Goal: Information Seeking & Learning: Learn about a topic

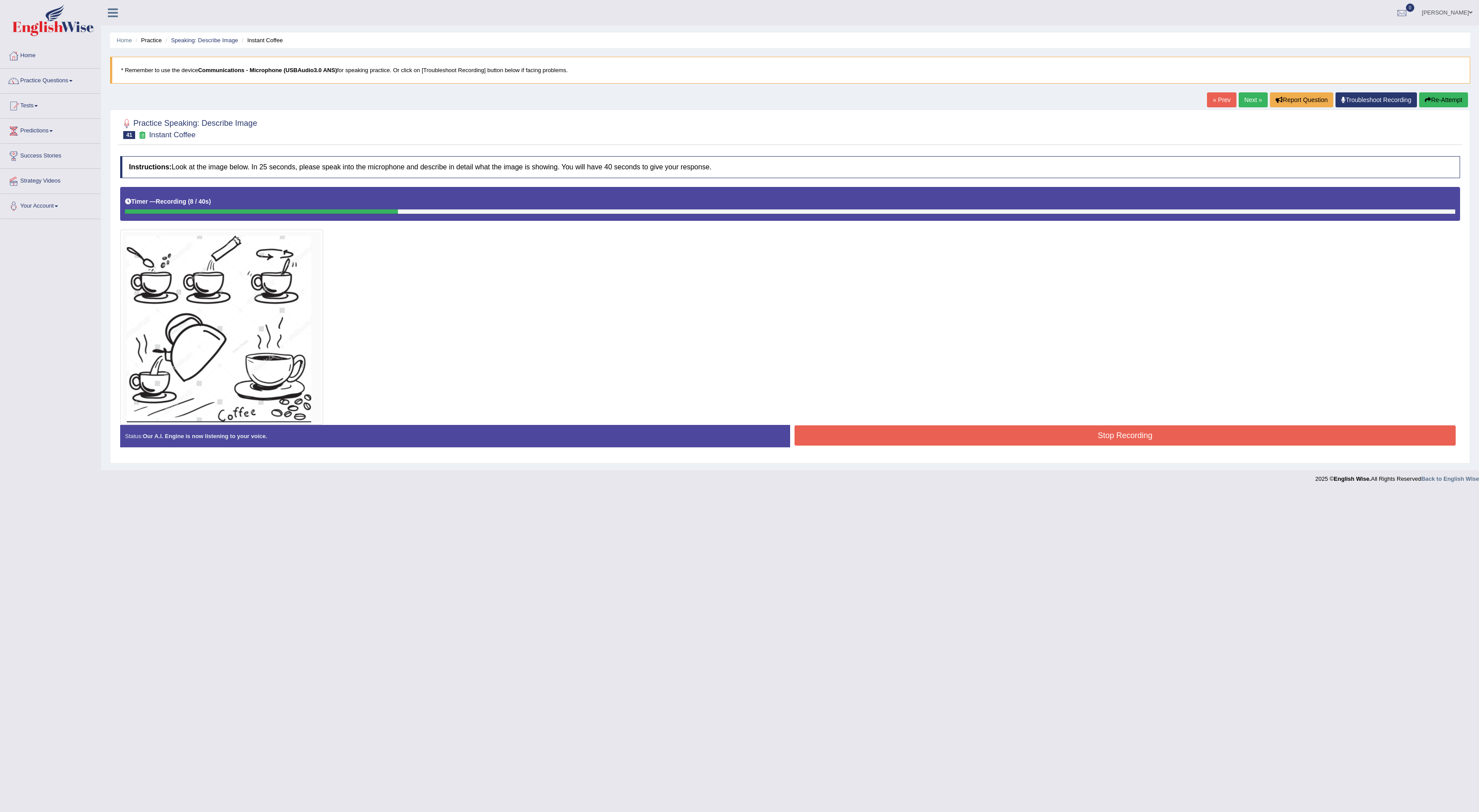
click at [1442, 92] on div "Home Practice Speaking: Describe Image Instant Coffee * Remember to use the dev…" at bounding box center [790, 235] width 1378 height 470
click at [1440, 99] on button "Re-Attempt" at bounding box center [1443, 100] width 49 height 15
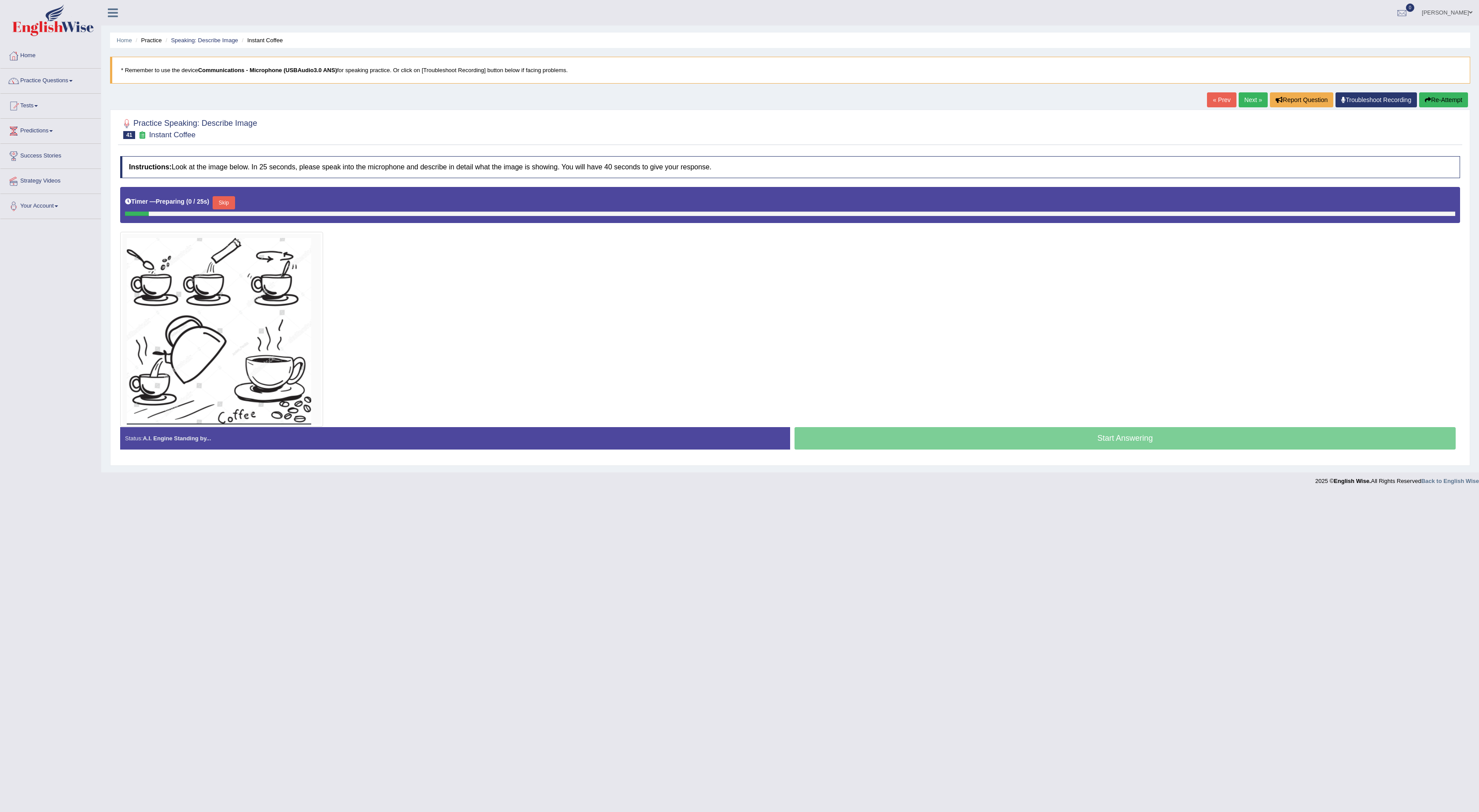
click at [219, 204] on button "Skip" at bounding box center [223, 203] width 22 height 13
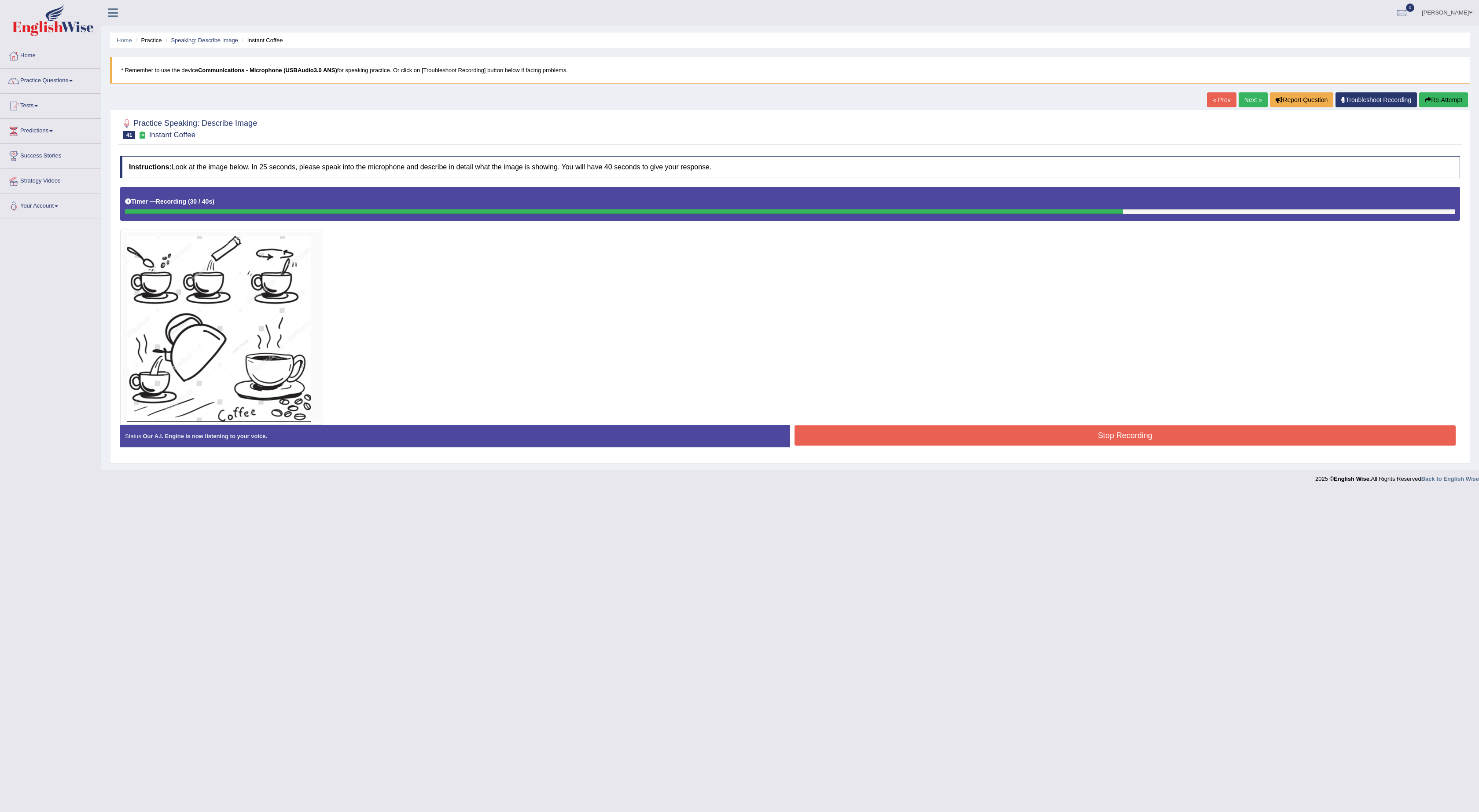
click at [1452, 103] on button "Re-Attempt" at bounding box center [1443, 100] width 49 height 15
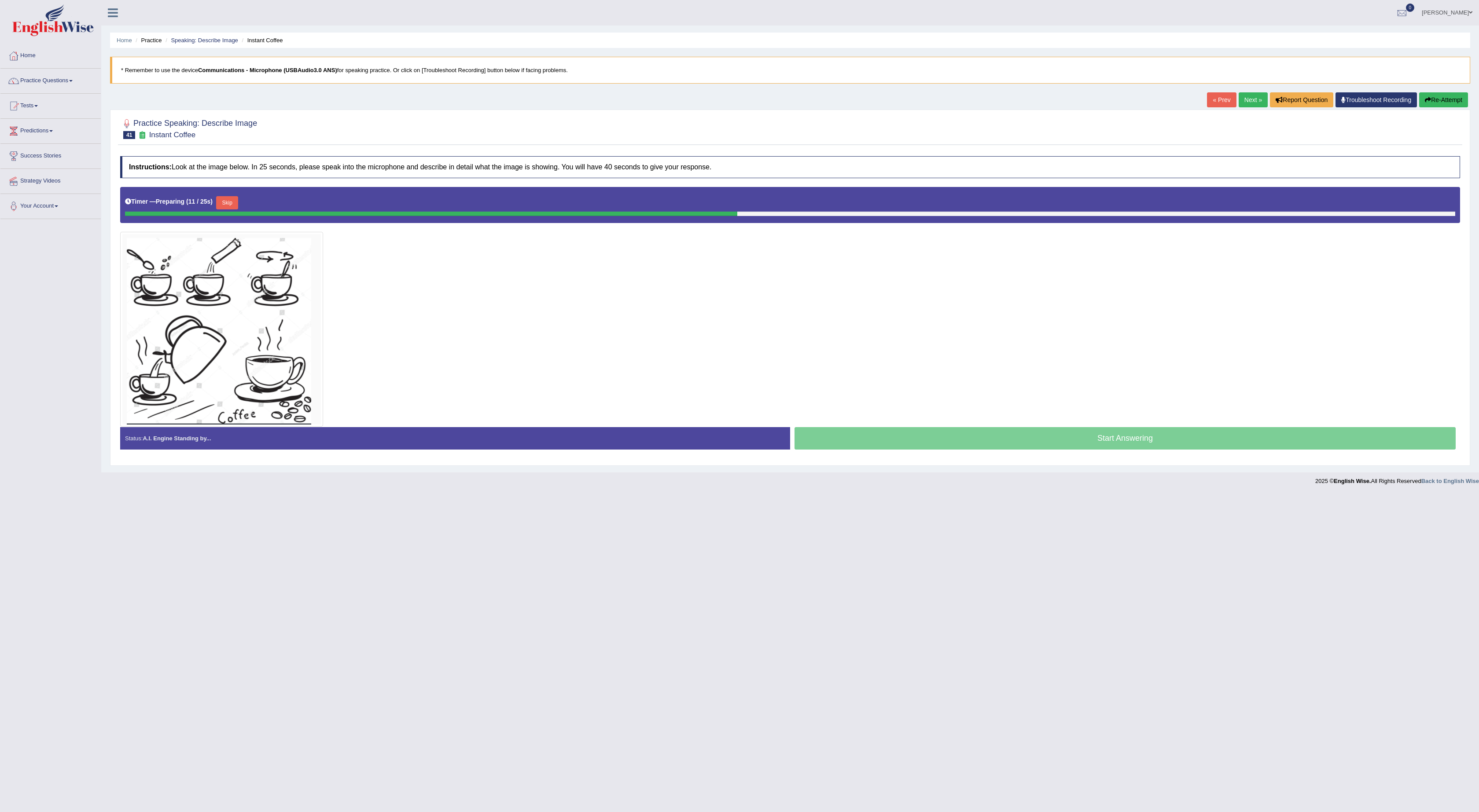
click at [230, 202] on button "Skip" at bounding box center [227, 203] width 22 height 13
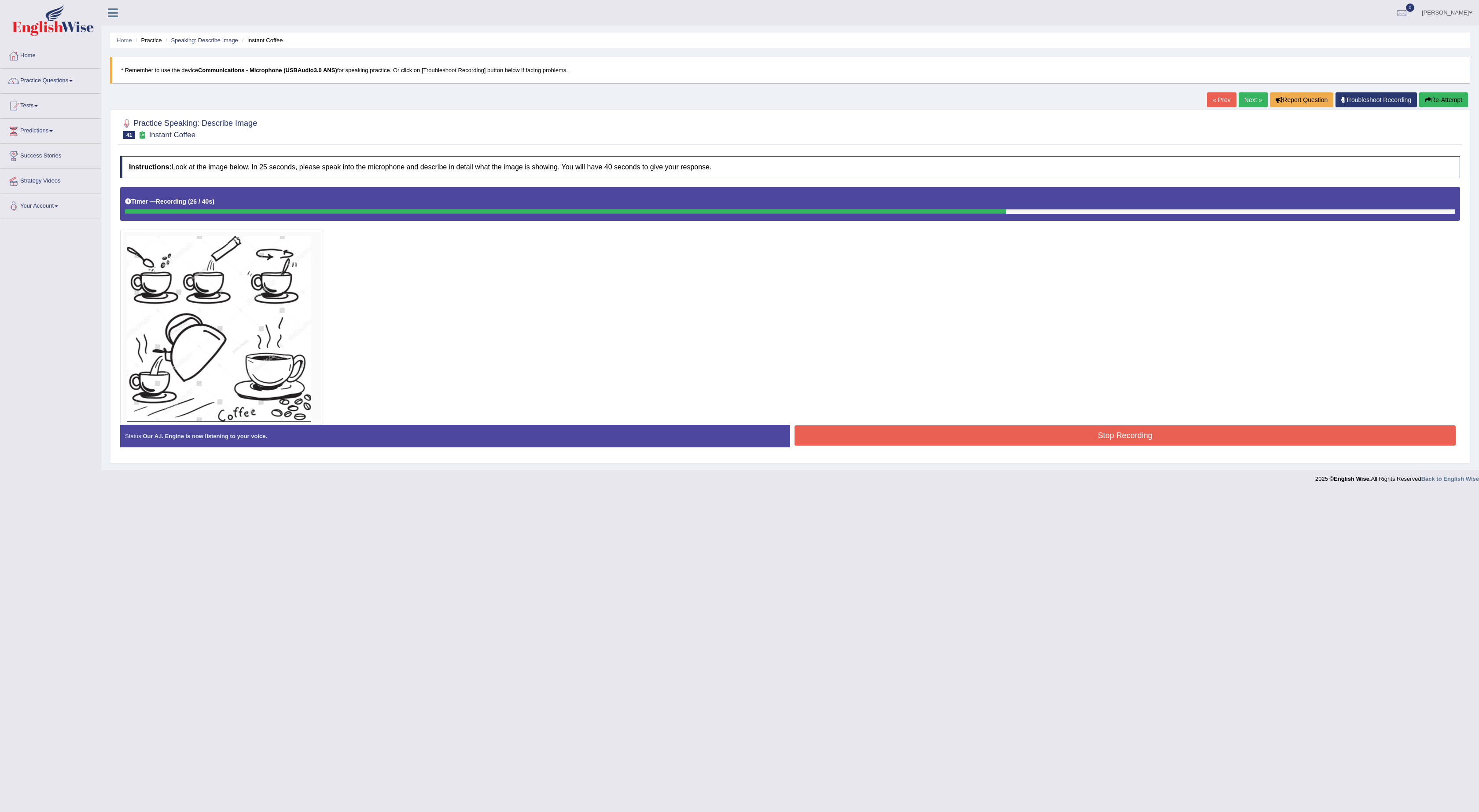
click at [1452, 98] on button "Re-Attempt" at bounding box center [1443, 100] width 49 height 15
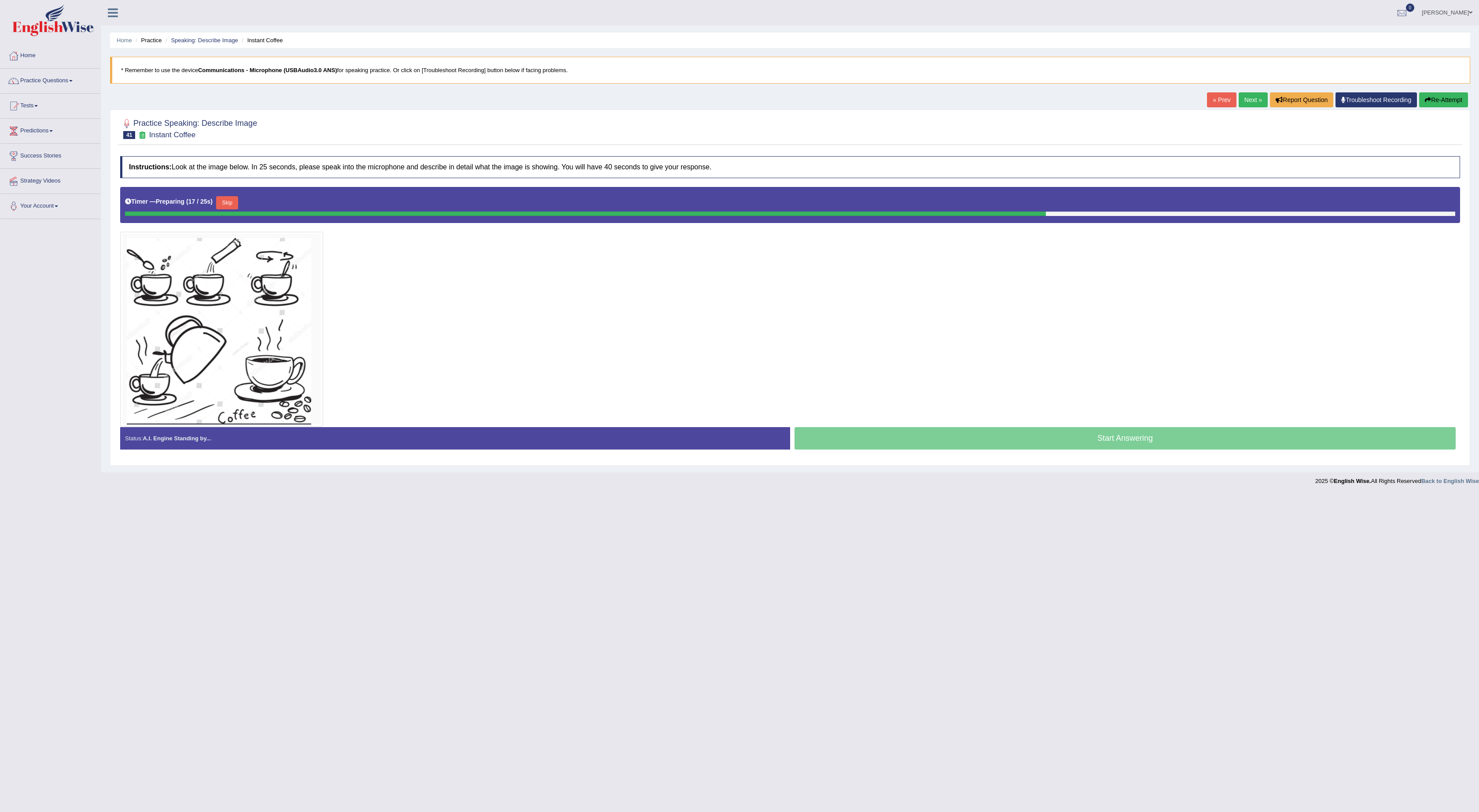
click at [1452, 98] on button "Re-Attempt" at bounding box center [1443, 100] width 49 height 15
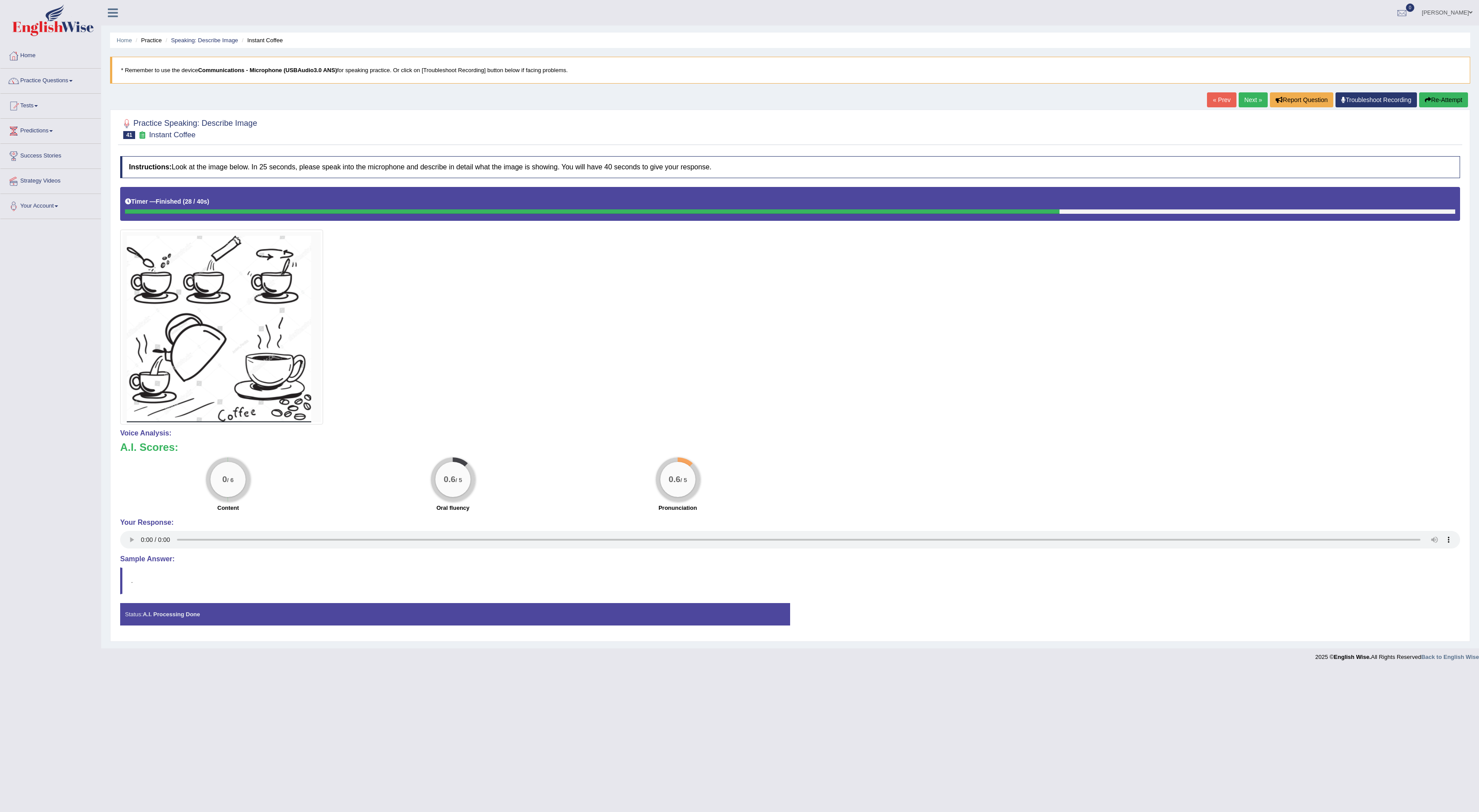
click at [1452, 98] on button "Re-Attempt" at bounding box center [1443, 100] width 49 height 15
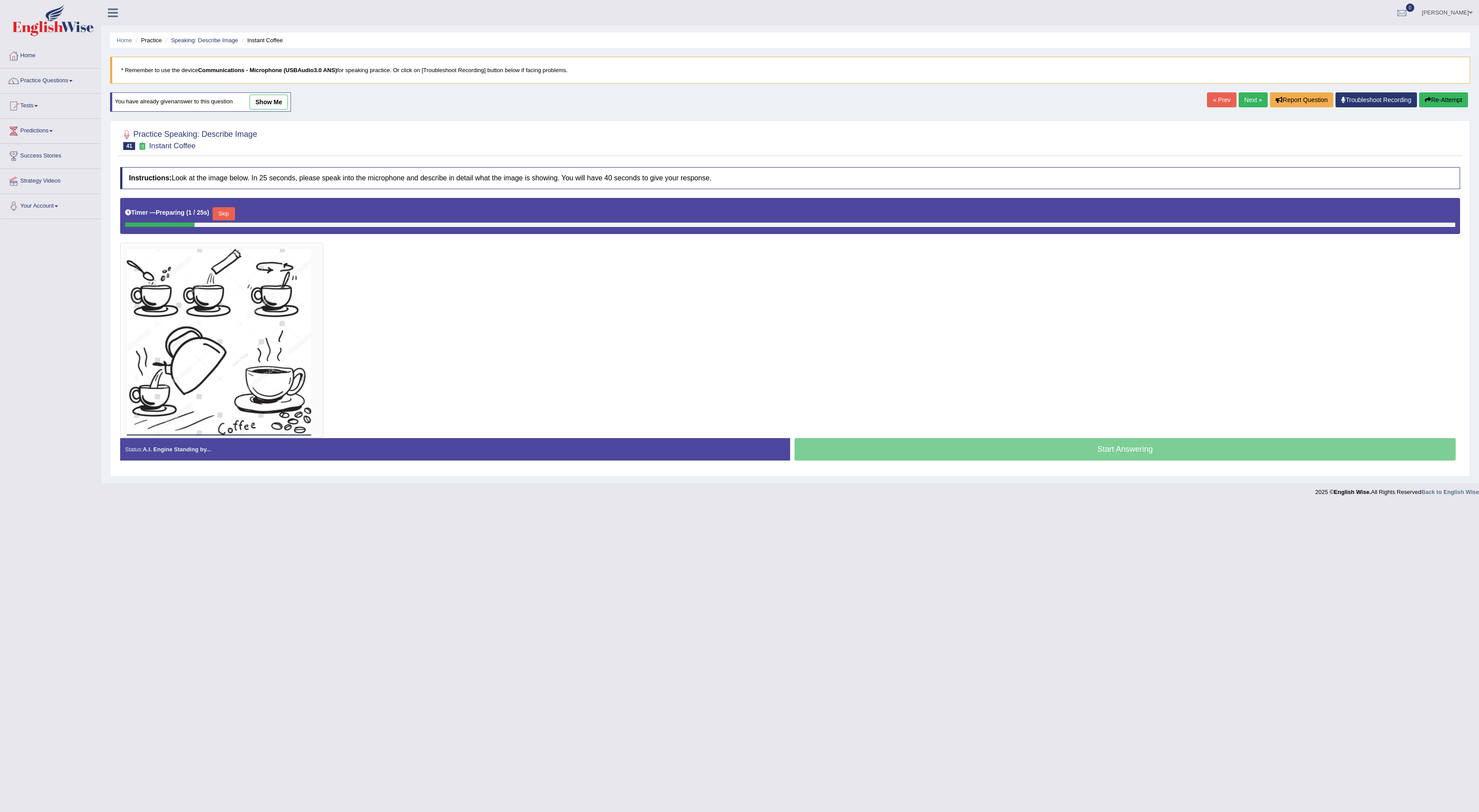
click at [231, 220] on button "Skip" at bounding box center [223, 214] width 22 height 13
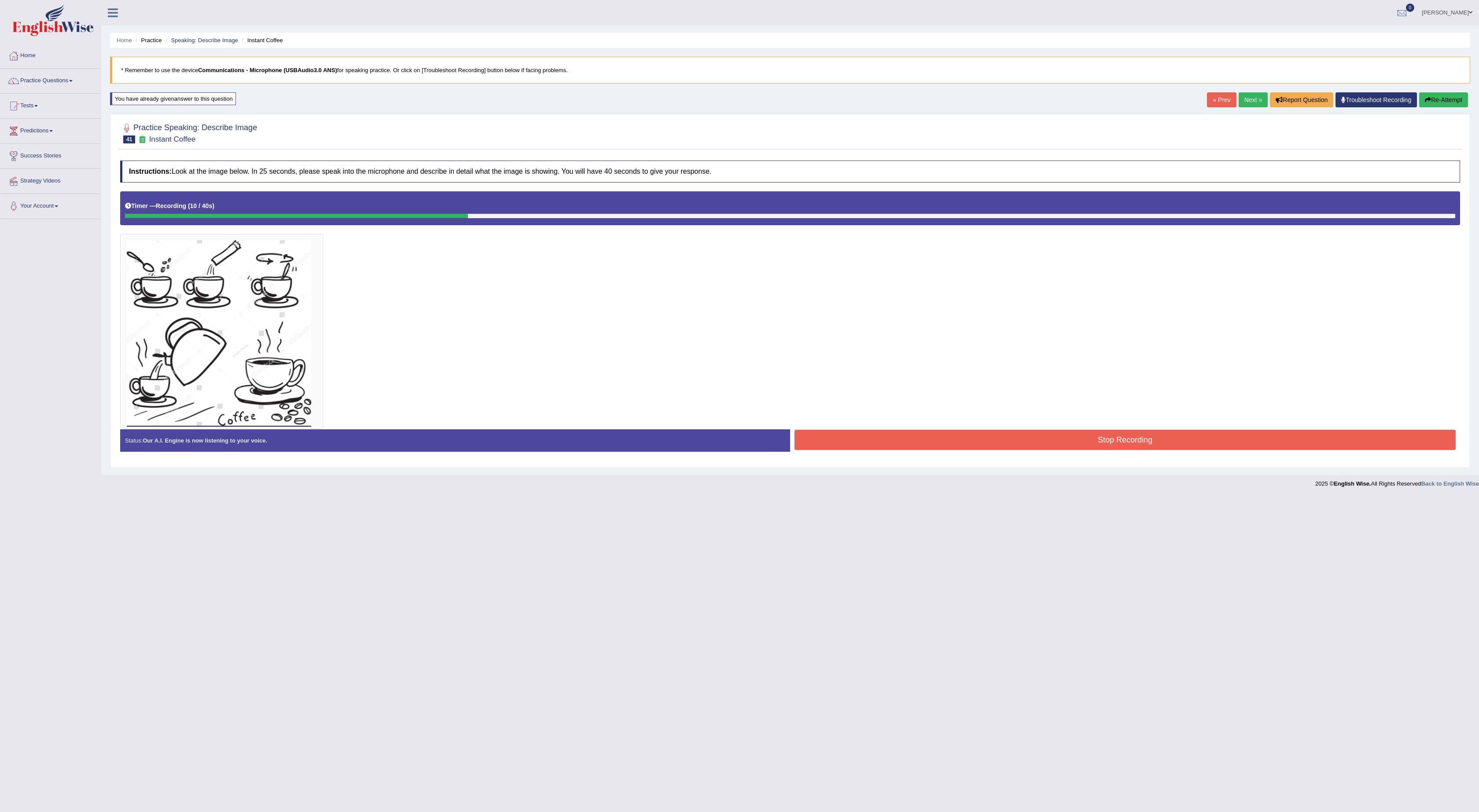
click at [1435, 96] on button "Re-Attempt" at bounding box center [1443, 100] width 49 height 15
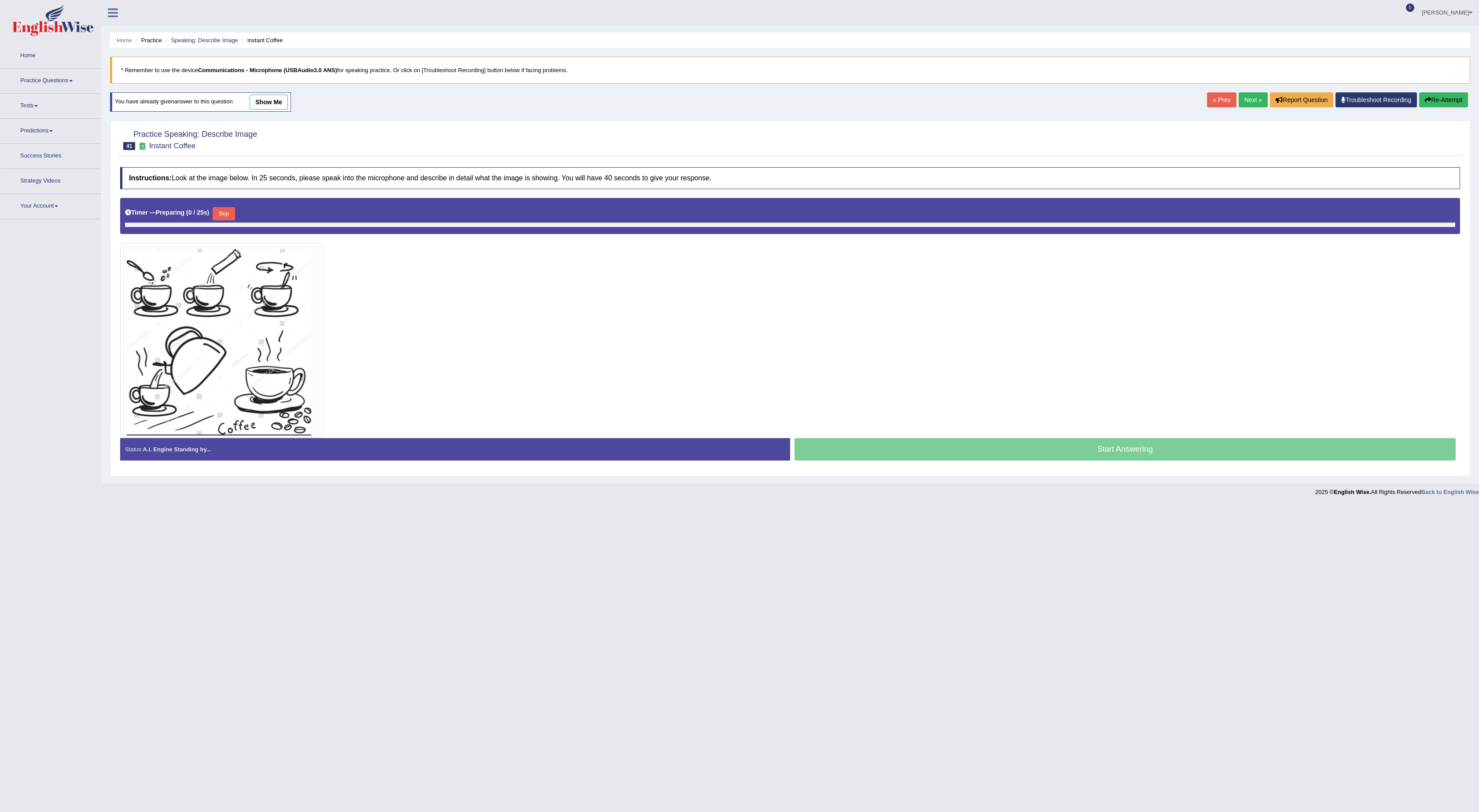
click at [228, 215] on button "Skip" at bounding box center [223, 214] width 22 height 13
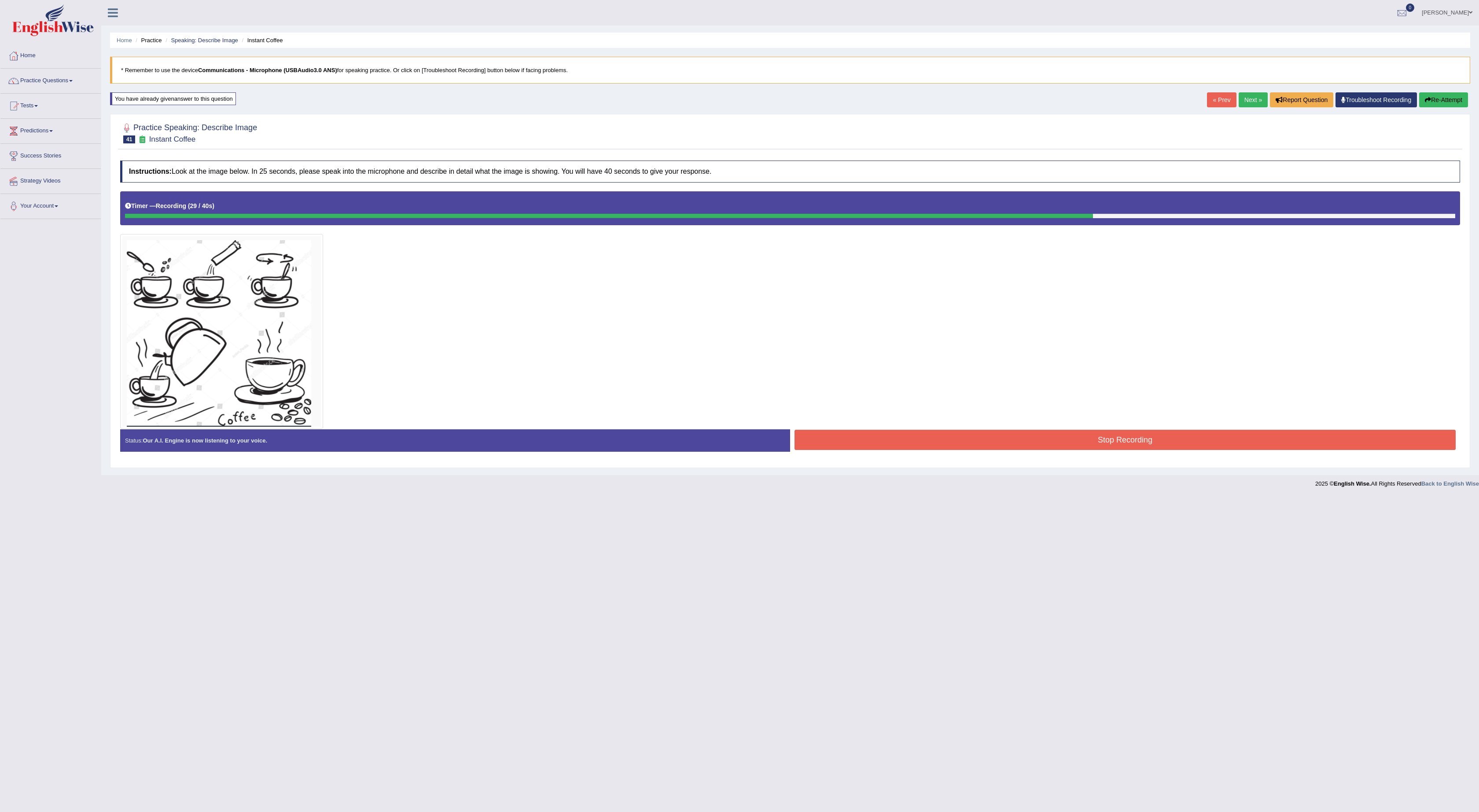
click at [1030, 436] on button "Stop Recording" at bounding box center [1125, 440] width 661 height 21
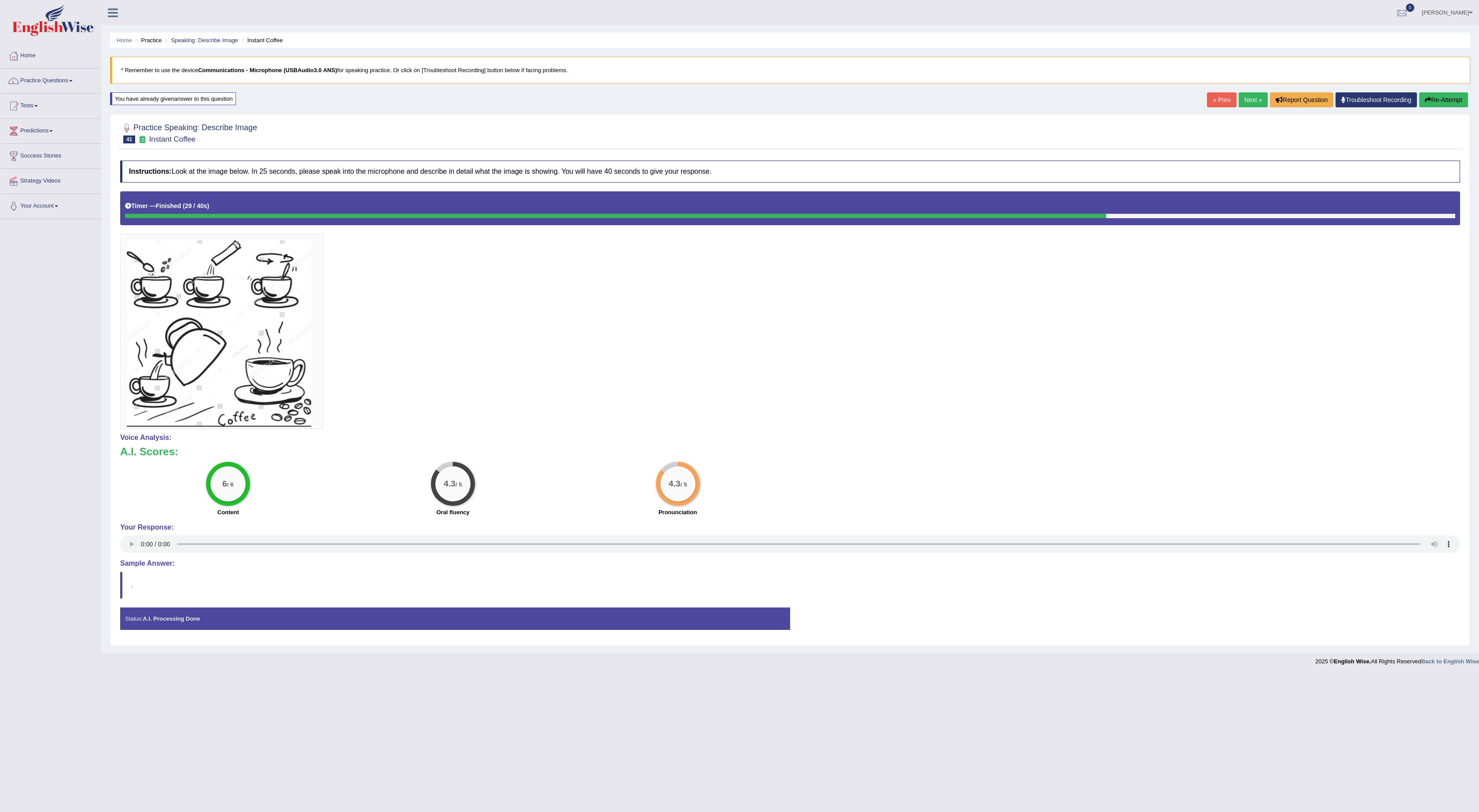
click at [1243, 104] on link "Next »" at bounding box center [1252, 100] width 29 height 15
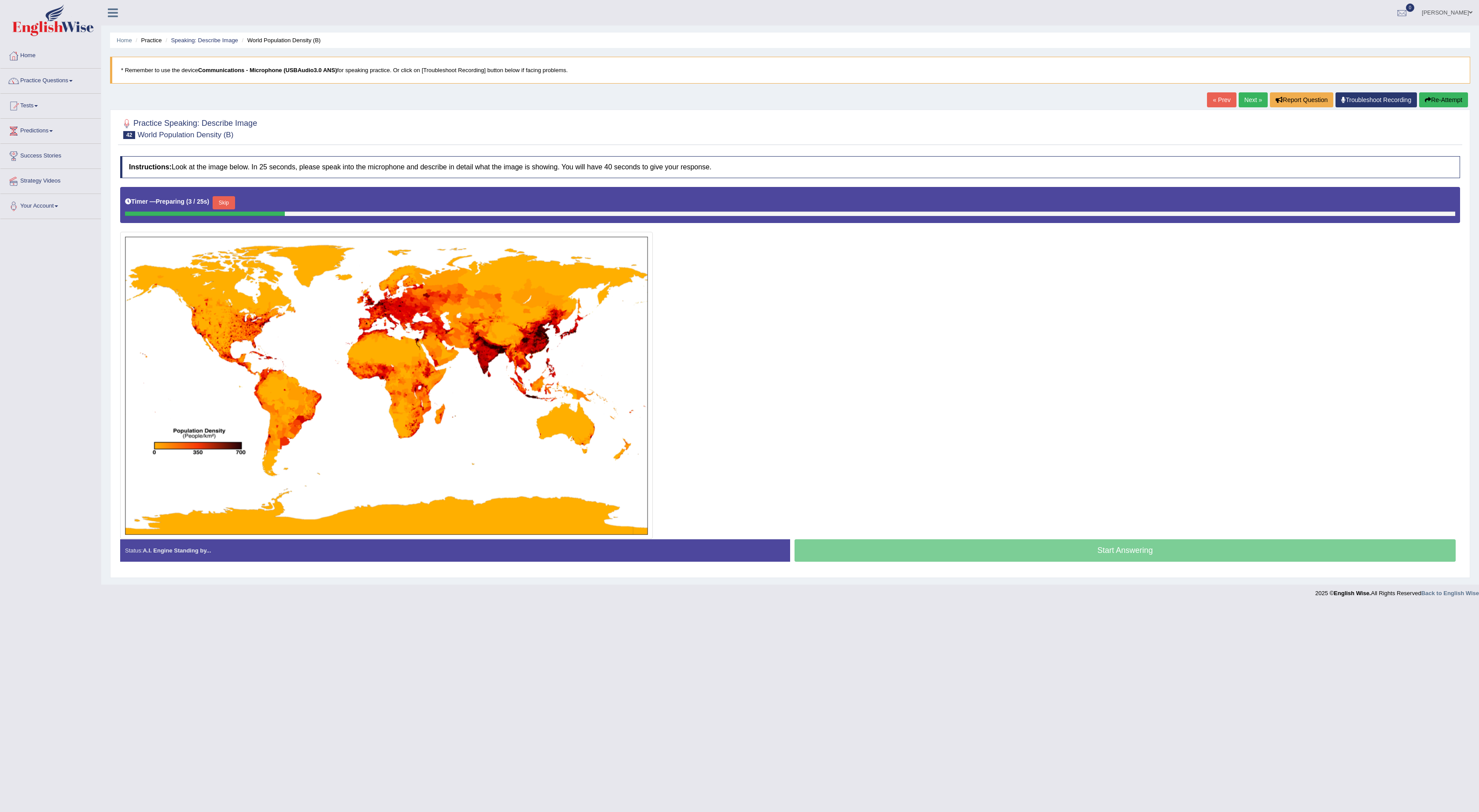
click at [1238, 96] on link "Next »" at bounding box center [1252, 100] width 29 height 15
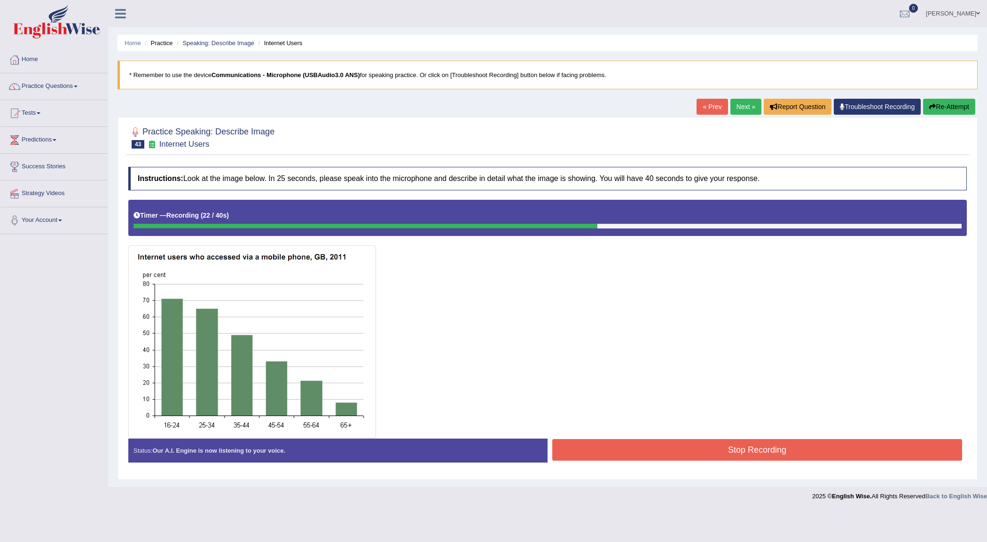
click at [960, 106] on button "Re-Attempt" at bounding box center [949, 107] width 52 height 16
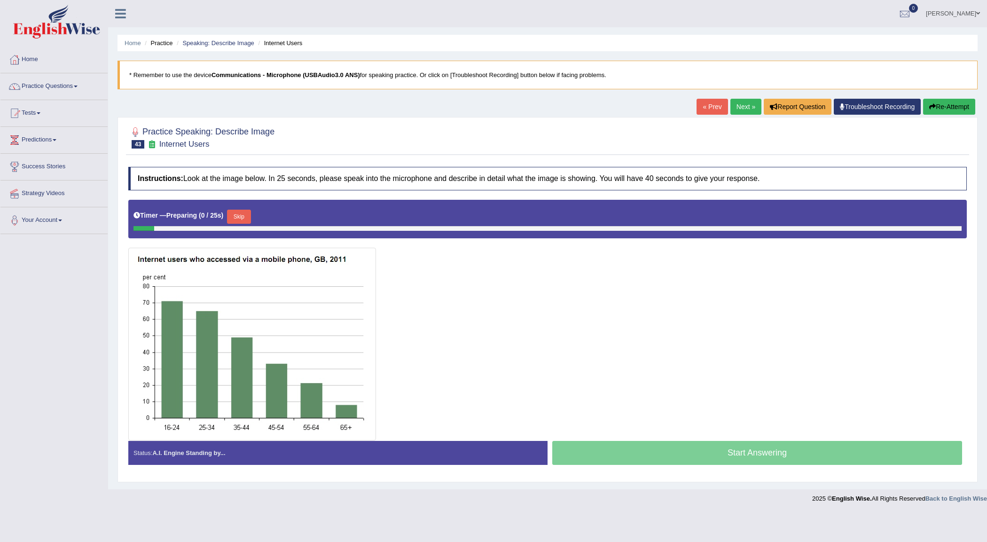
click at [244, 219] on button "Skip" at bounding box center [238, 217] width 23 height 14
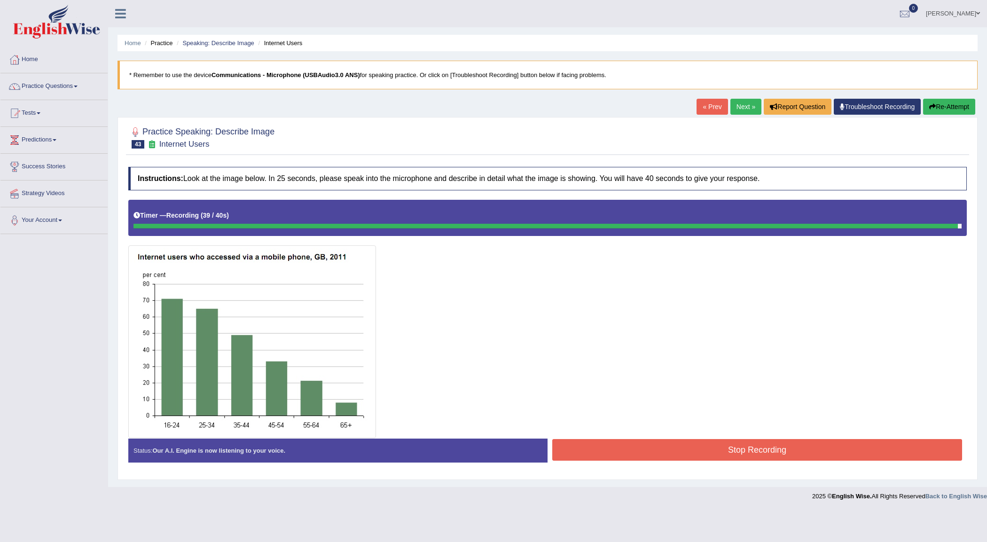
click at [683, 449] on button "Stop Recording" at bounding box center [757, 450] width 410 height 22
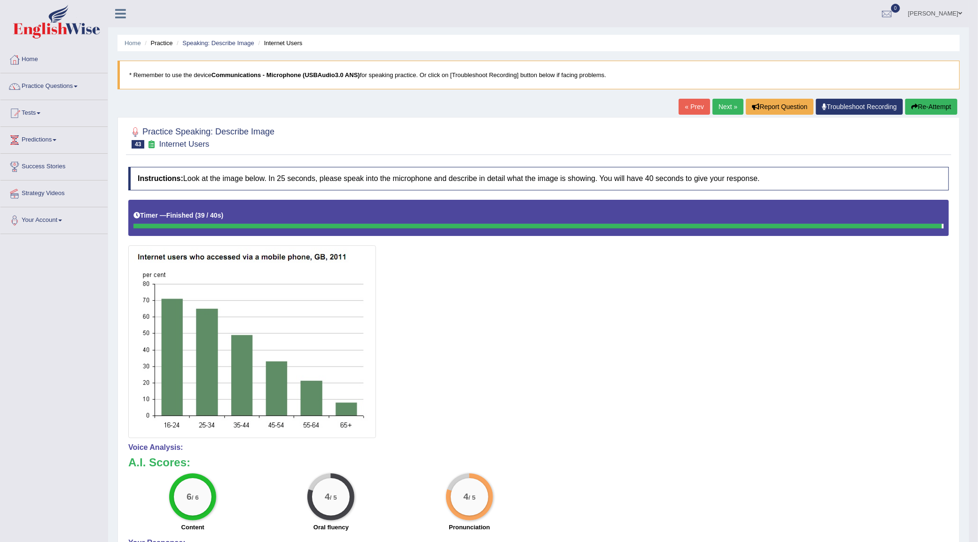
click at [718, 109] on link "Next »" at bounding box center [727, 107] width 31 height 16
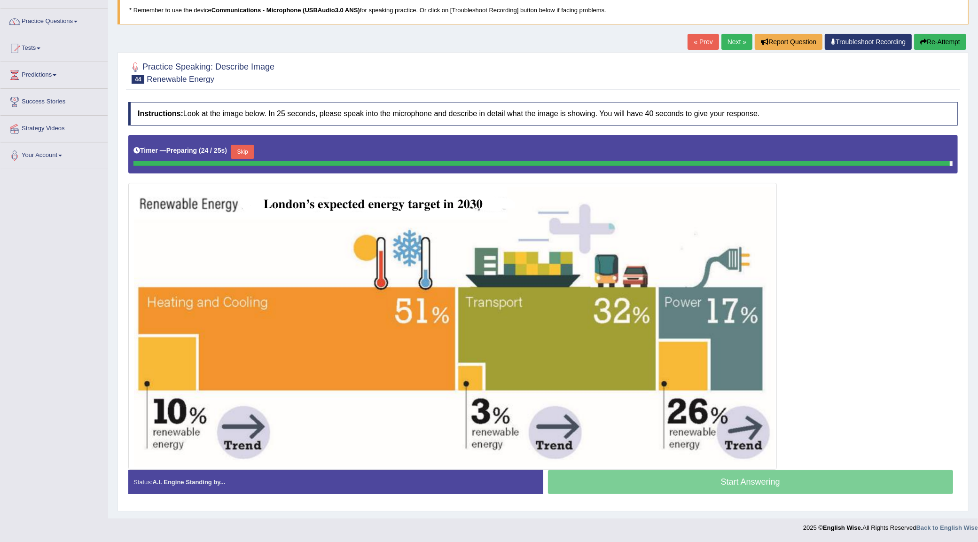
scroll to position [63, 0]
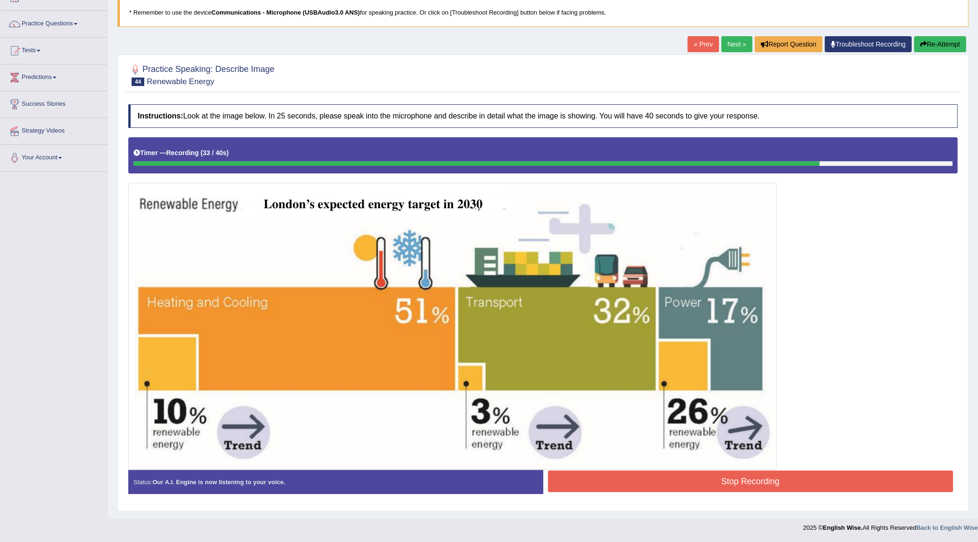
click at [647, 478] on button "Stop Recording" at bounding box center [750, 481] width 405 height 22
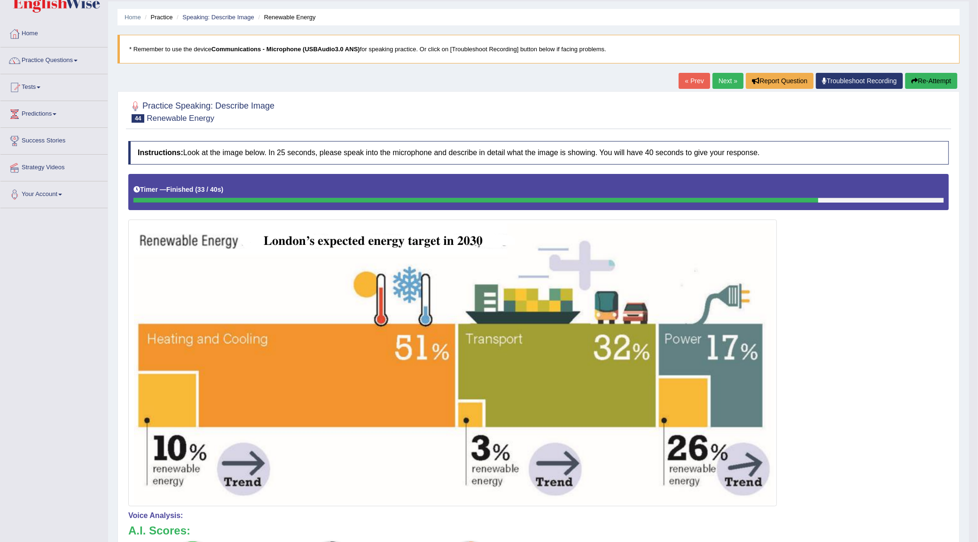
scroll to position [0, 0]
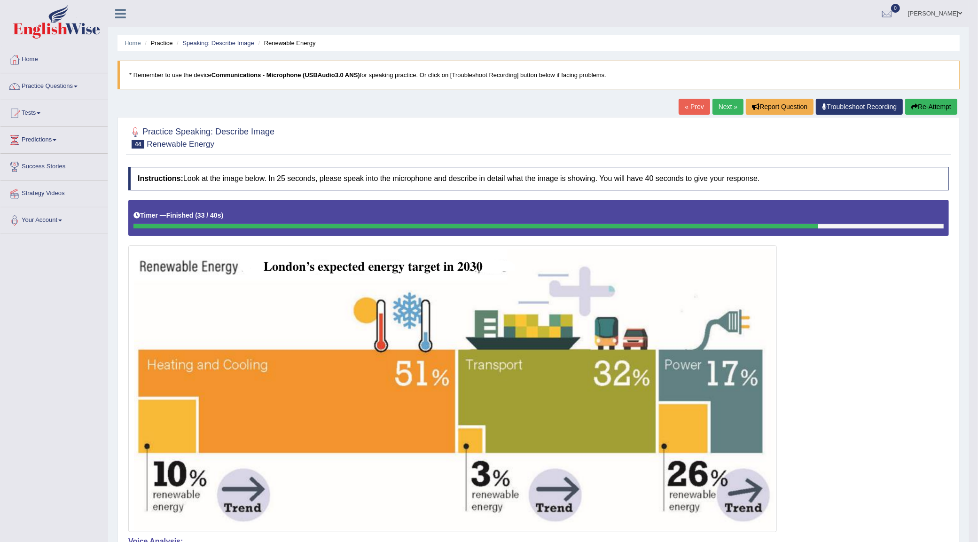
click at [720, 106] on link "Next »" at bounding box center [727, 107] width 31 height 16
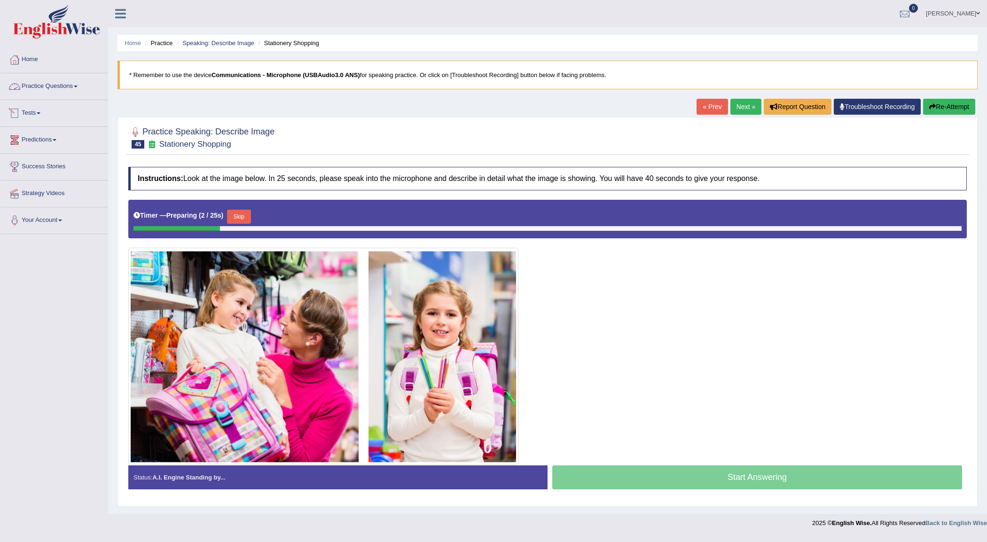
click at [47, 87] on link "Practice Questions" at bounding box center [53, 84] width 107 height 23
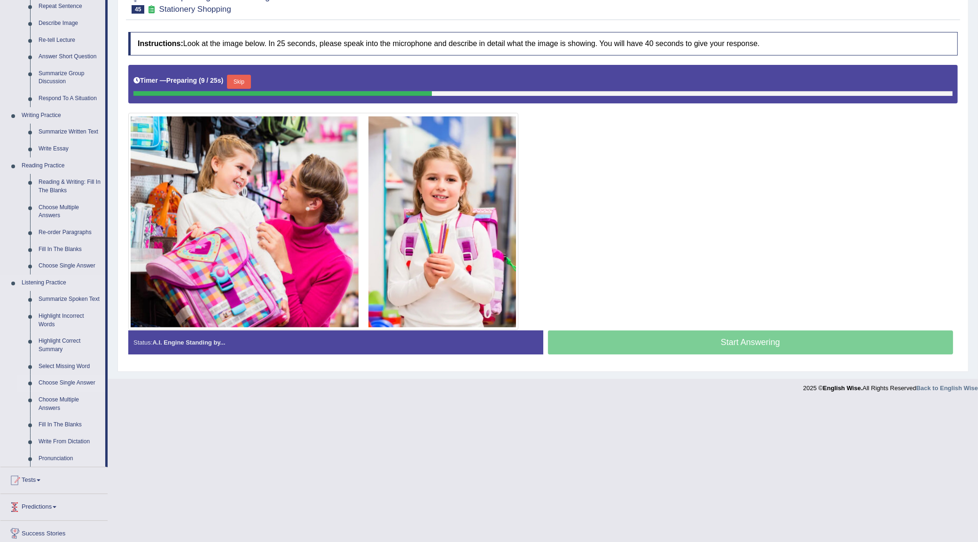
scroll to position [78, 0]
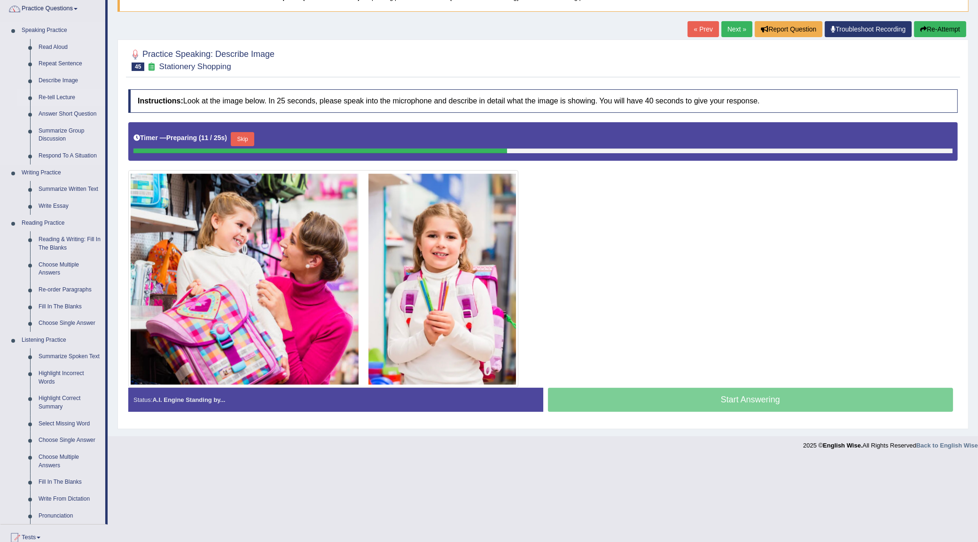
click at [57, 96] on link "Re-tell Lecture" at bounding box center [69, 97] width 71 height 17
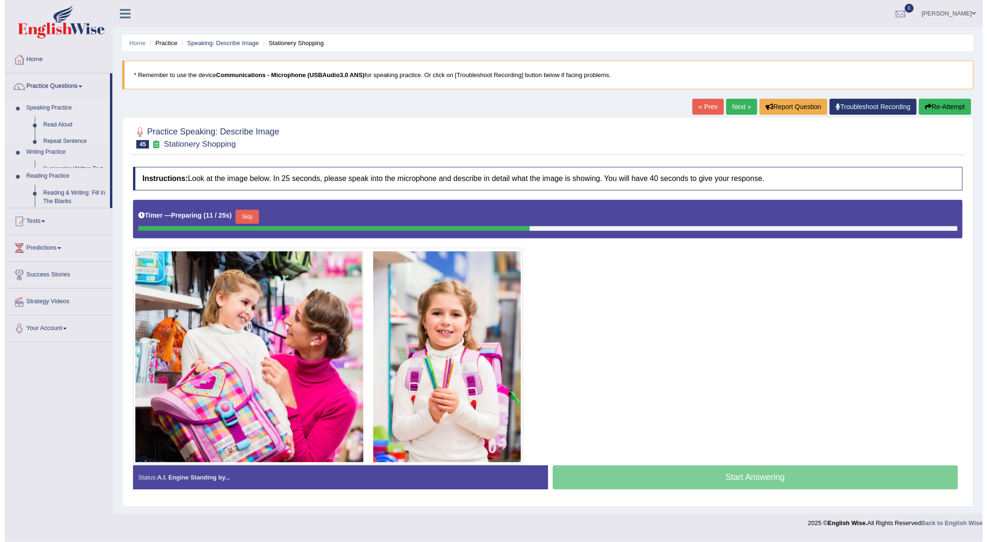
scroll to position [0, 0]
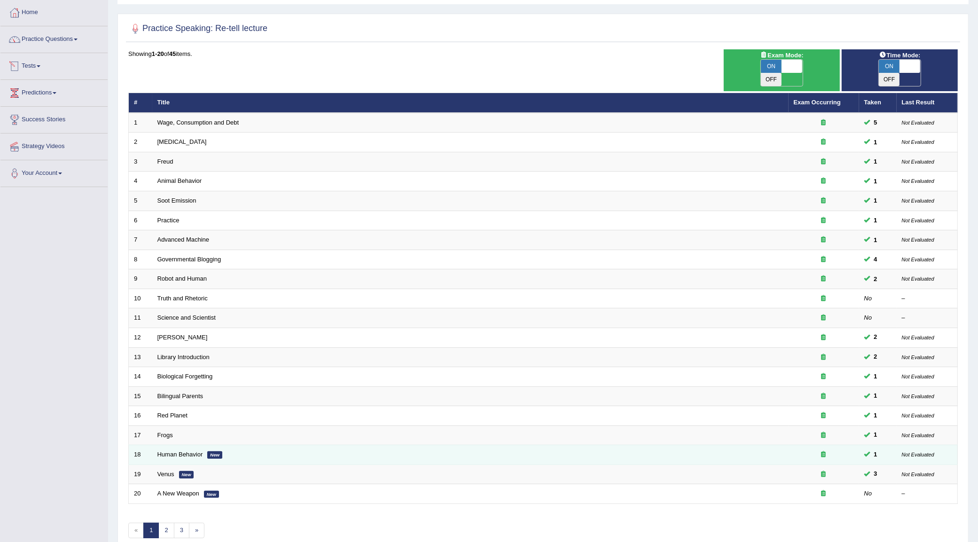
scroll to position [83, 0]
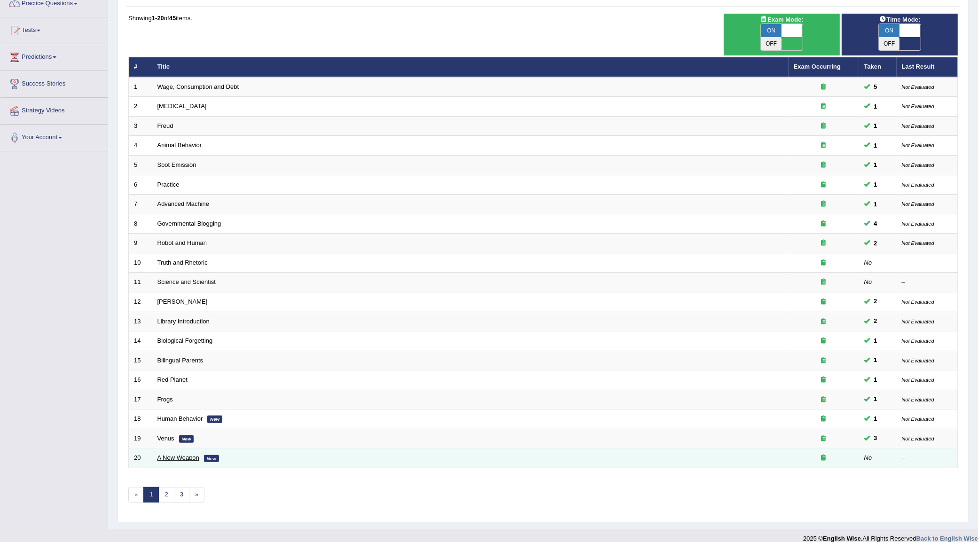
click at [192, 454] on link "A New Weapon" at bounding box center [178, 457] width 42 height 7
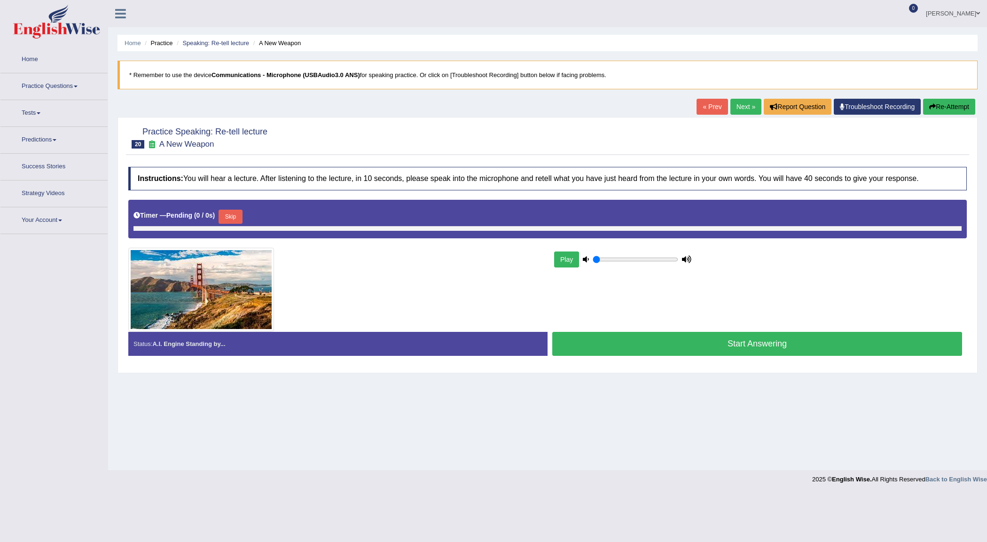
type input "1"
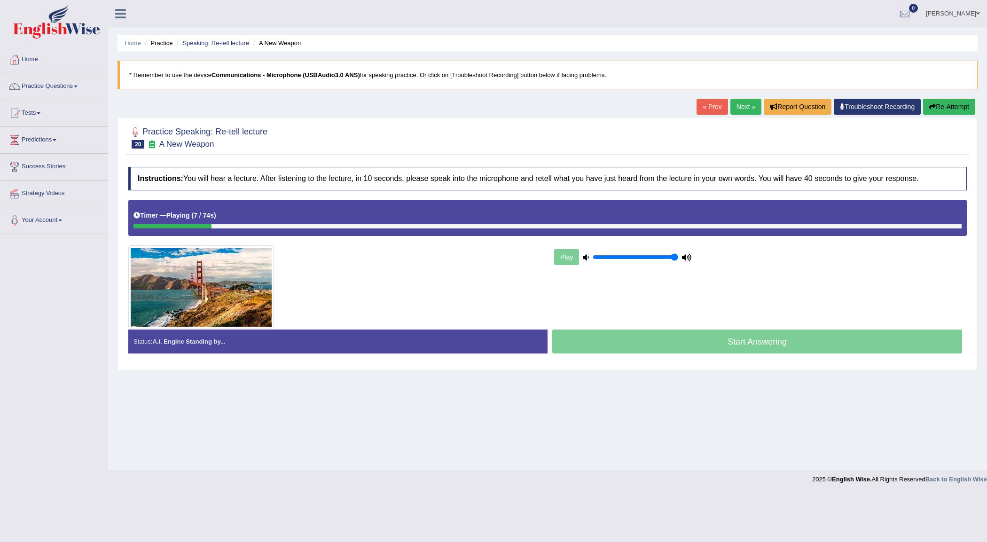
click at [940, 106] on button "Re-Attempt" at bounding box center [949, 107] width 52 height 16
click at [954, 104] on button "Re-Attempt" at bounding box center [949, 107] width 52 height 16
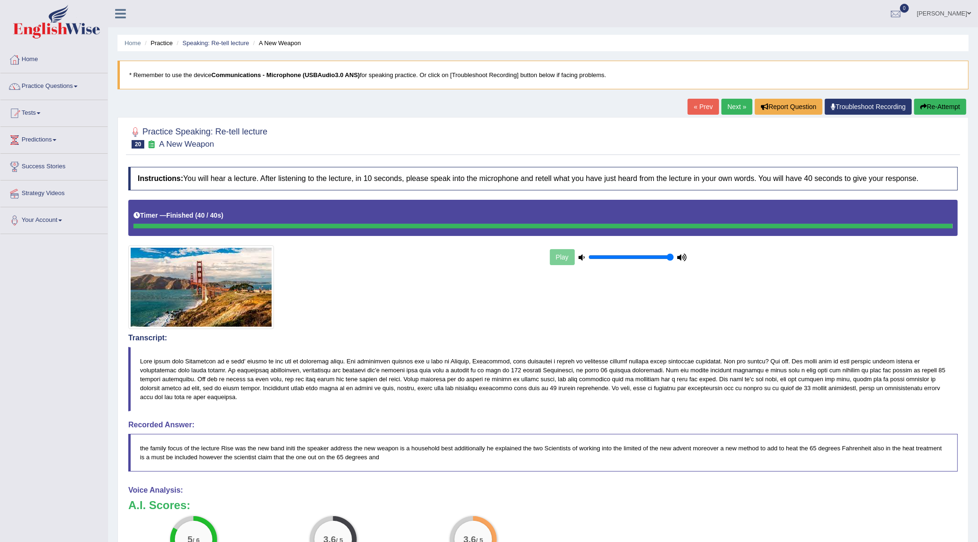
click at [198, 46] on li "Speaking: Re-tell lecture" at bounding box center [211, 43] width 75 height 9
click at [221, 45] on link "Speaking: Re-tell lecture" at bounding box center [215, 42] width 67 height 7
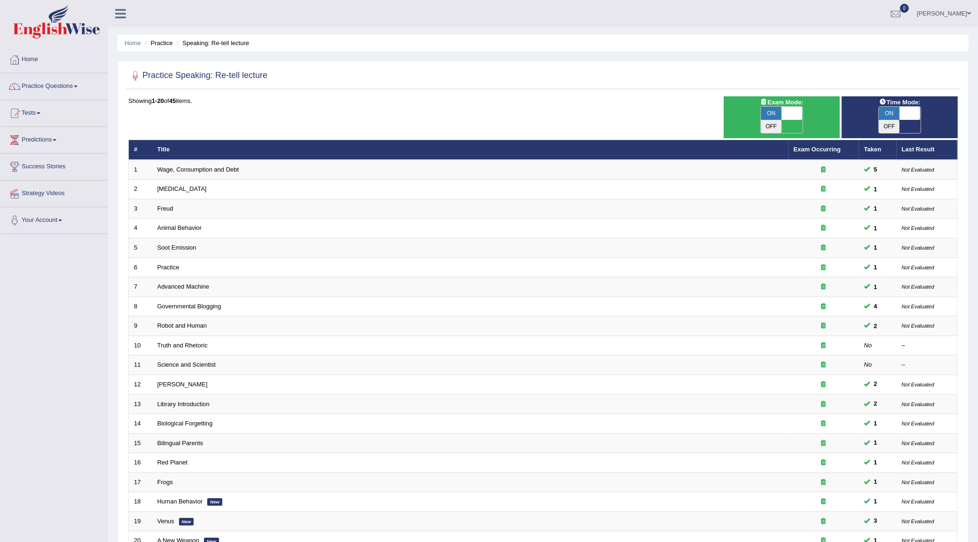
click at [895, 109] on span "ON" at bounding box center [889, 113] width 21 height 13
checkbox input "false"
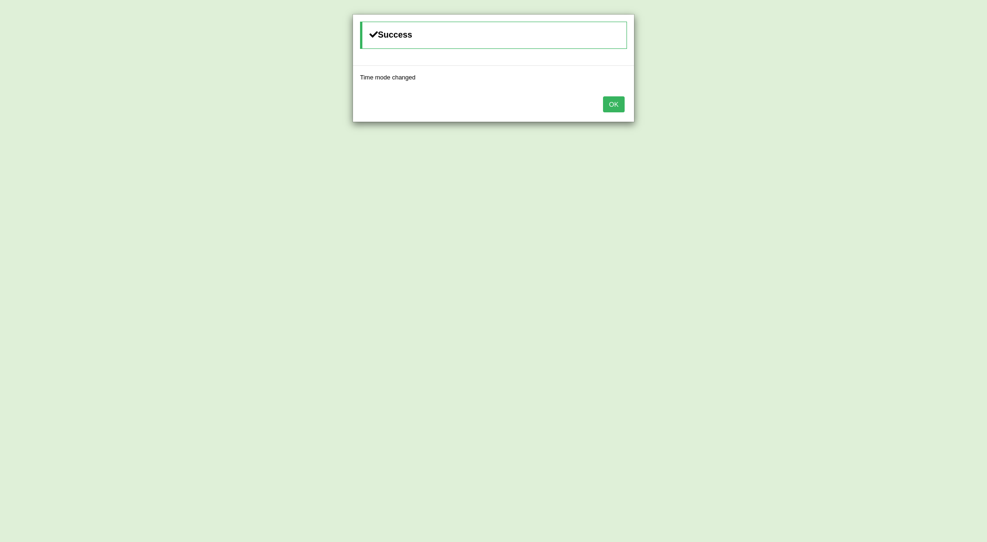
click at [618, 111] on button "OK" at bounding box center [614, 104] width 22 height 16
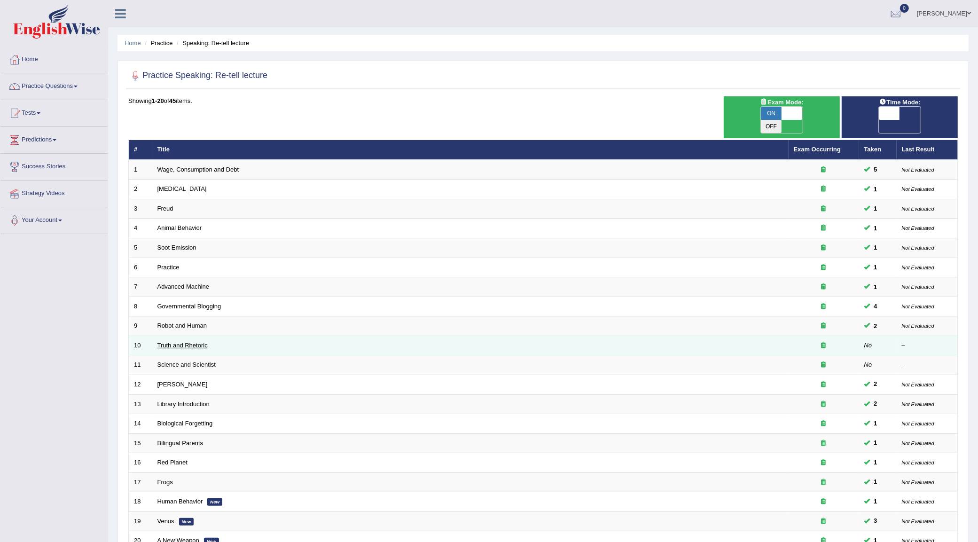
click at [194, 342] on link "Truth and Rhetoric" at bounding box center [182, 345] width 50 height 7
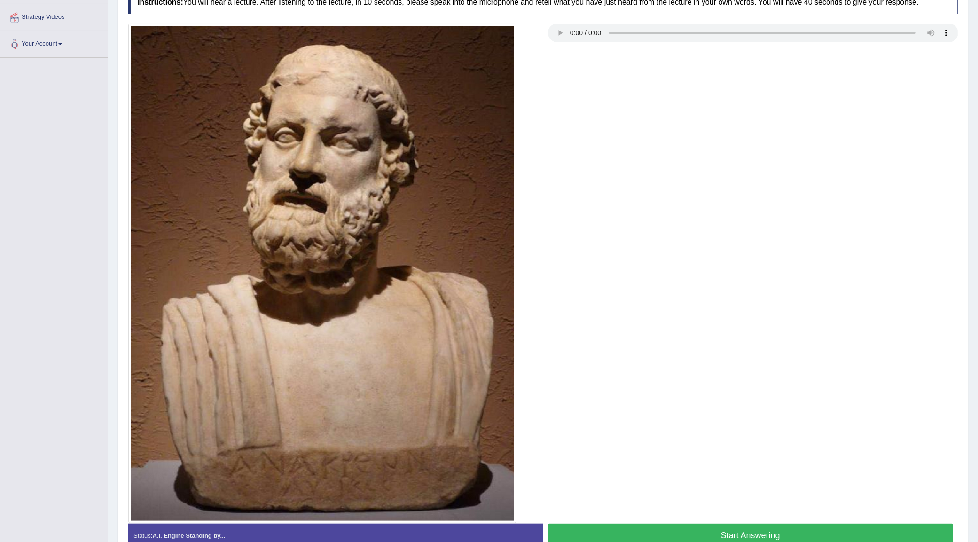
scroll to position [231, 0]
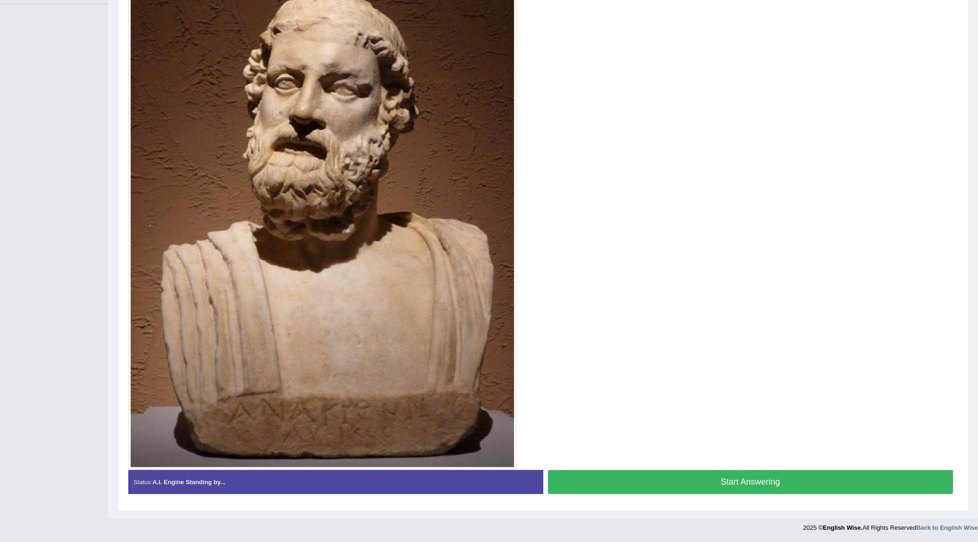
click at [692, 487] on button "Start Answering" at bounding box center [750, 482] width 405 height 24
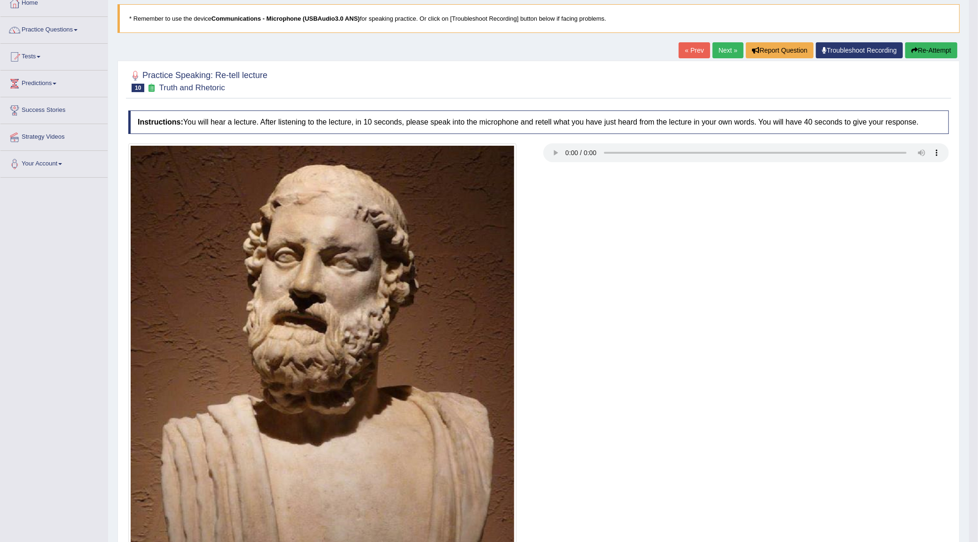
scroll to position [55, 0]
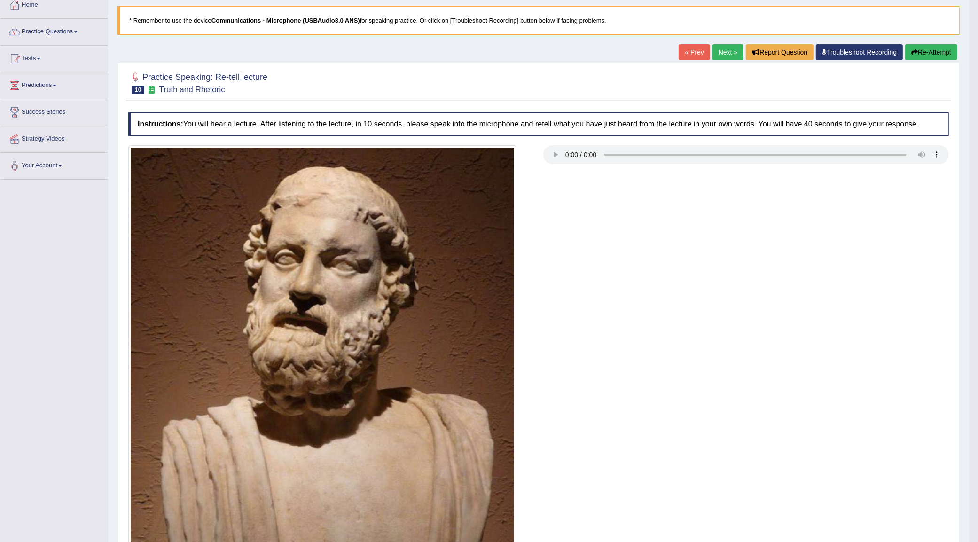
click at [727, 50] on link "Next »" at bounding box center [727, 52] width 31 height 16
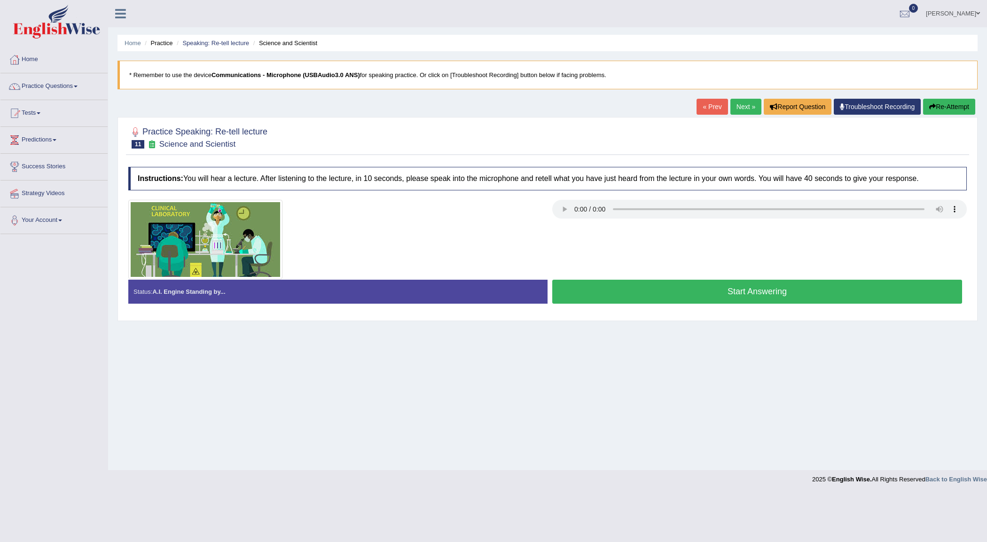
click at [601, 290] on button "Start Answering" at bounding box center [757, 292] width 410 height 24
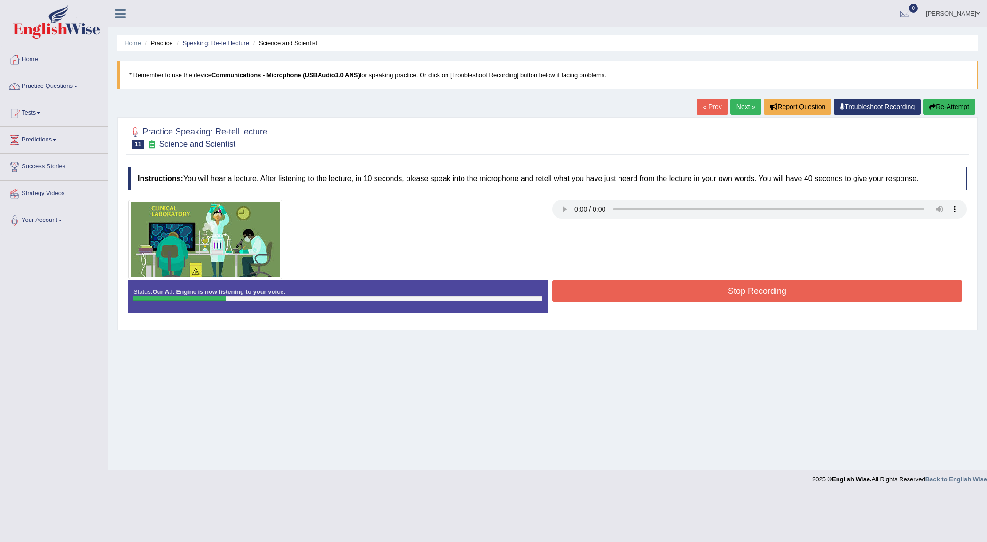
click at [930, 109] on icon "button" at bounding box center [932, 106] width 7 height 7
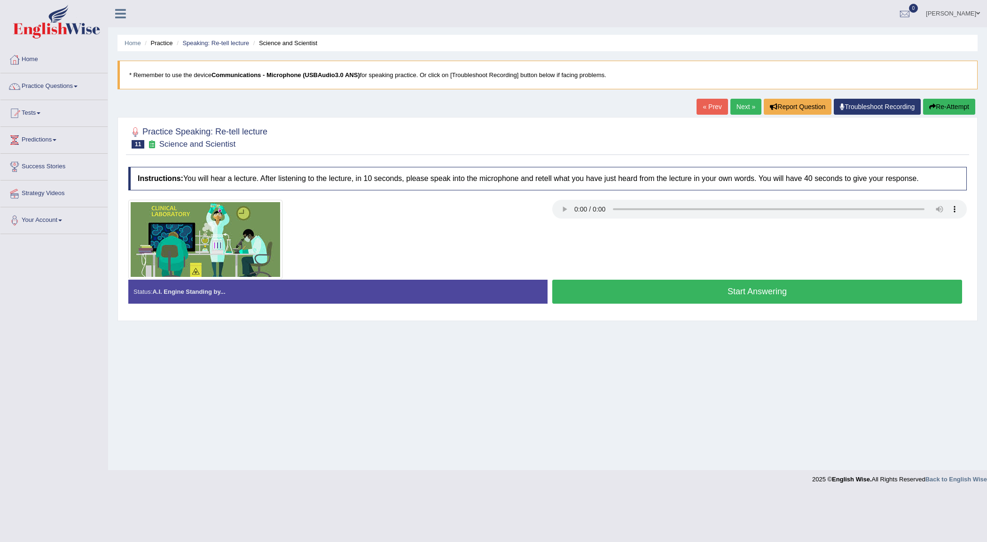
click at [816, 292] on button "Start Answering" at bounding box center [757, 292] width 410 height 24
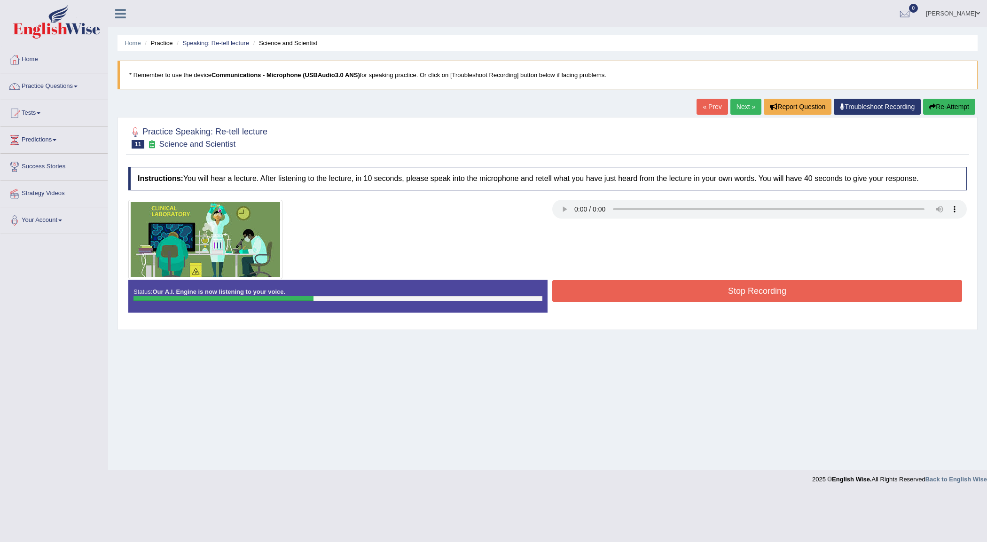
click at [932, 104] on icon "button" at bounding box center [932, 106] width 7 height 7
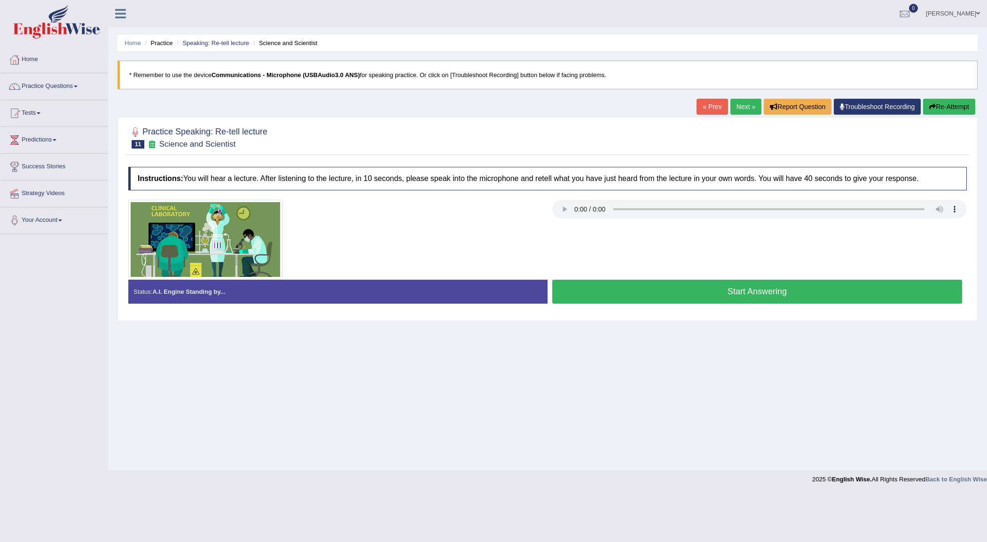
click at [748, 292] on button "Start Answering" at bounding box center [757, 292] width 410 height 24
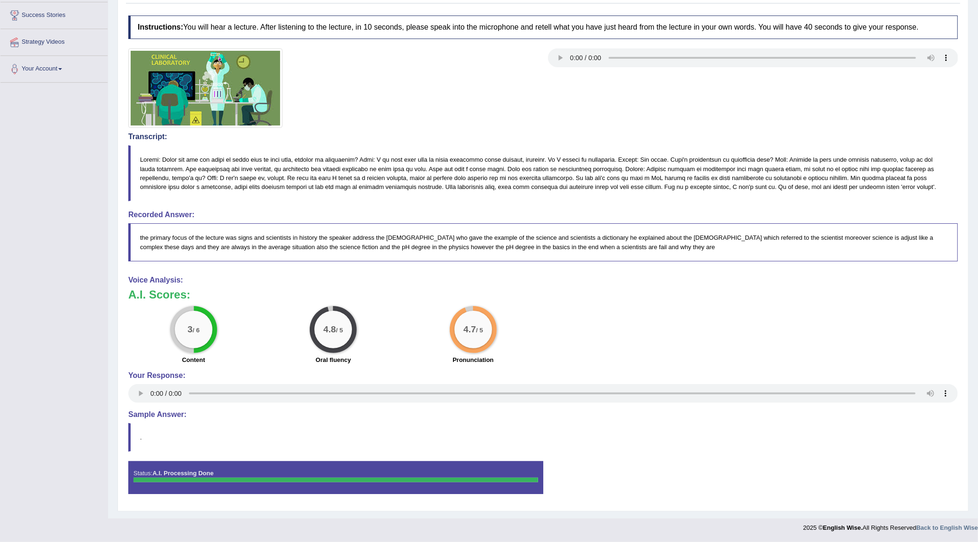
scroll to position [94, 0]
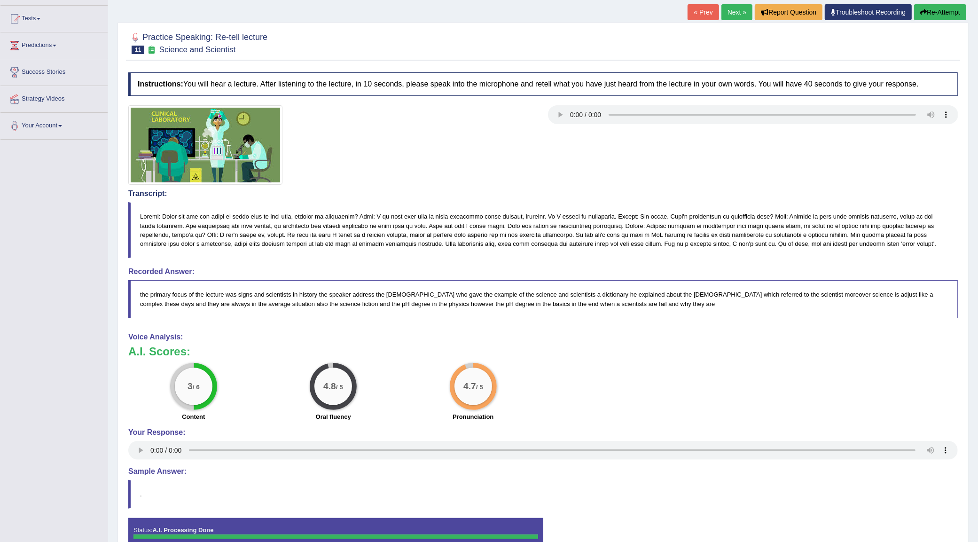
click at [731, 8] on link "Next »" at bounding box center [736, 12] width 31 height 16
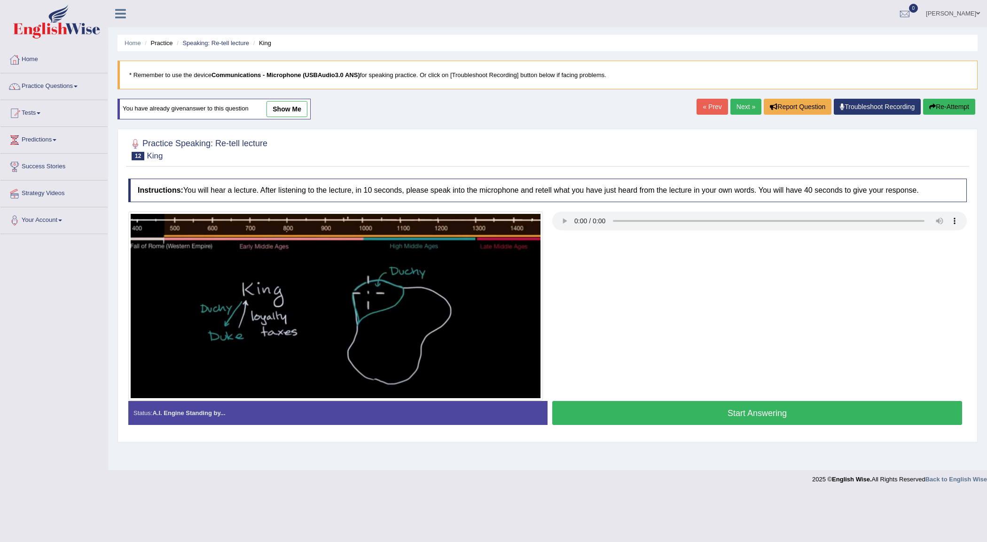
click at [737, 415] on button "Start Answering" at bounding box center [757, 413] width 410 height 24
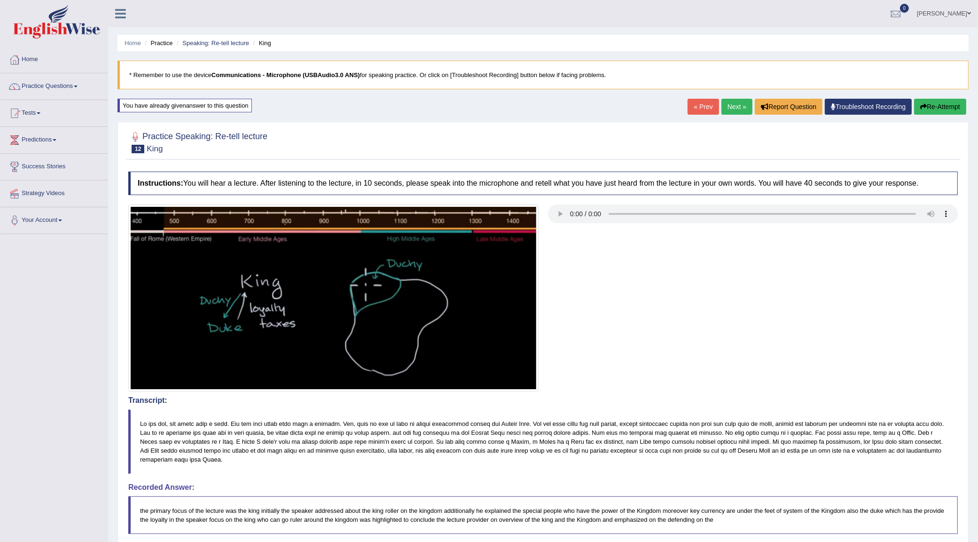
click at [943, 106] on button "Re-Attempt" at bounding box center [940, 107] width 52 height 16
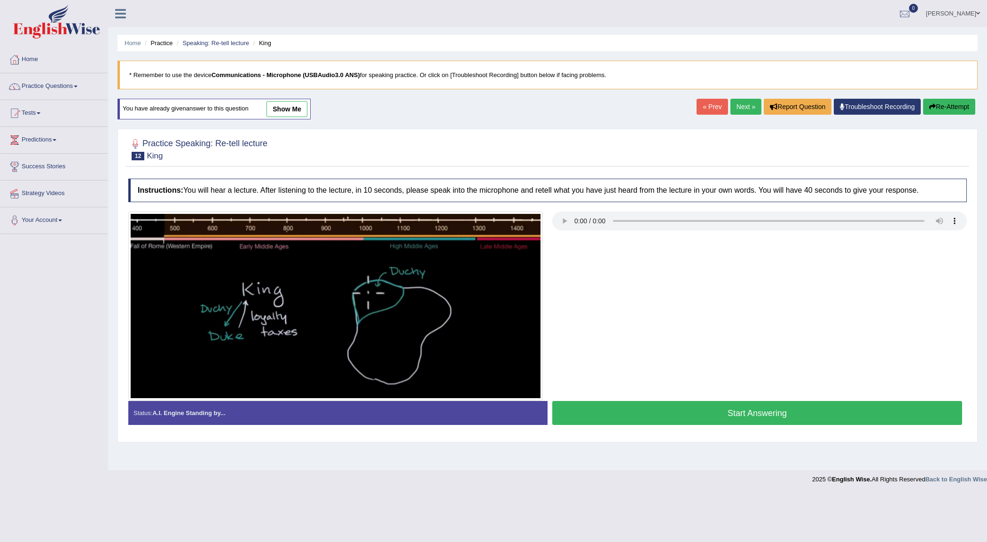
click at [614, 407] on button "Start Answering" at bounding box center [757, 413] width 410 height 24
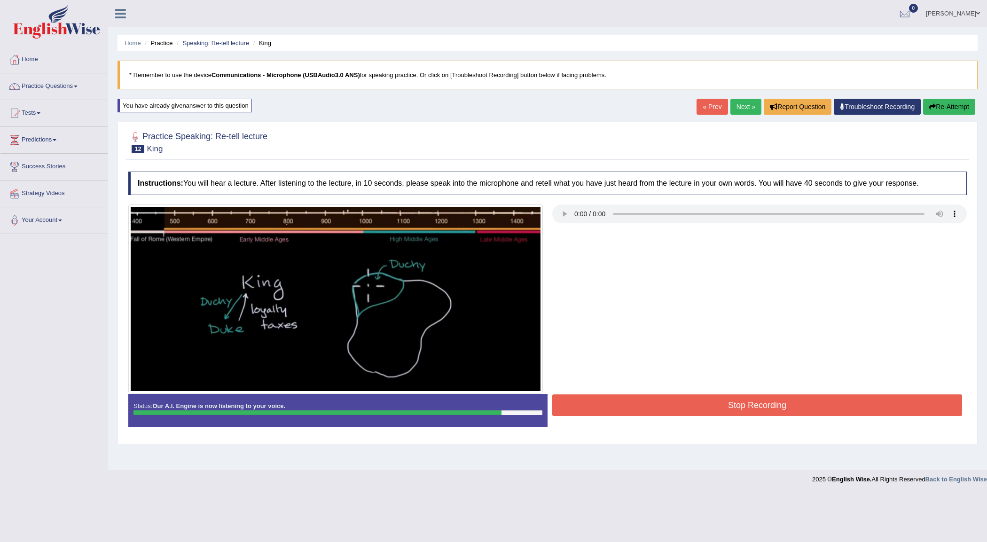
click at [614, 407] on button "Stop Recording" at bounding box center [757, 405] width 410 height 22
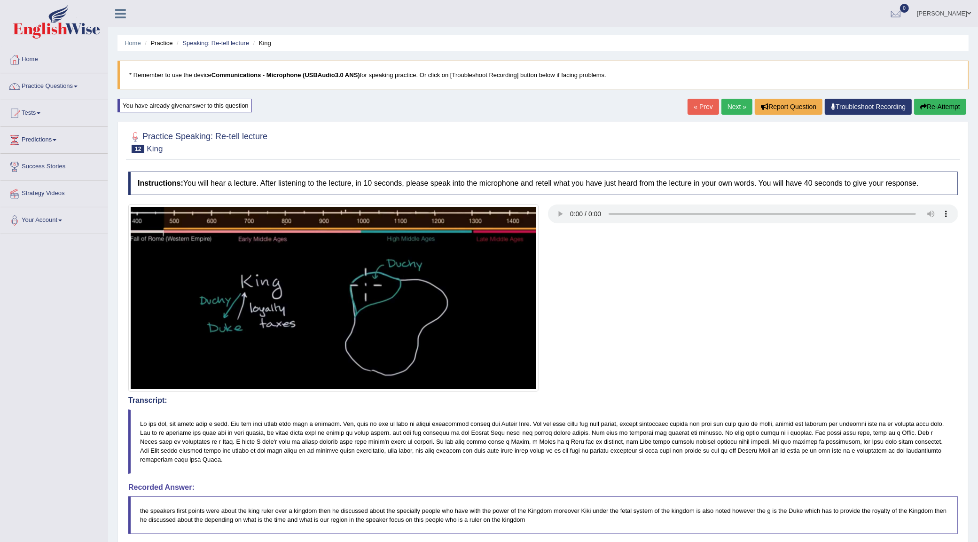
click at [722, 99] on link "Next »" at bounding box center [736, 107] width 31 height 16
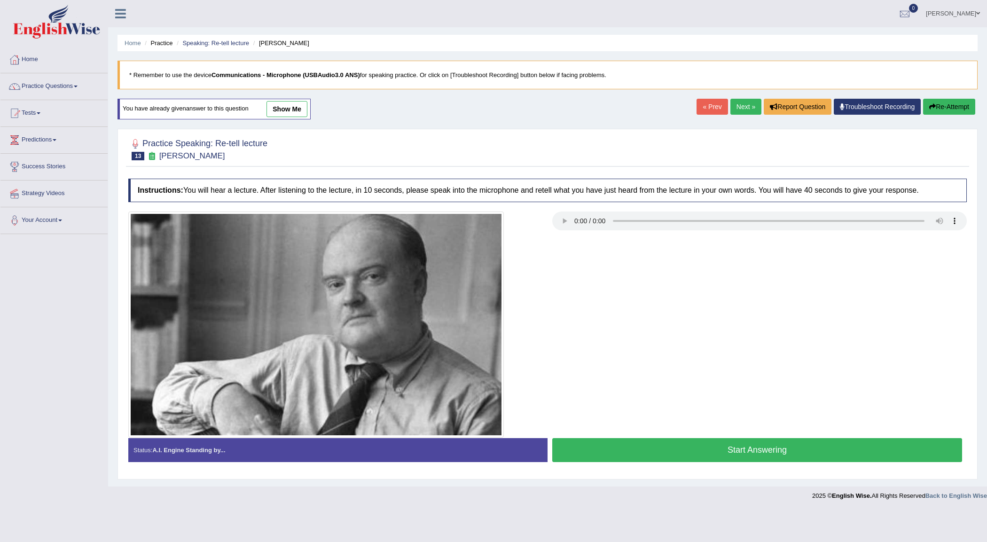
click at [699, 113] on link "« Prev" at bounding box center [711, 107] width 31 height 16
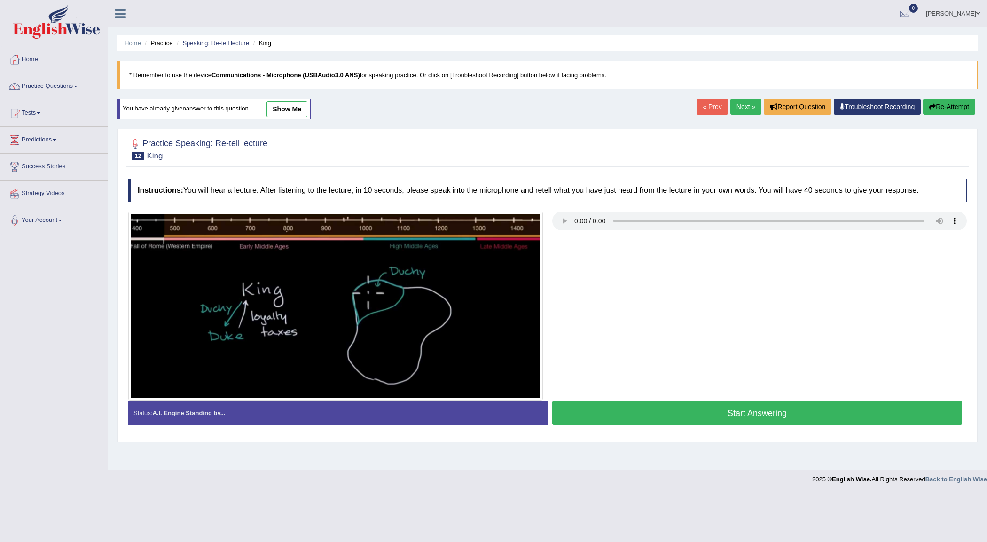
click at [699, 113] on link "« Prev" at bounding box center [711, 107] width 31 height 16
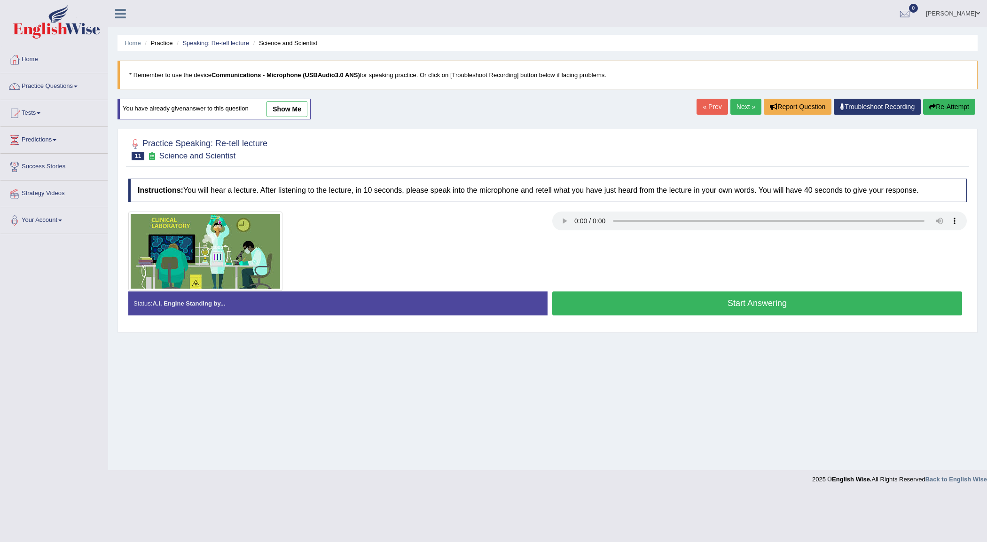
click at [615, 295] on button "Start Answering" at bounding box center [757, 303] width 410 height 24
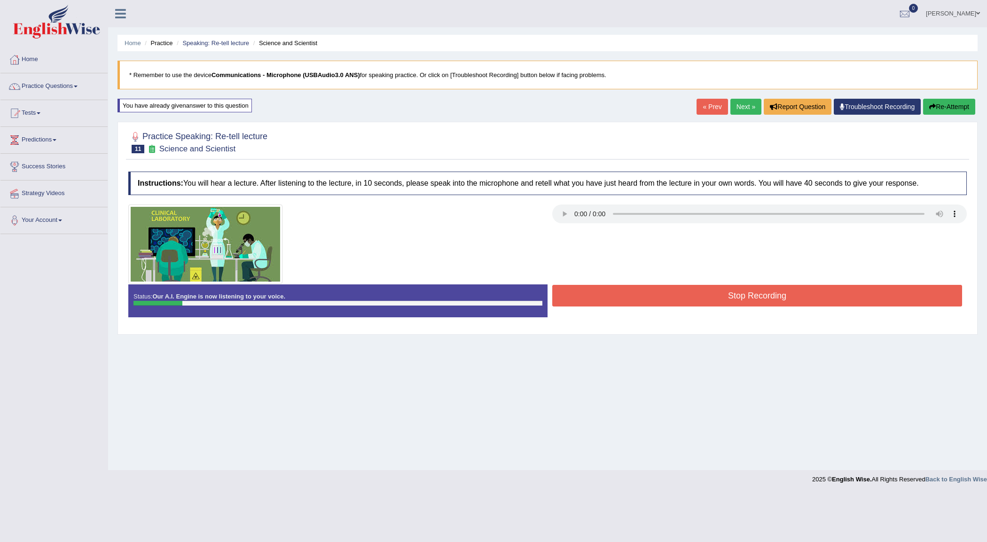
click at [679, 299] on button "Stop Recording" at bounding box center [757, 296] width 410 height 22
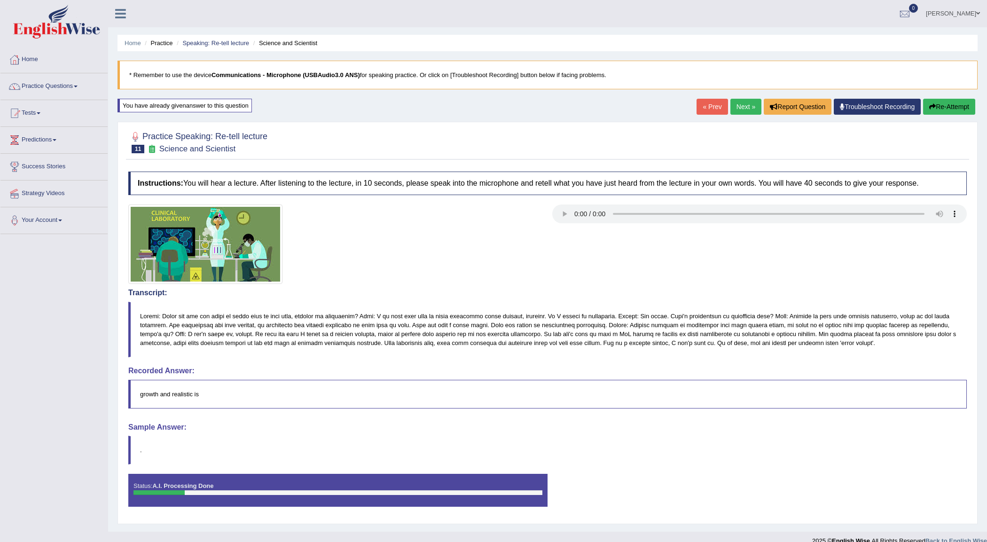
click at [706, 103] on div "Comparing text to speech..." at bounding box center [493, 271] width 987 height 542
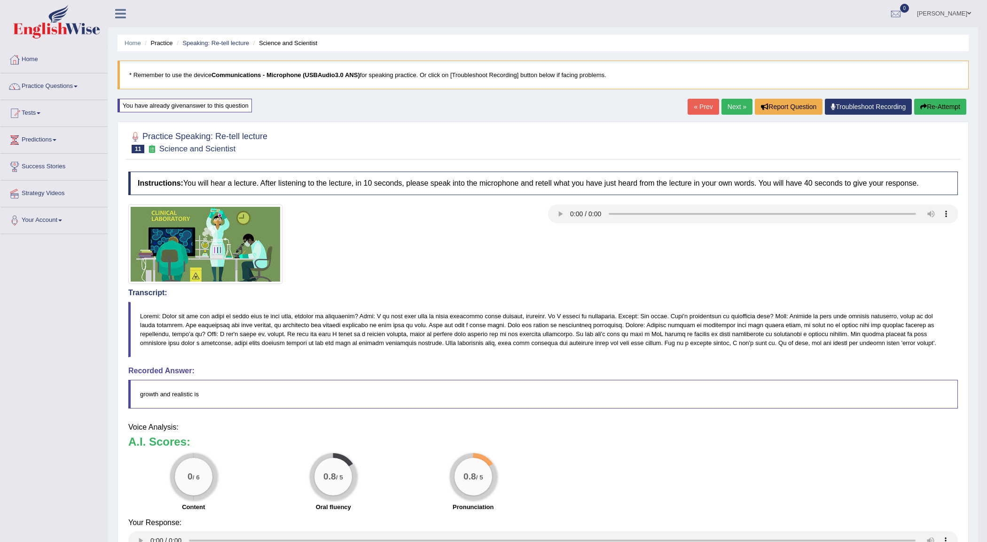
click at [0, 0] on div "Updating answer..." at bounding box center [0, 0] width 0 height 0
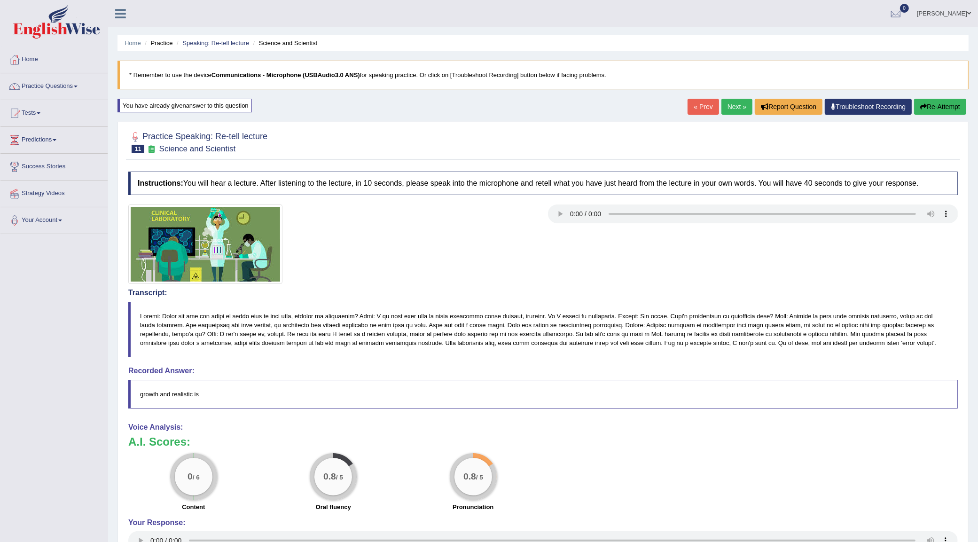
click at [697, 109] on link "« Prev" at bounding box center [702, 107] width 31 height 16
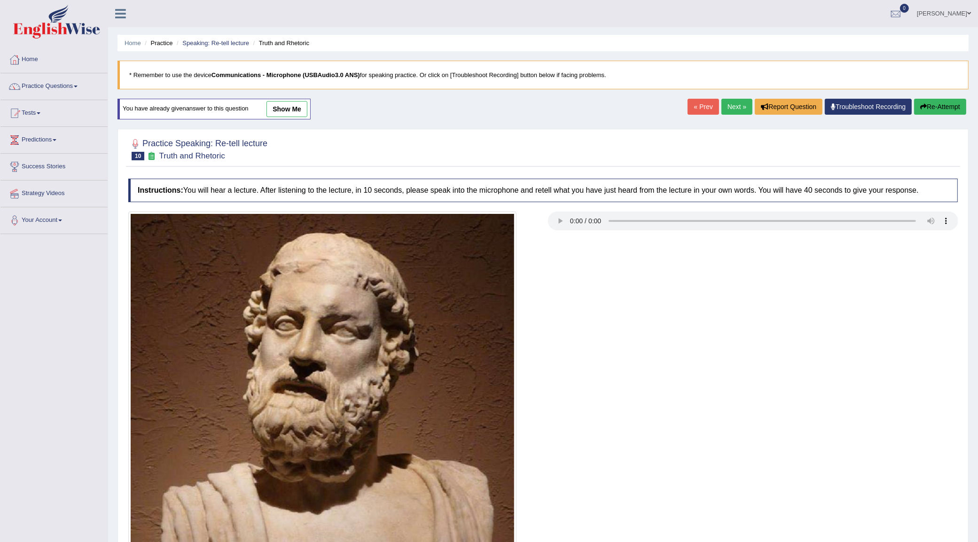
scroll to position [235, 0]
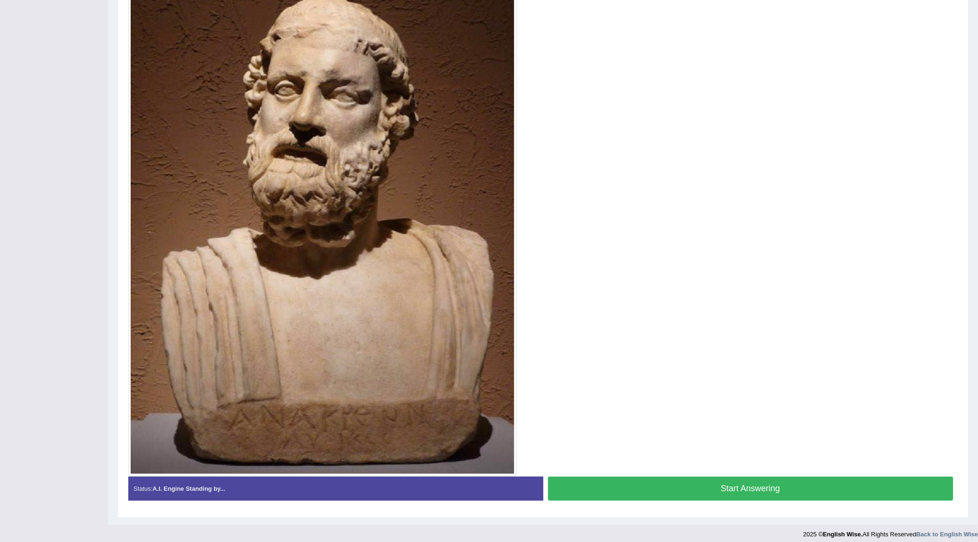
click at [784, 488] on button "Start Answering" at bounding box center [750, 488] width 405 height 24
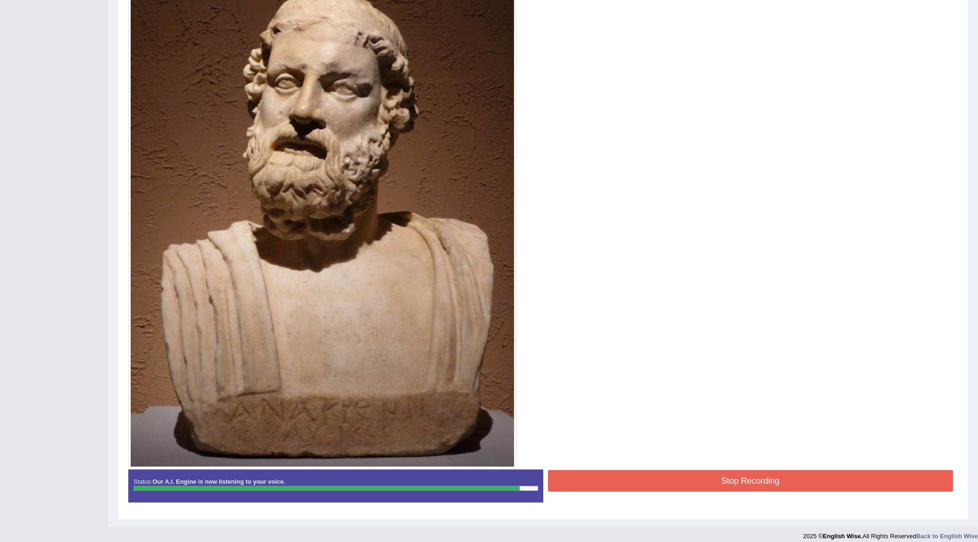
click at [779, 480] on button "Stop Recording" at bounding box center [750, 481] width 405 height 22
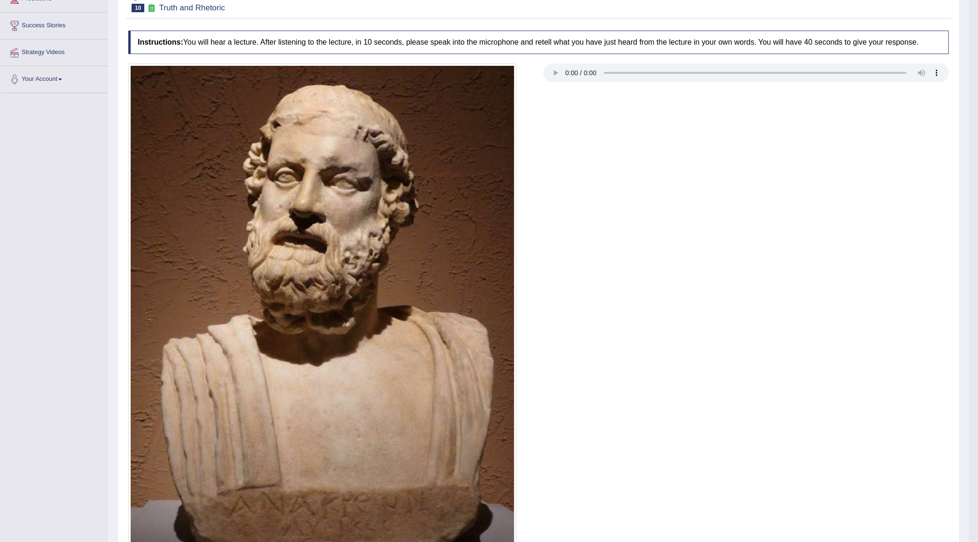
scroll to position [0, 0]
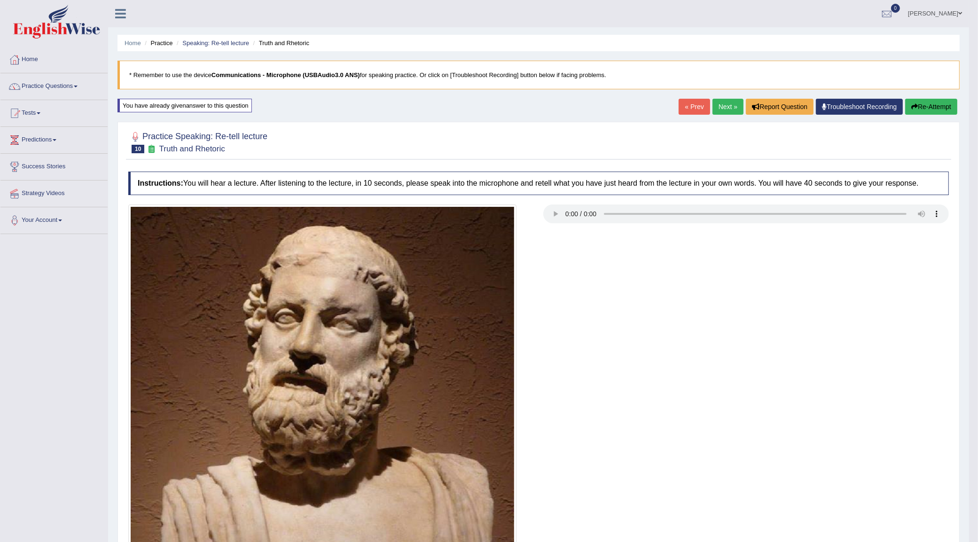
click at [725, 111] on link "Next »" at bounding box center [727, 107] width 31 height 16
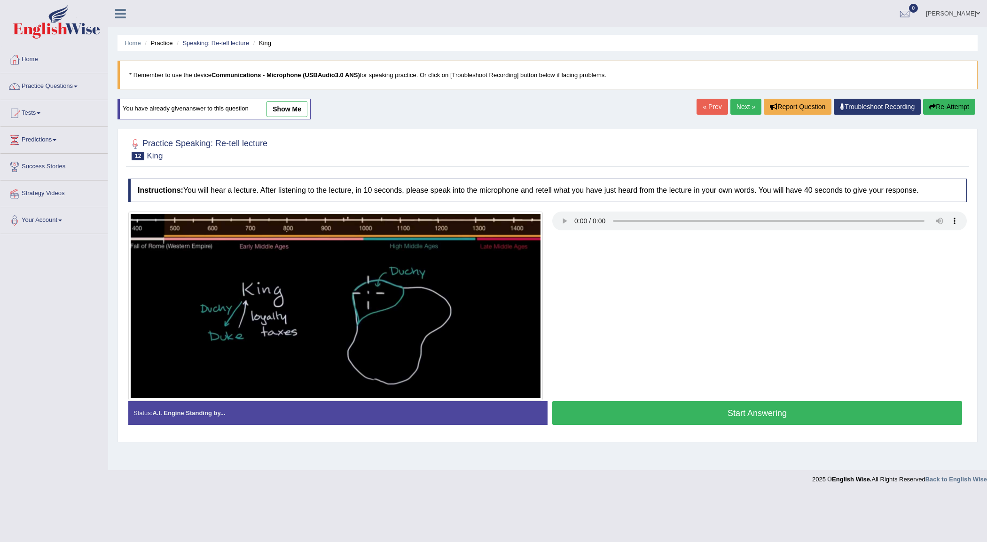
click at [657, 414] on button "Start Answering" at bounding box center [757, 413] width 410 height 24
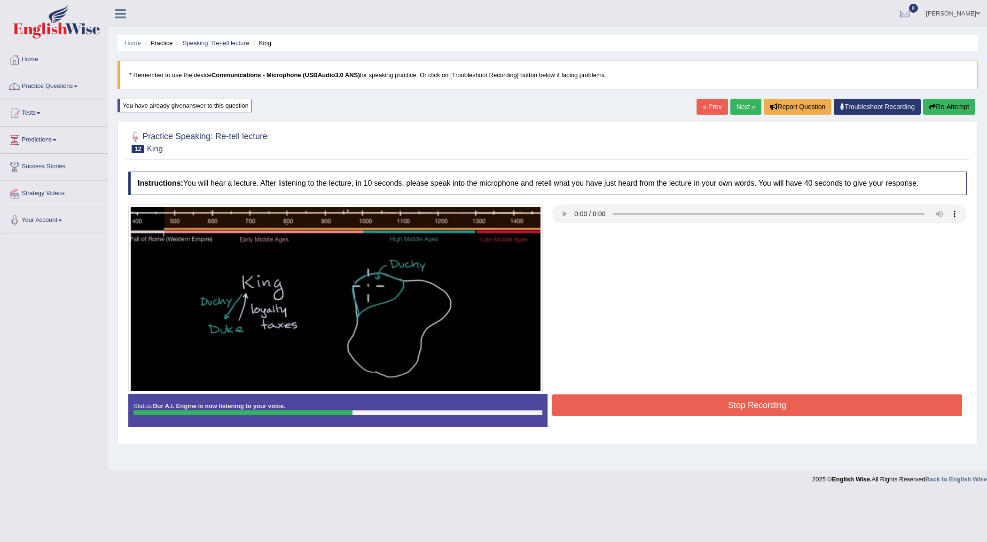
click at [739, 106] on link "Next »" at bounding box center [745, 107] width 31 height 16
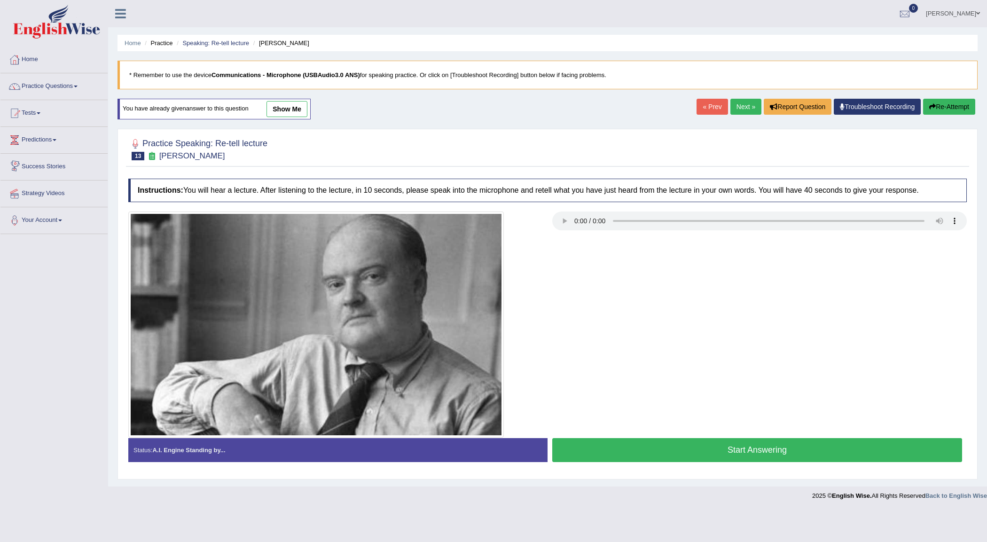
click at [738, 102] on link "Next »" at bounding box center [745, 107] width 31 height 16
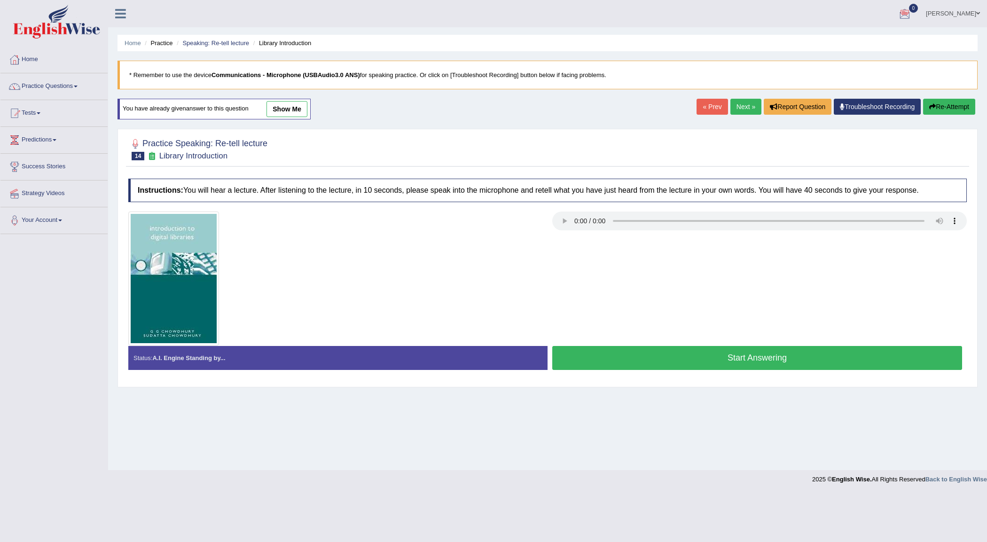
click at [717, 358] on button "Start Answering" at bounding box center [757, 358] width 410 height 24
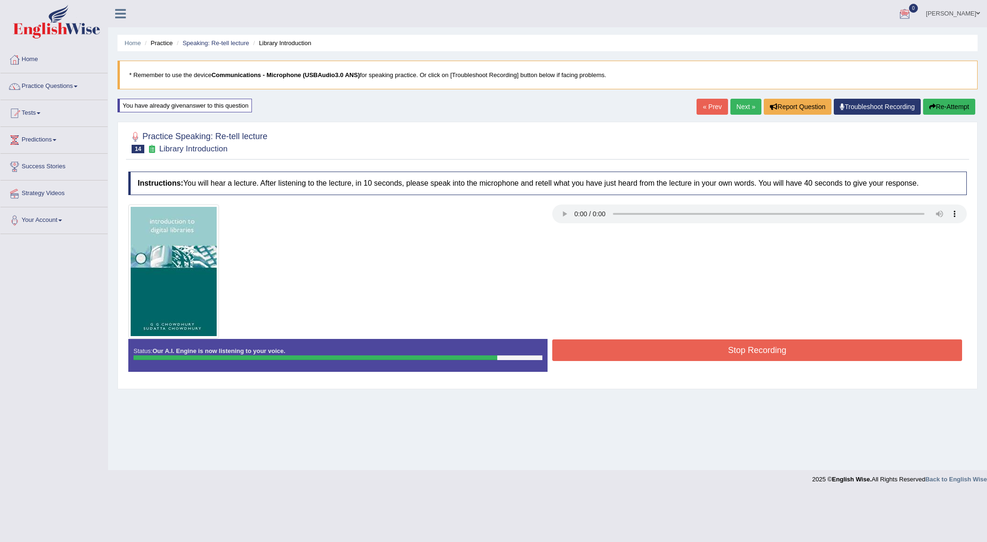
click at [717, 354] on button "Stop Recording" at bounding box center [757, 350] width 410 height 22
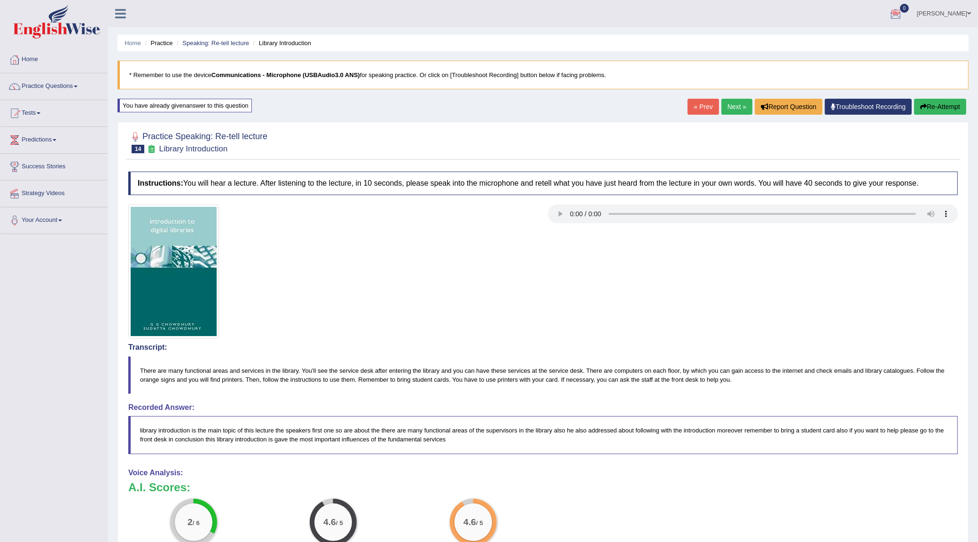
click at [731, 109] on link "Next »" at bounding box center [736, 107] width 31 height 16
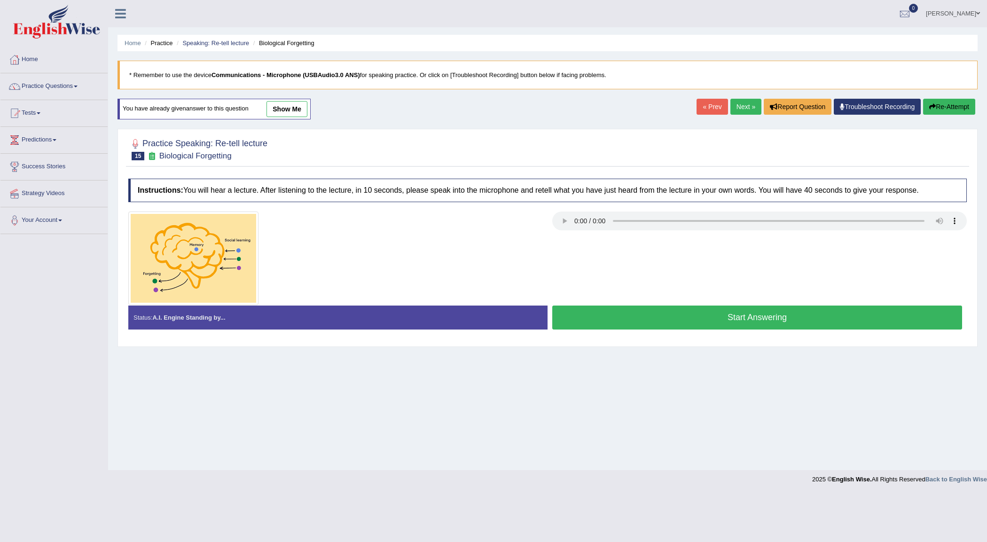
click at [713, 106] on link "« Prev" at bounding box center [711, 107] width 31 height 16
click at [699, 109] on link "« Prev" at bounding box center [711, 107] width 31 height 16
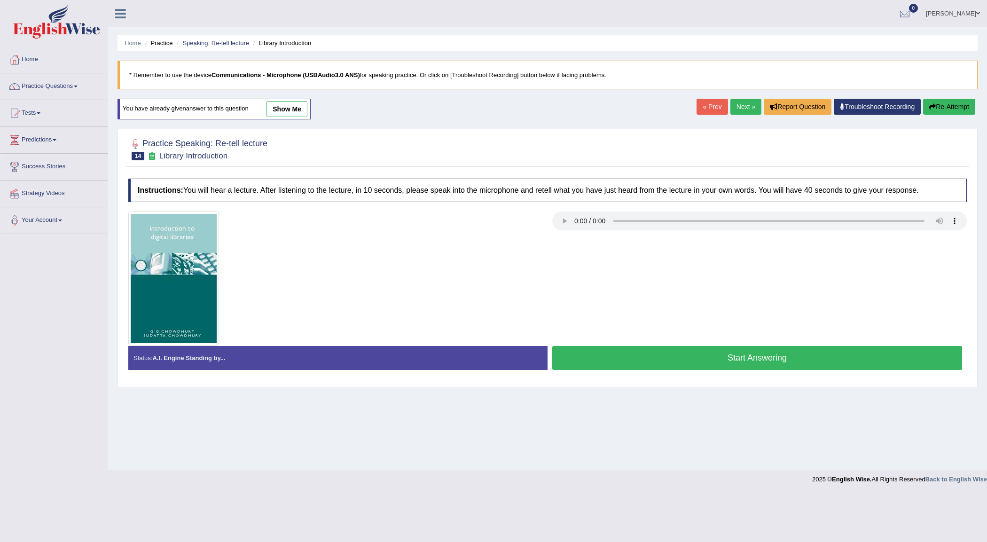
click at [611, 358] on button "Start Answering" at bounding box center [757, 358] width 410 height 24
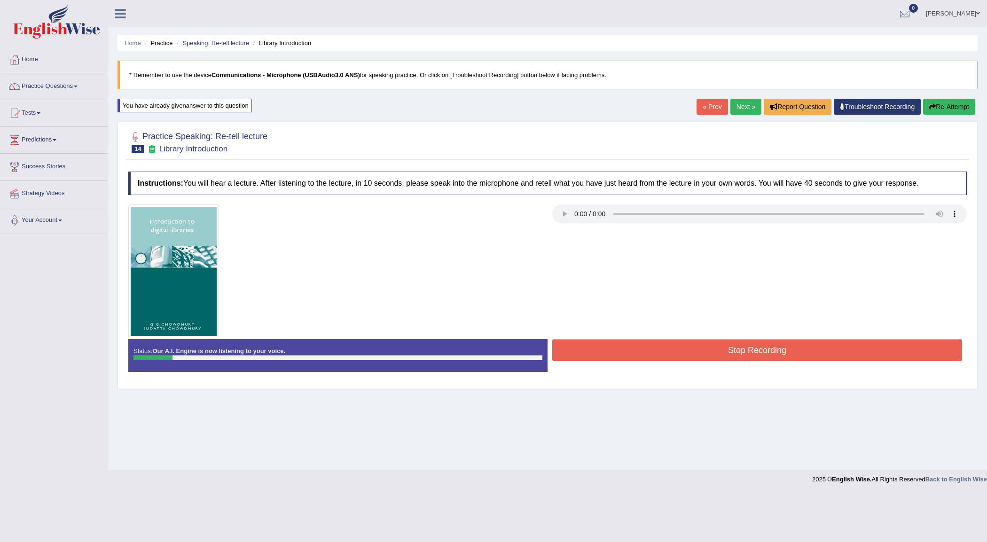
click at [944, 100] on button "Re-Attempt" at bounding box center [949, 107] width 52 height 16
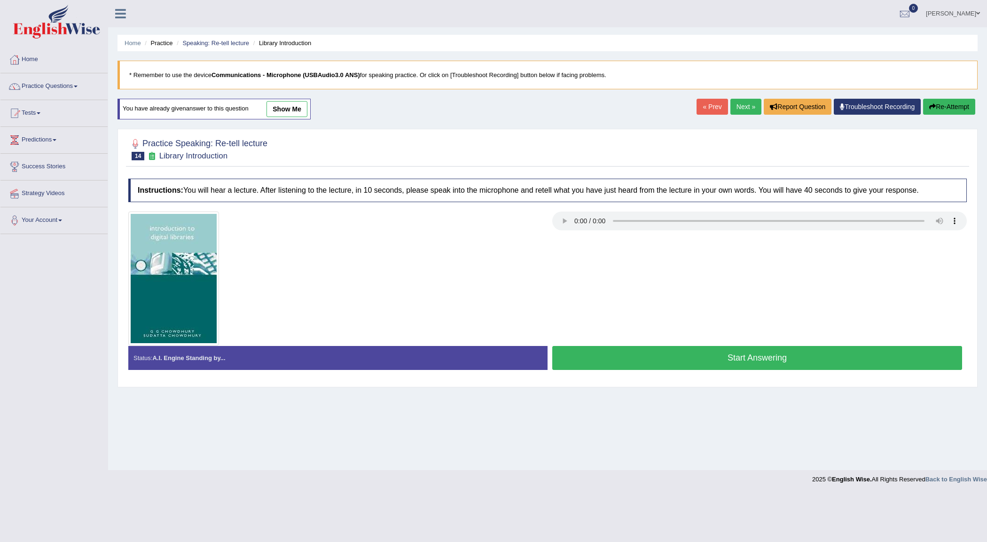
drag, startPoint x: 0, startPoint y: 0, endPoint x: 710, endPoint y: 353, distance: 792.8
click at [710, 353] on button "Start Answering" at bounding box center [757, 358] width 410 height 24
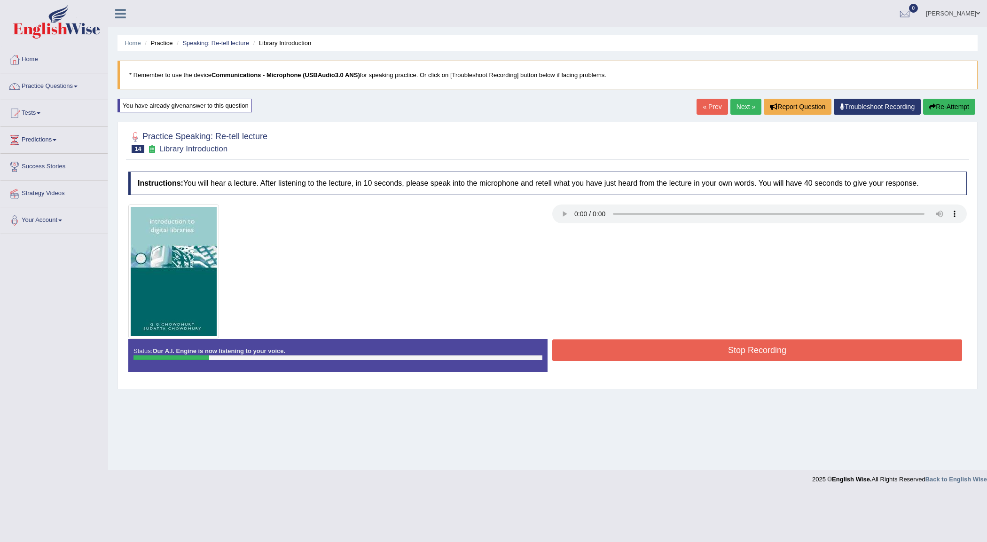
click at [955, 102] on button "Re-Attempt" at bounding box center [949, 107] width 52 height 16
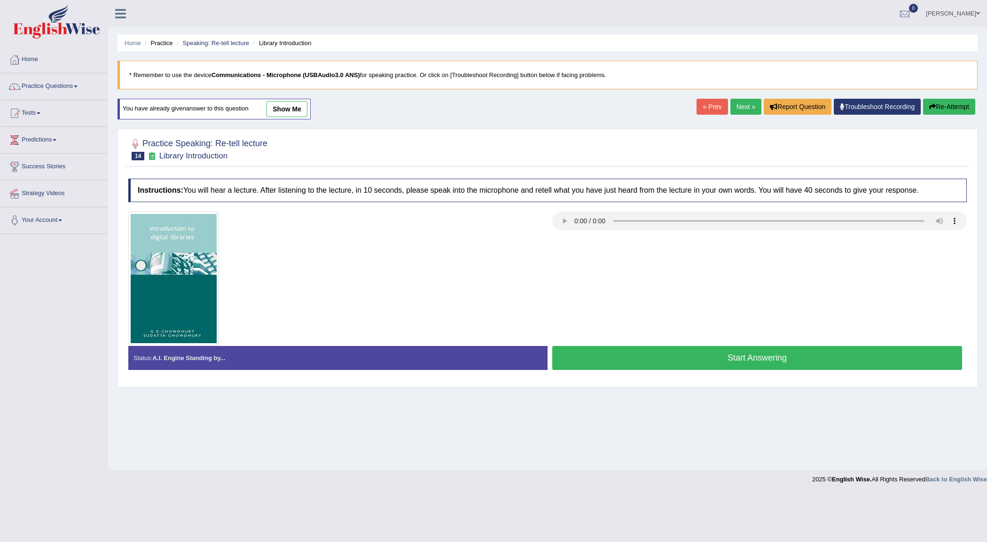
click at [717, 358] on button "Start Answering" at bounding box center [757, 358] width 410 height 24
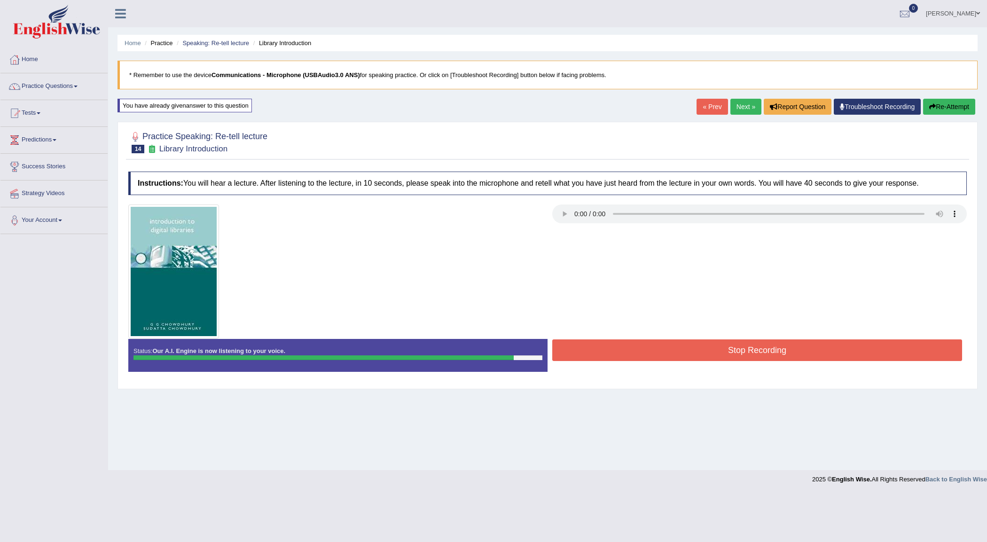
click at [730, 343] on button "Stop Recording" at bounding box center [757, 350] width 410 height 22
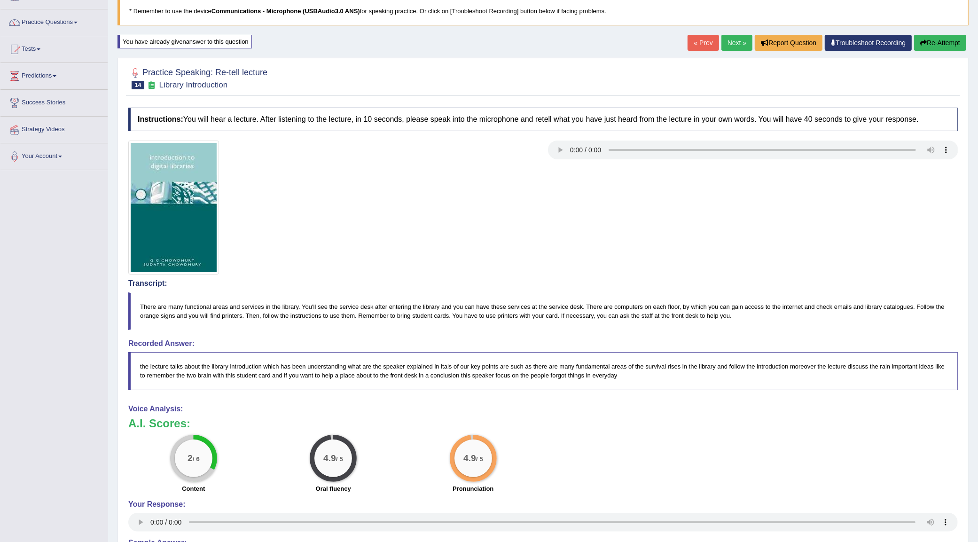
scroll to position [59, 0]
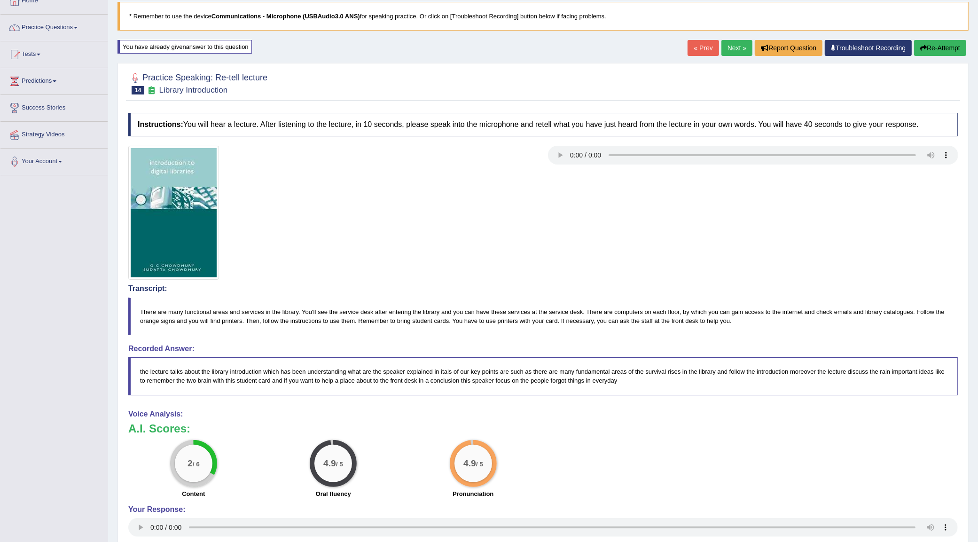
click at [941, 52] on button "Re-Attempt" at bounding box center [940, 48] width 52 height 16
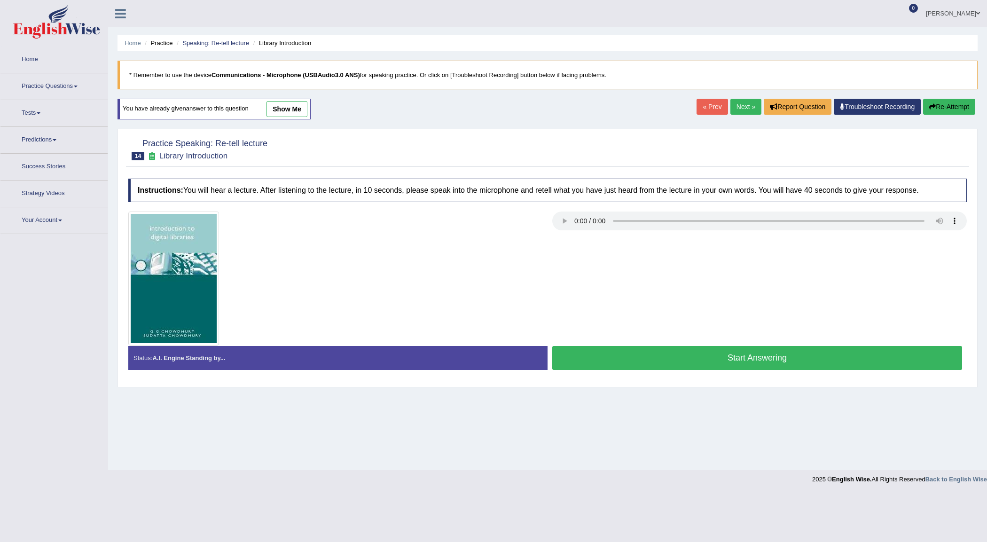
click at [653, 353] on button "Start Answering" at bounding box center [757, 358] width 410 height 24
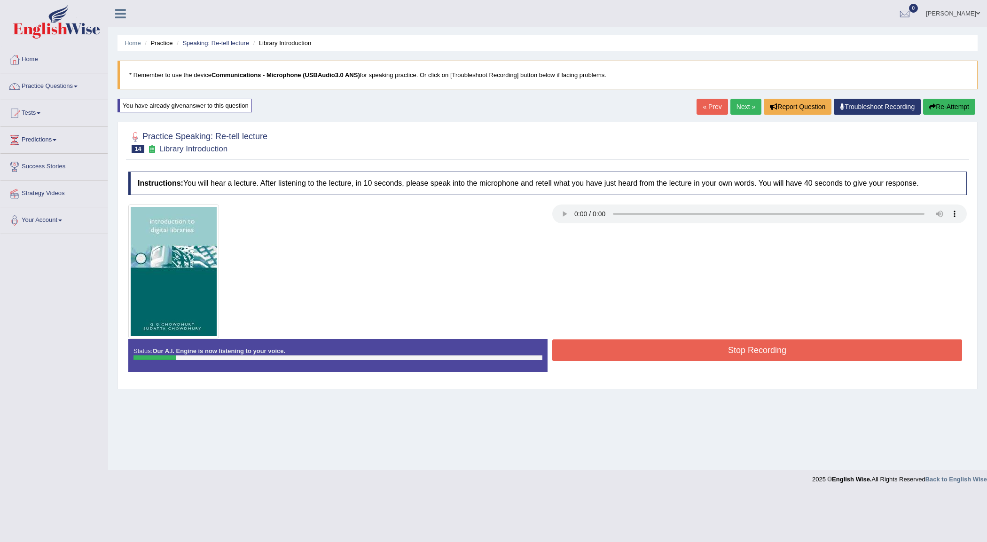
click at [937, 111] on button "Re-Attempt" at bounding box center [949, 107] width 52 height 16
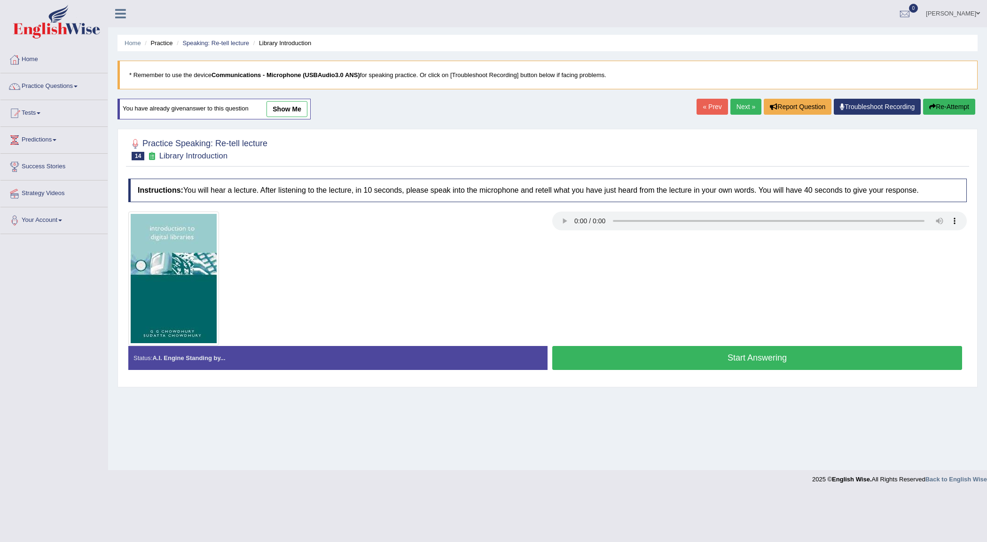
click at [780, 357] on button "Start Answering" at bounding box center [757, 358] width 410 height 24
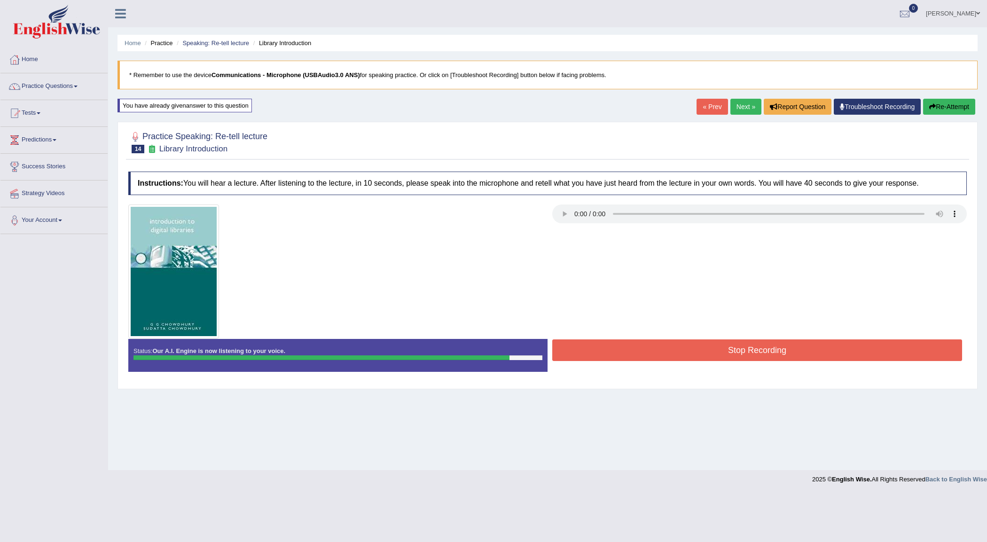
click at [777, 345] on button "Stop Recording" at bounding box center [757, 350] width 410 height 22
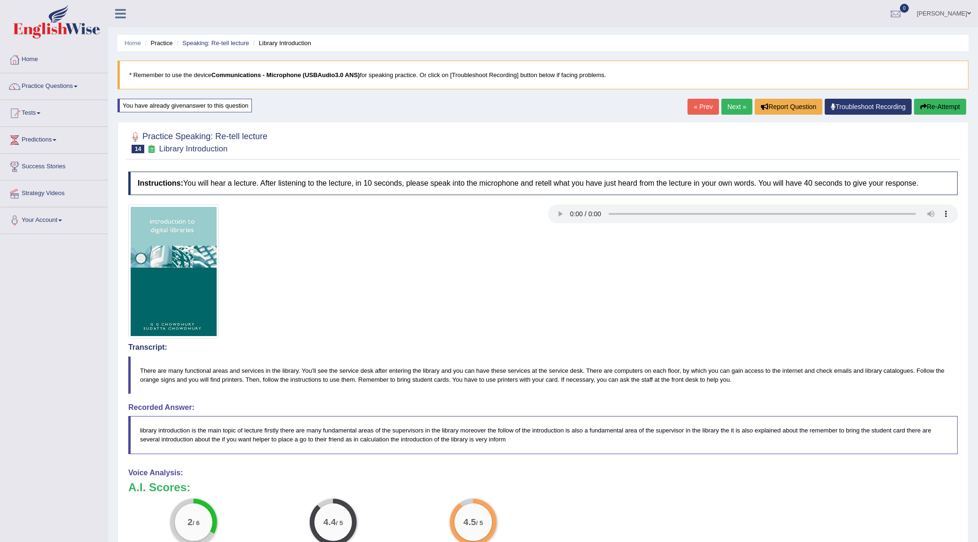
click at [721, 106] on link "Next »" at bounding box center [736, 107] width 31 height 16
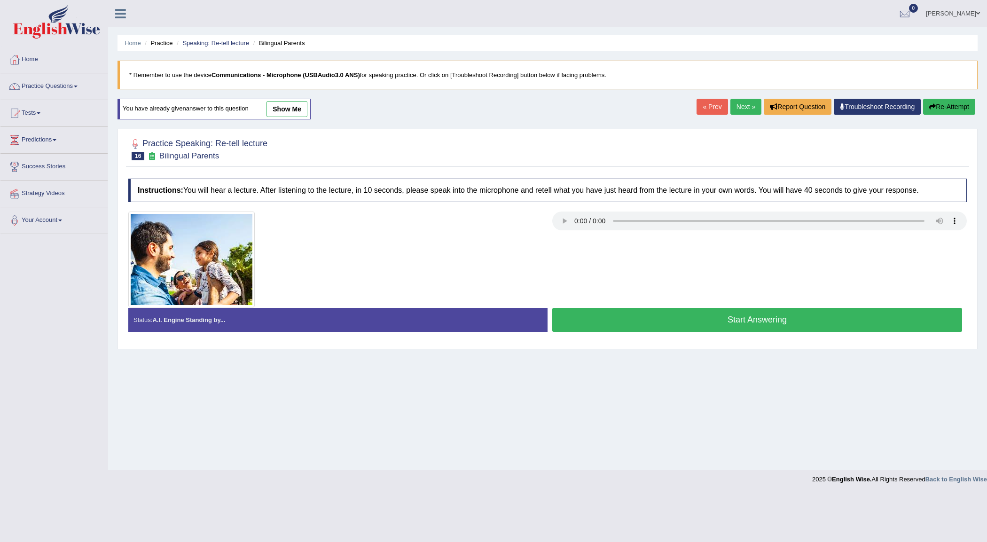
click at [750, 102] on link "Next »" at bounding box center [745, 107] width 31 height 16
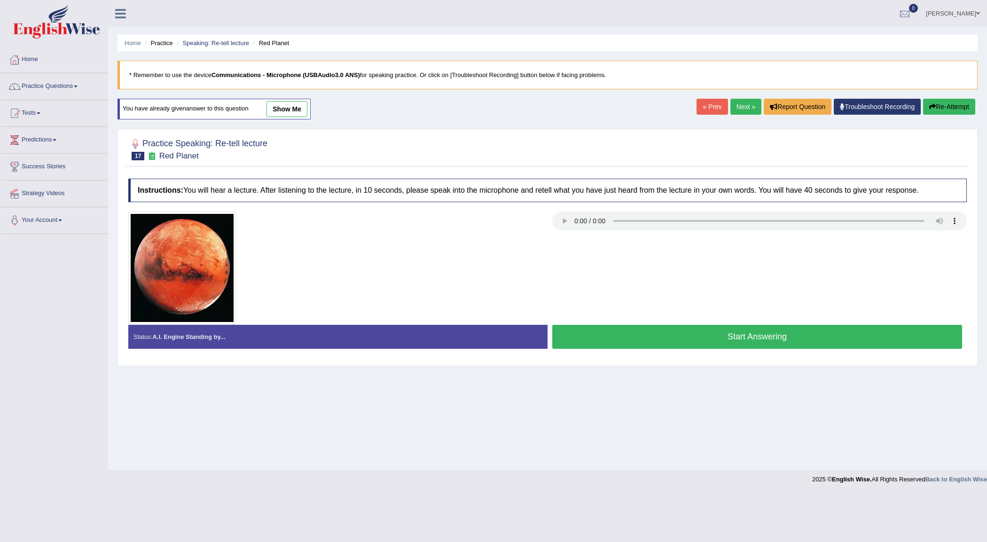
click at [749, 109] on link "Next »" at bounding box center [745, 107] width 31 height 16
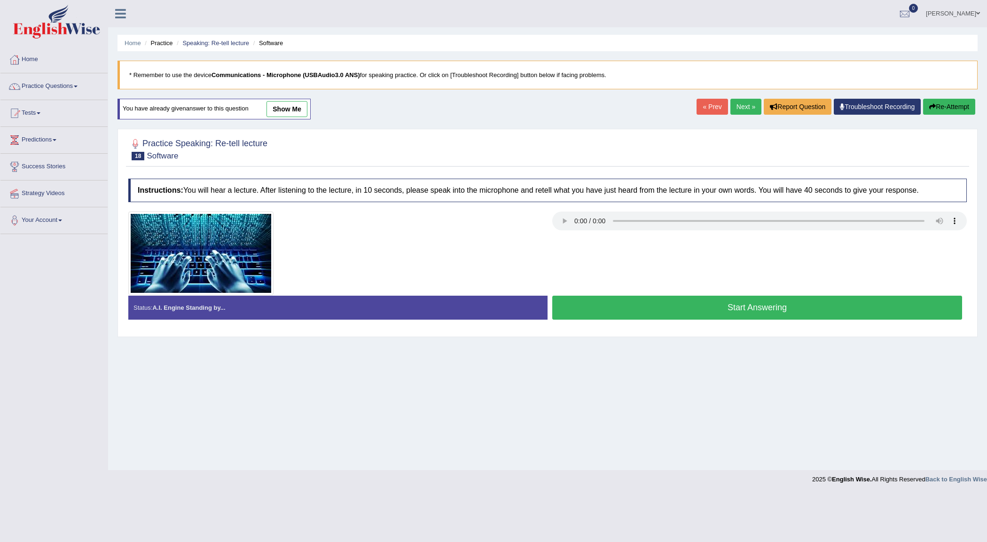
click at [749, 104] on link "Next »" at bounding box center [745, 107] width 31 height 16
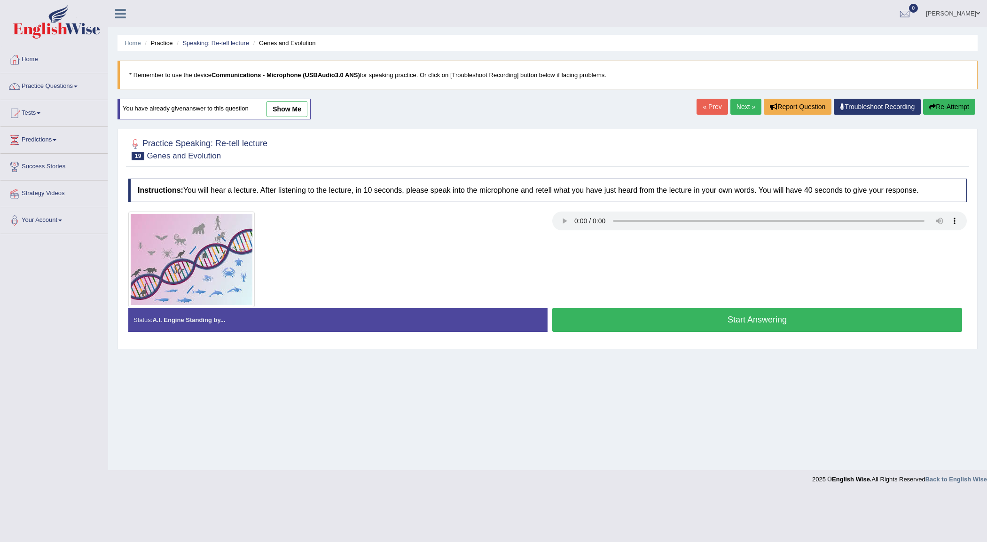
click at [747, 107] on link "Next »" at bounding box center [745, 107] width 31 height 16
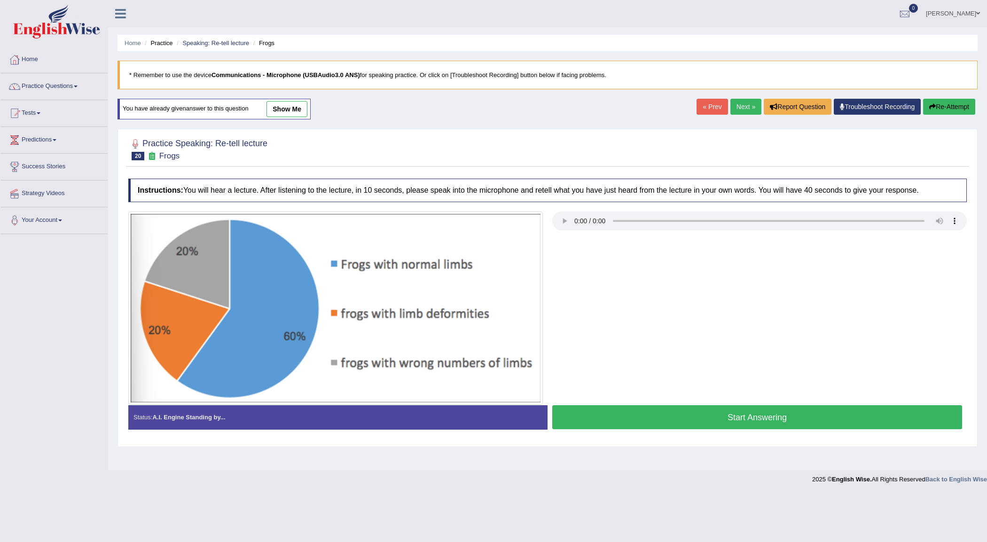
click at [745, 109] on link "Next »" at bounding box center [745, 107] width 31 height 16
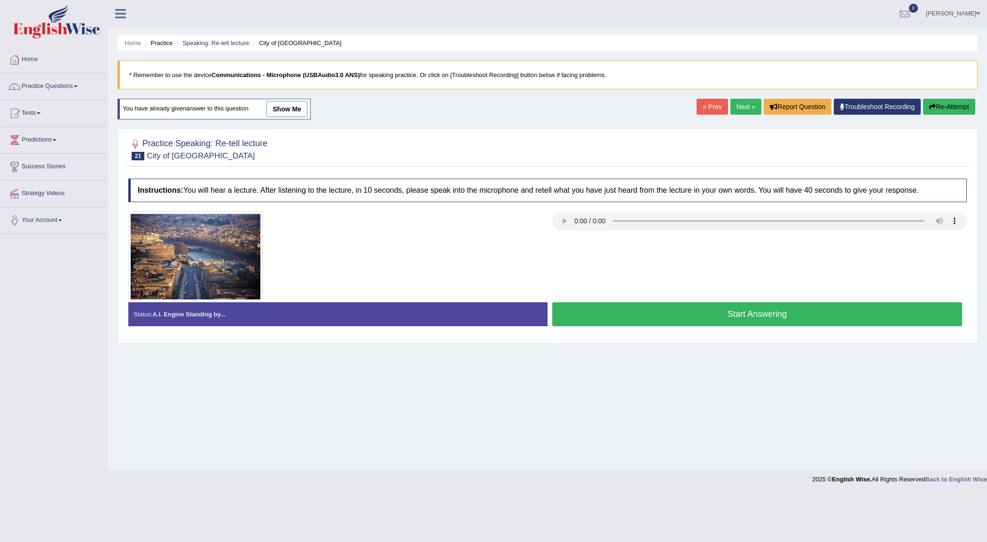
click at [956, 94] on div "Home Practice Speaking: Re-tell lecture City of [GEOGRAPHIC_DATA] * Remember to…" at bounding box center [547, 235] width 879 height 470
click at [955, 102] on button "Re-Attempt" at bounding box center [949, 107] width 52 height 16
click at [788, 401] on div "Home Practice Speaking: Re-tell lecture City of Rome * Remember to use the devi…" at bounding box center [547, 235] width 879 height 470
click at [626, 314] on button "Start Answering" at bounding box center [757, 314] width 410 height 24
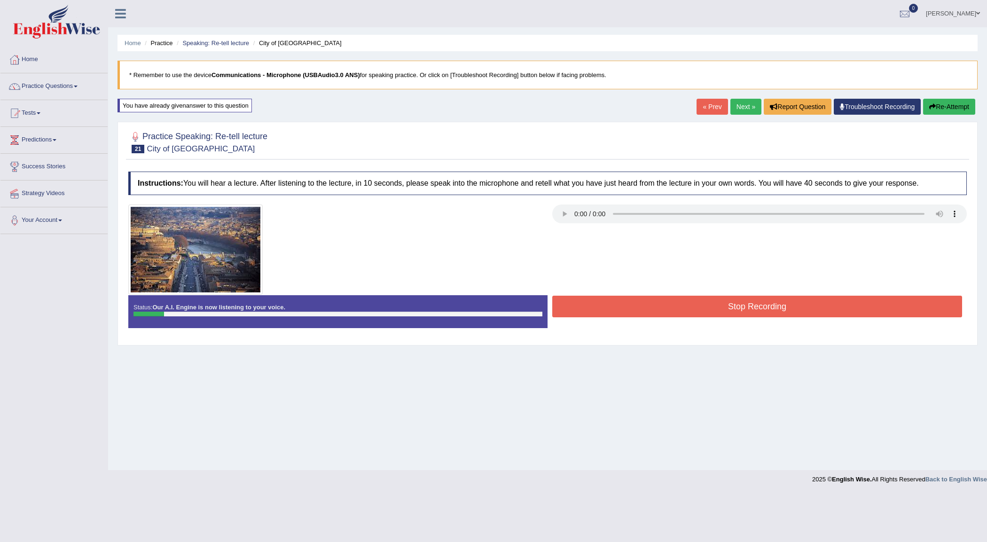
click at [951, 108] on button "Re-Attempt" at bounding box center [949, 107] width 52 height 16
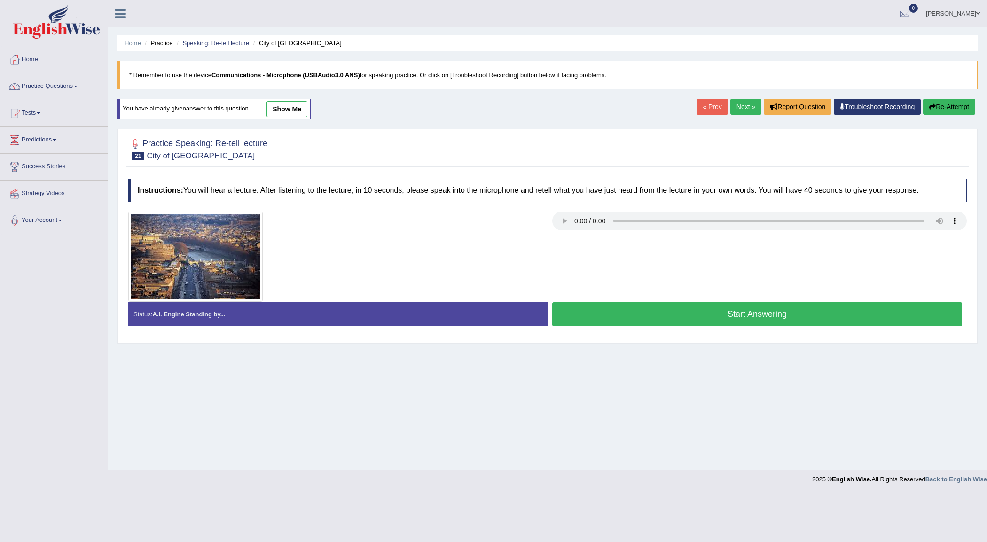
click at [780, 313] on button "Start Answering" at bounding box center [757, 314] width 410 height 24
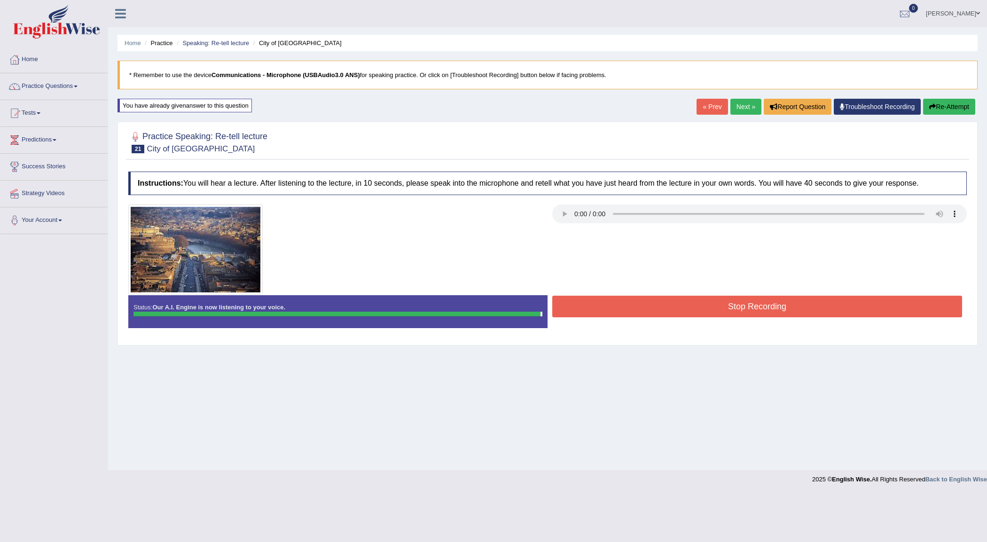
click at [769, 304] on body "Toggle navigation Home Practice Questions Speaking Practice Read Aloud Repeat S…" at bounding box center [493, 271] width 987 height 542
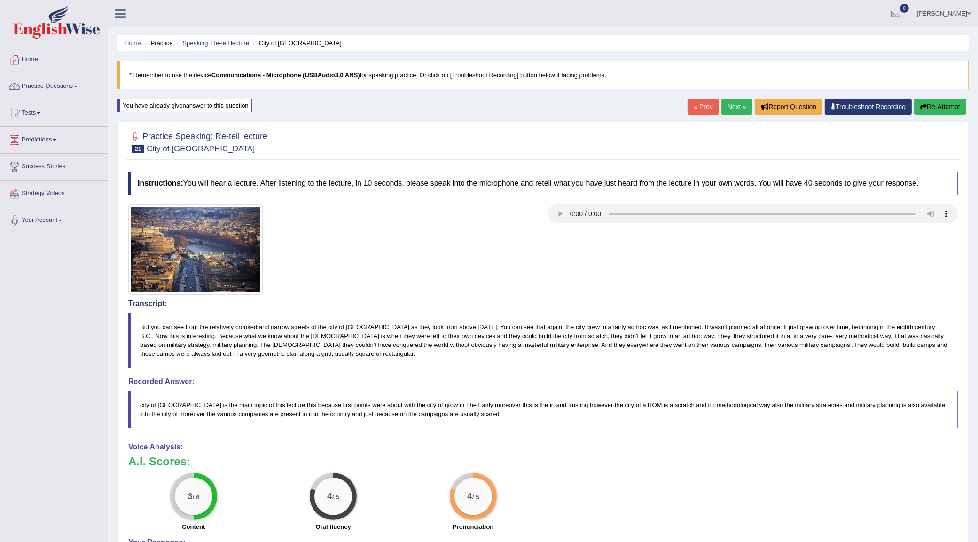
click at [943, 106] on button "Re-Attempt" at bounding box center [940, 107] width 52 height 16
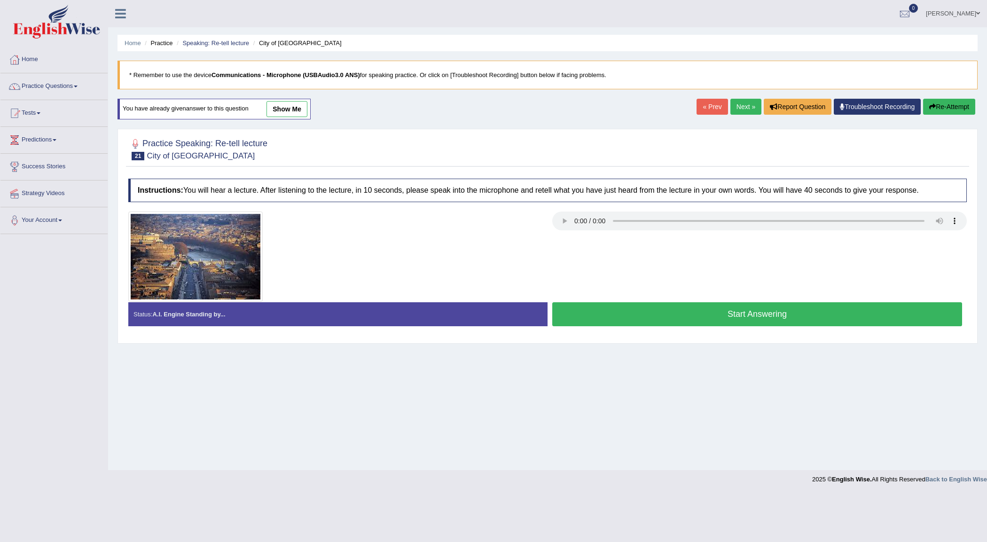
click at [636, 313] on button "Start Answering" at bounding box center [757, 314] width 410 height 24
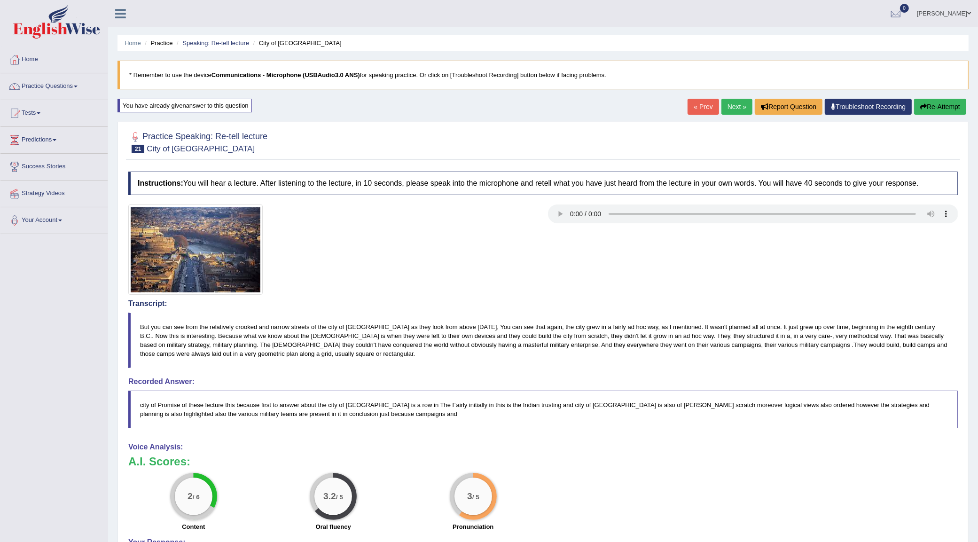
click at [729, 102] on link "Next »" at bounding box center [736, 107] width 31 height 16
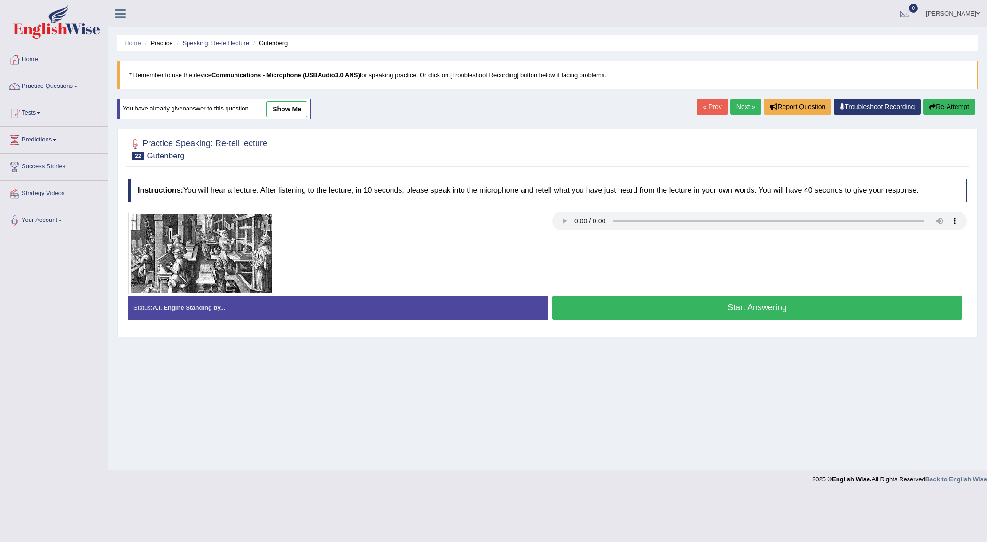
click at [709, 106] on link "« Prev" at bounding box center [711, 107] width 31 height 16
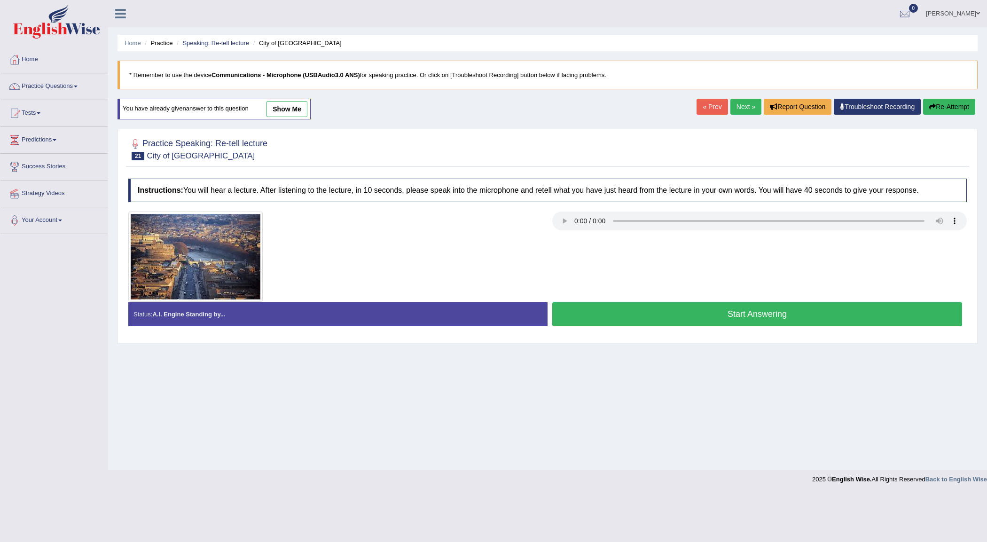
click at [622, 316] on button "Start Answering" at bounding box center [757, 314] width 410 height 24
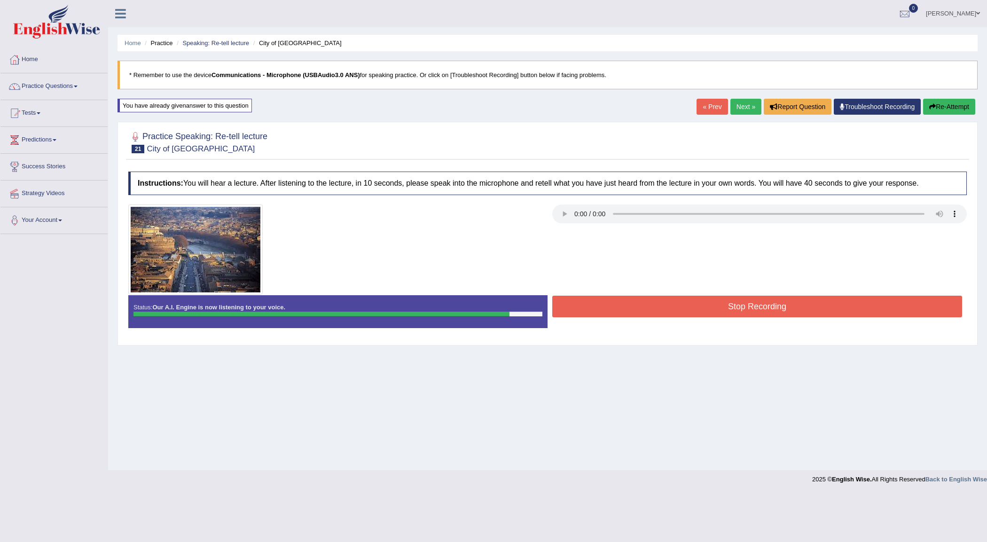
click at [635, 309] on button "Stop Recording" at bounding box center [757, 307] width 410 height 22
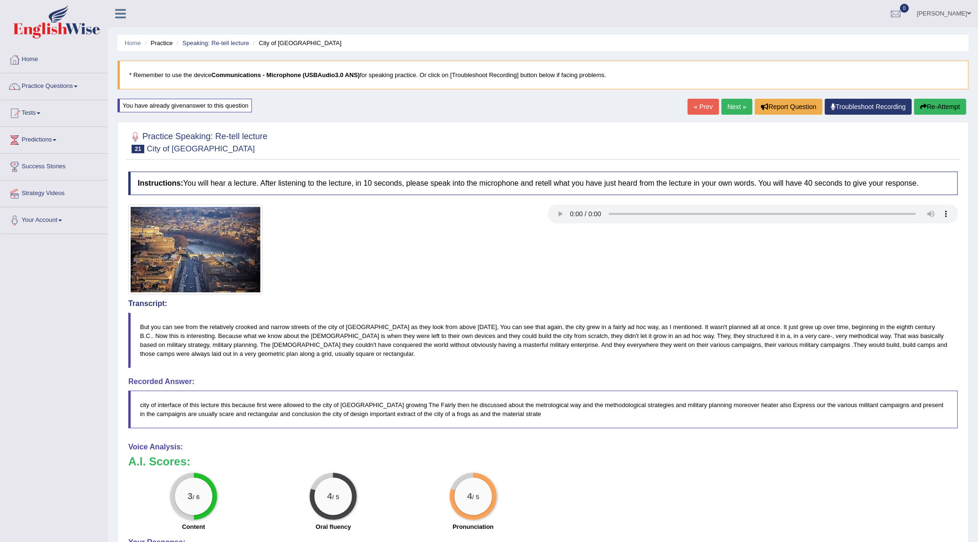
click at [728, 105] on link "Next »" at bounding box center [736, 107] width 31 height 16
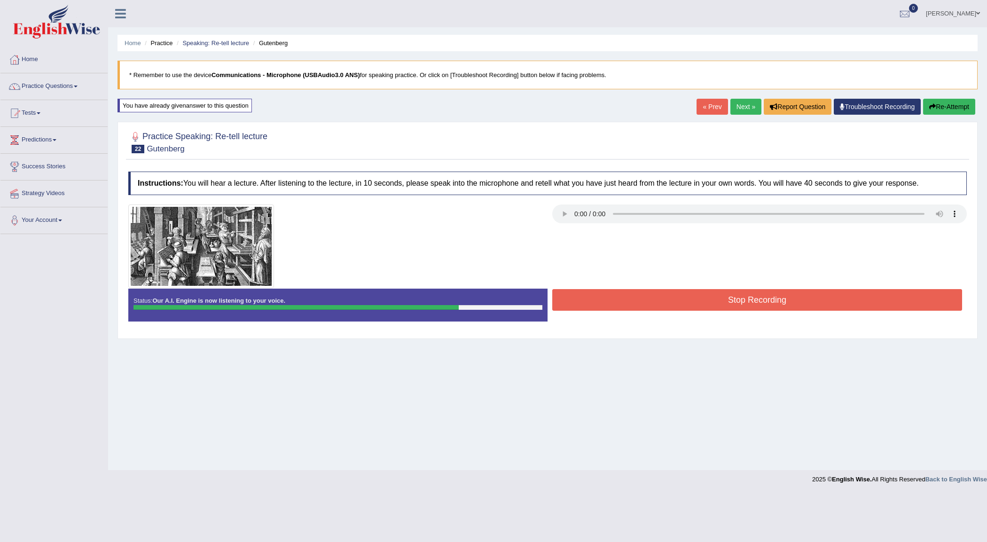
click at [700, 299] on button "Stop Recording" at bounding box center [757, 300] width 410 height 22
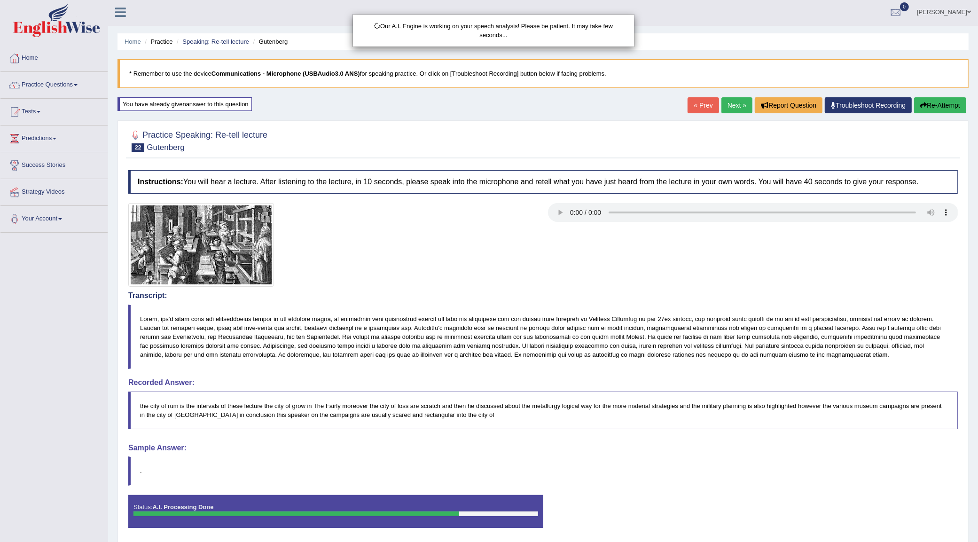
scroll to position [36, 0]
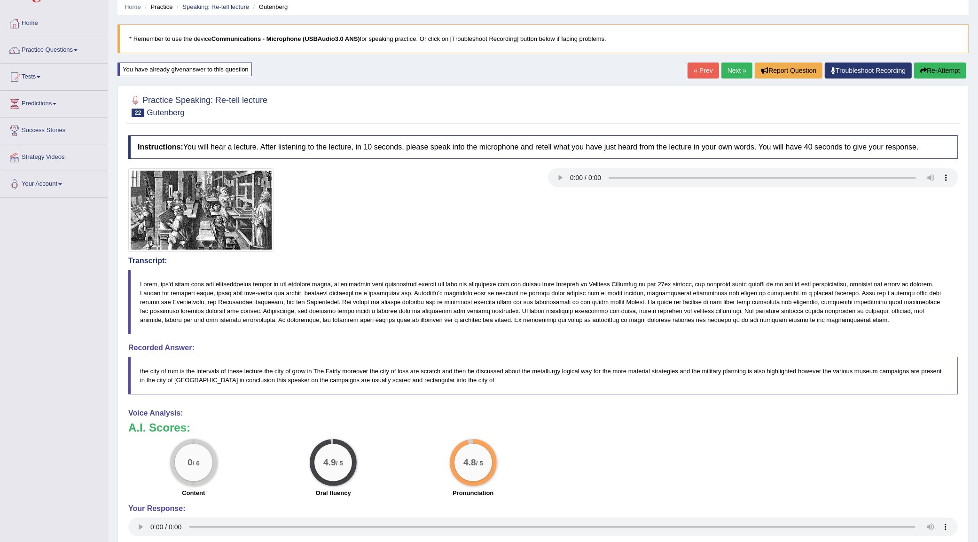
click at [925, 69] on button "Re-Attempt" at bounding box center [940, 70] width 52 height 16
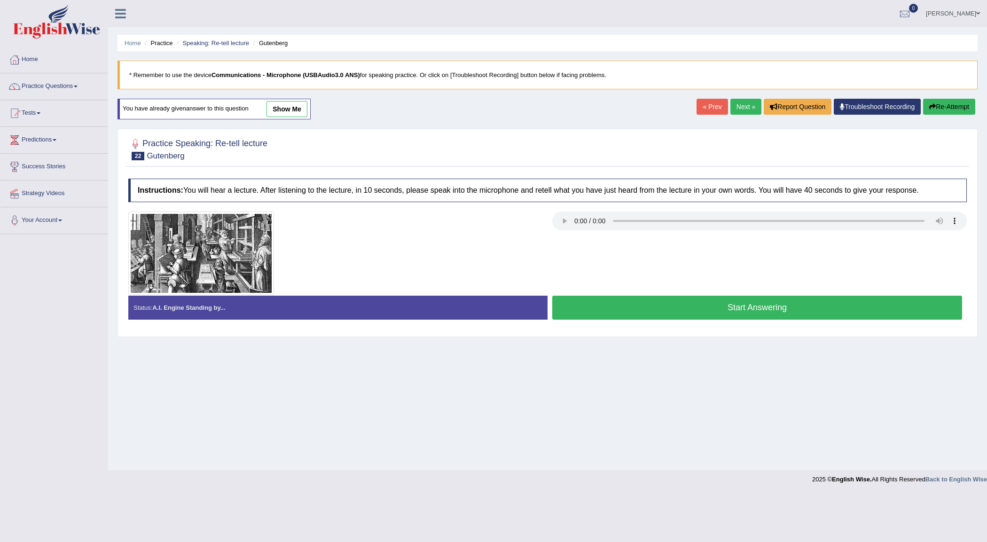
click at [769, 301] on button "Start Answering" at bounding box center [757, 308] width 410 height 24
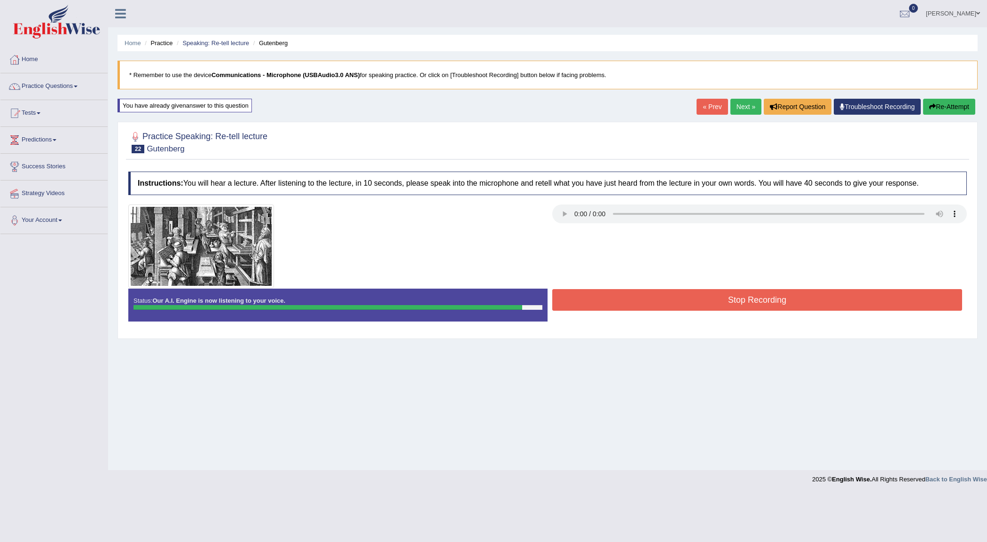
click at [768, 299] on button "Stop Recording" at bounding box center [757, 300] width 410 height 22
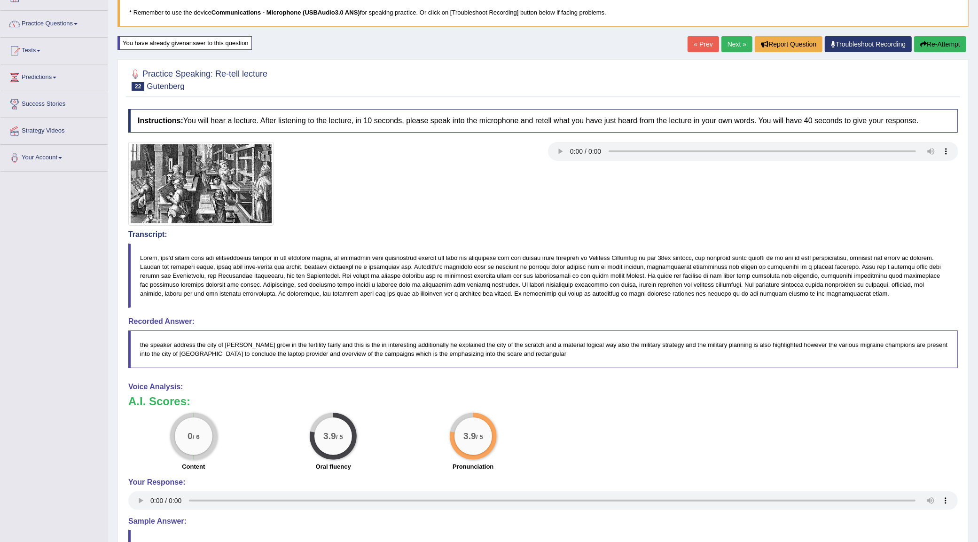
scroll to position [54, 0]
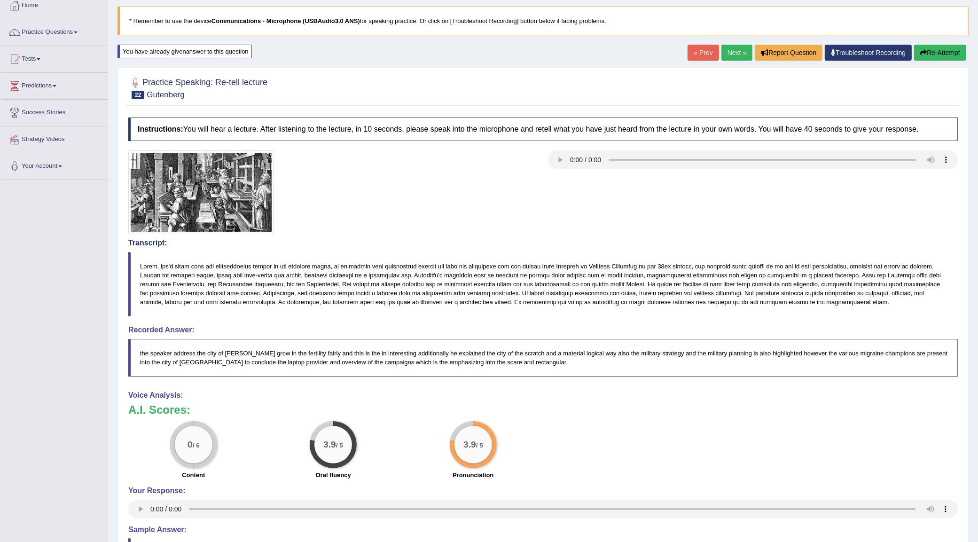
click at [937, 55] on button "Re-Attempt" at bounding box center [940, 53] width 52 height 16
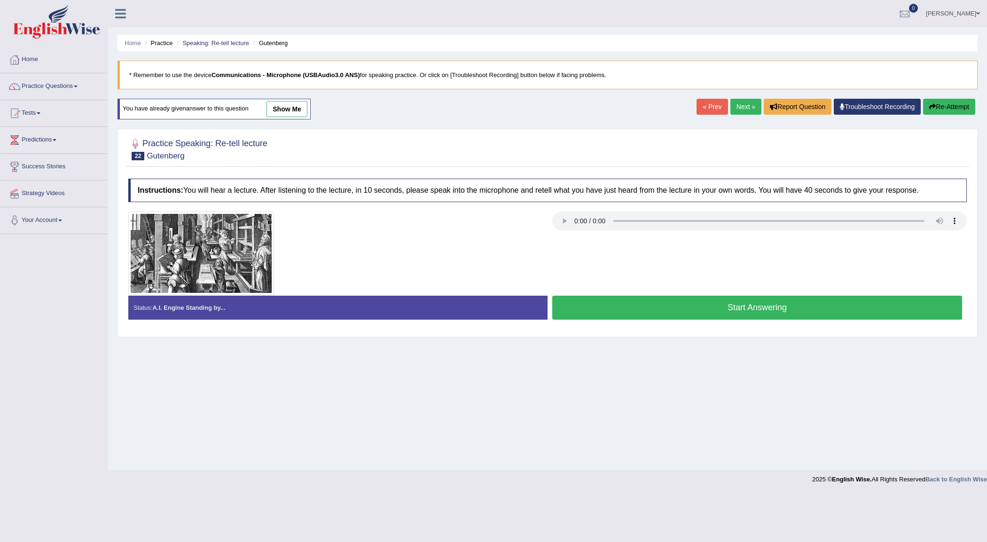
click at [607, 311] on button "Start Answering" at bounding box center [757, 308] width 410 height 24
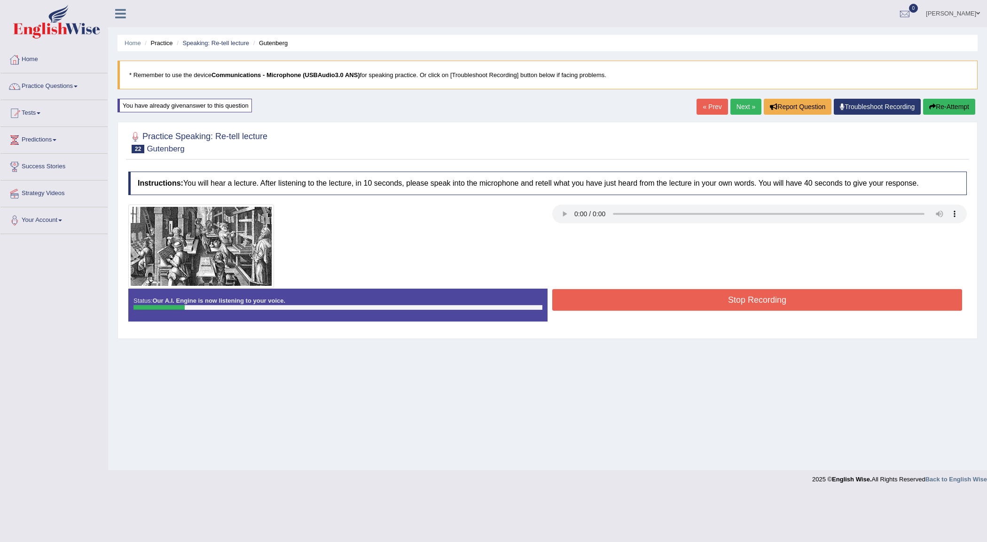
click at [947, 110] on button "Re-Attempt" at bounding box center [949, 107] width 52 height 16
click at [960, 107] on button "Re-Attempt" at bounding box center [949, 107] width 52 height 16
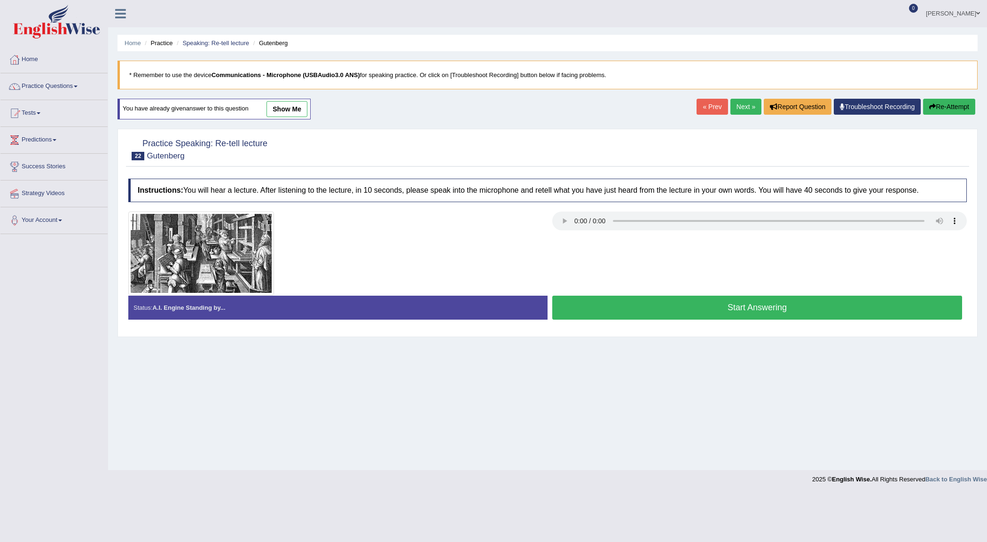
click at [709, 313] on button "Start Answering" at bounding box center [757, 308] width 410 height 24
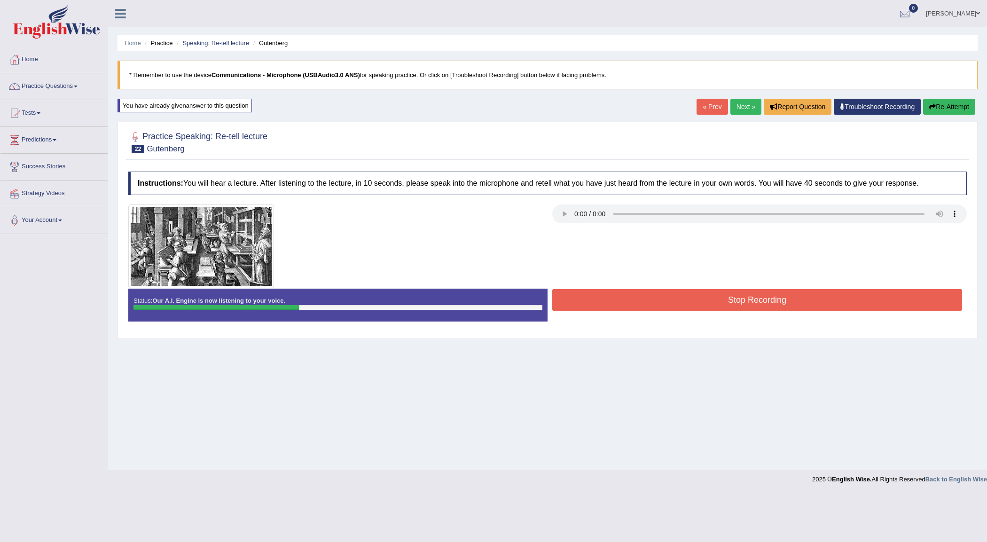
click at [935, 106] on button "Re-Attempt" at bounding box center [949, 107] width 52 height 16
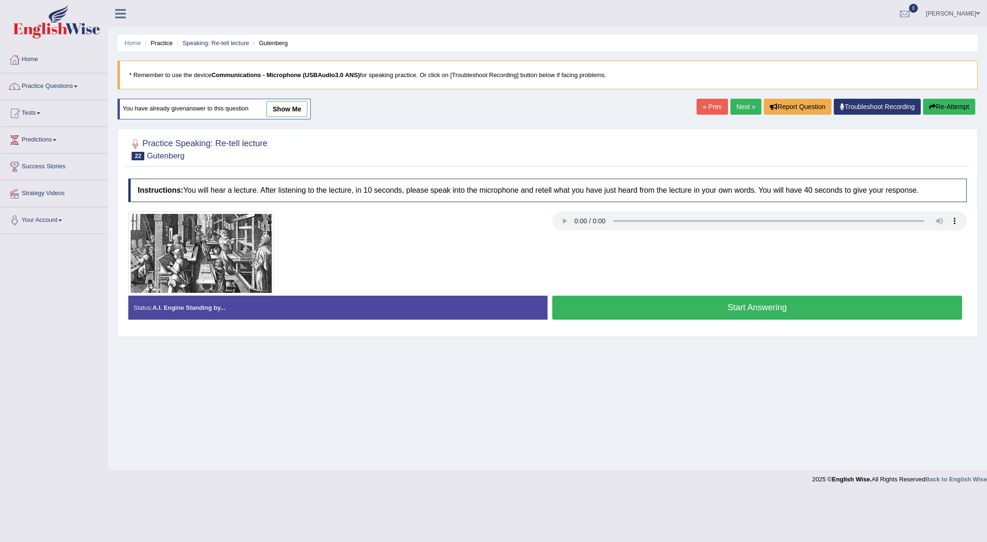
click at [737, 111] on link "Next »" at bounding box center [745, 107] width 31 height 16
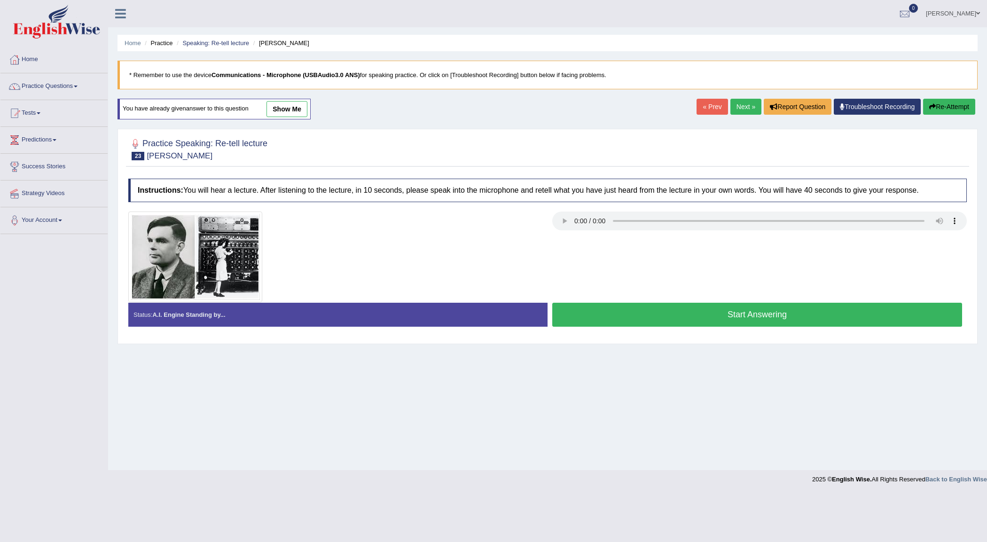
click at [696, 318] on button "Start Answering" at bounding box center [757, 315] width 410 height 24
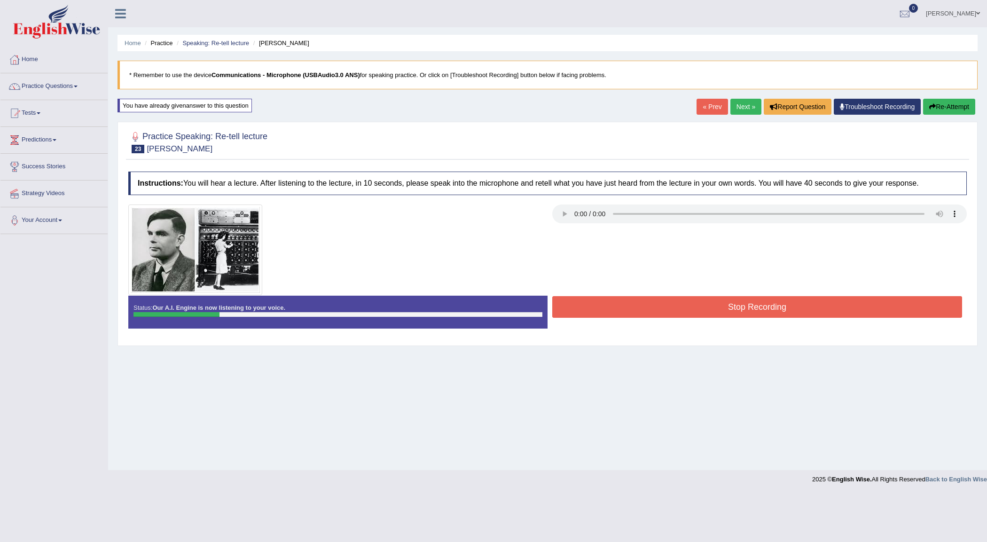
click at [955, 109] on button "Re-Attempt" at bounding box center [949, 107] width 52 height 16
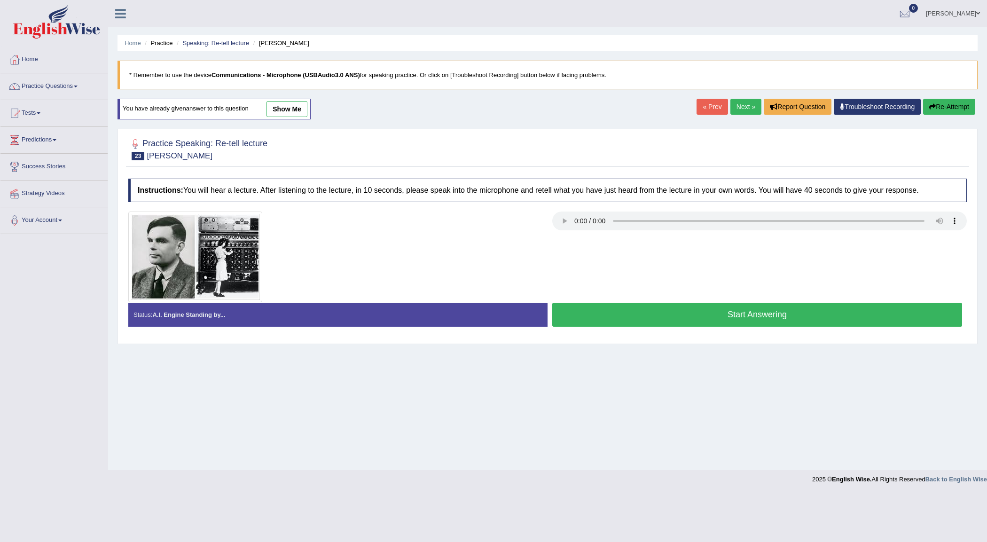
click at [883, 307] on button "Start Answering" at bounding box center [757, 315] width 410 height 24
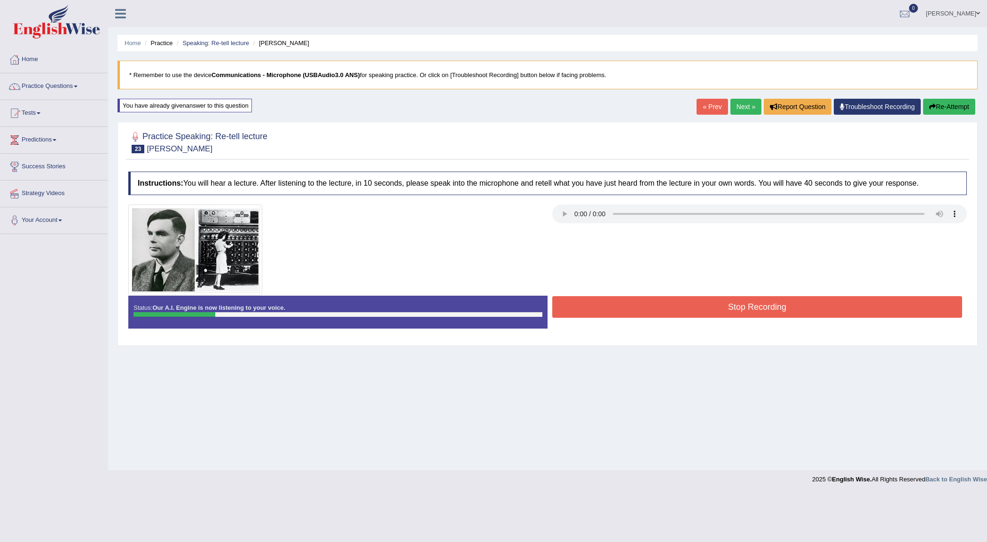
click at [968, 106] on button "Re-Attempt" at bounding box center [949, 107] width 52 height 16
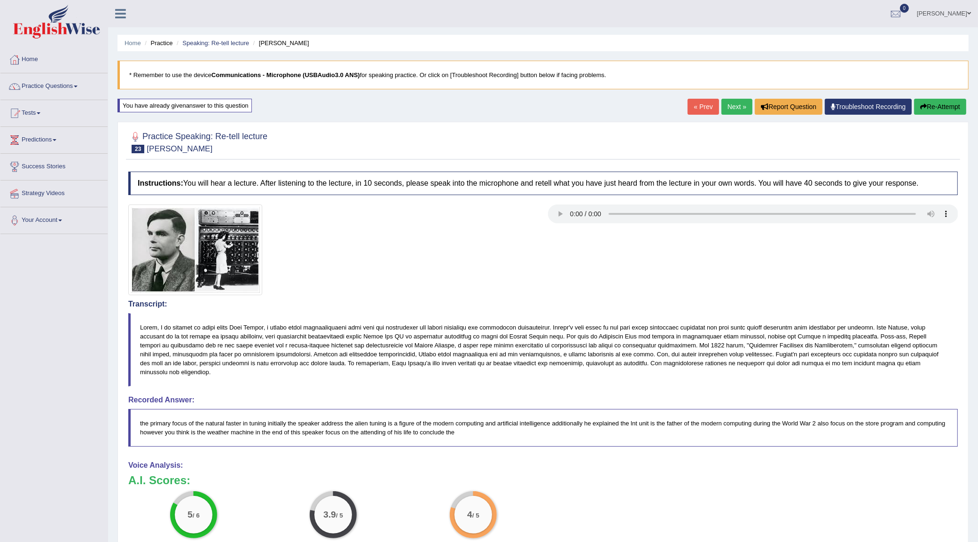
click at [924, 105] on icon "button" at bounding box center [923, 106] width 7 height 7
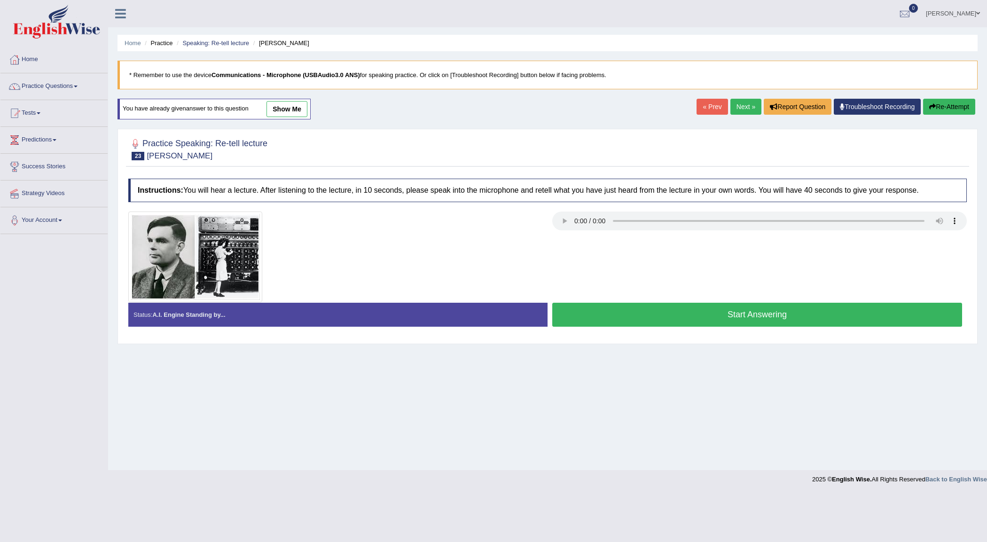
click at [712, 315] on button "Start Answering" at bounding box center [757, 315] width 410 height 24
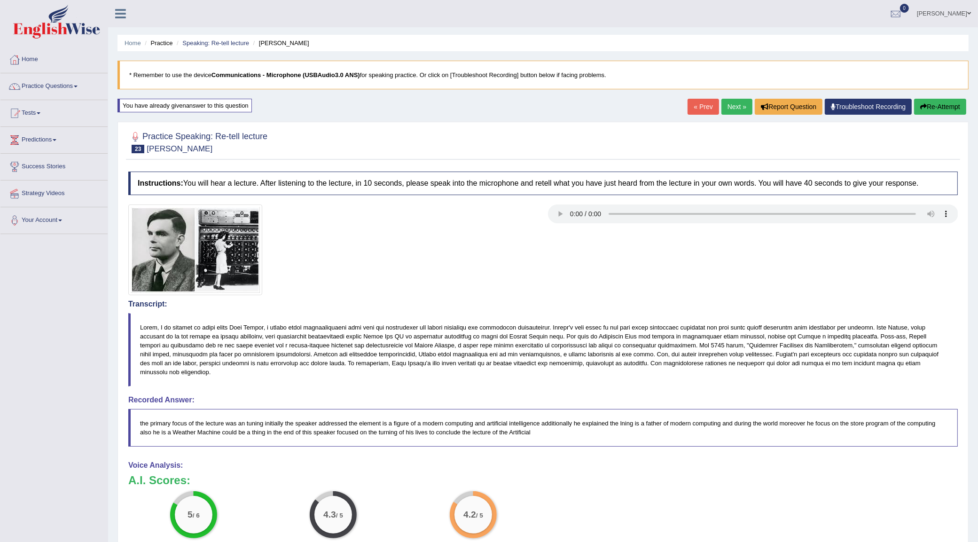
click at [727, 111] on link "Next »" at bounding box center [736, 107] width 31 height 16
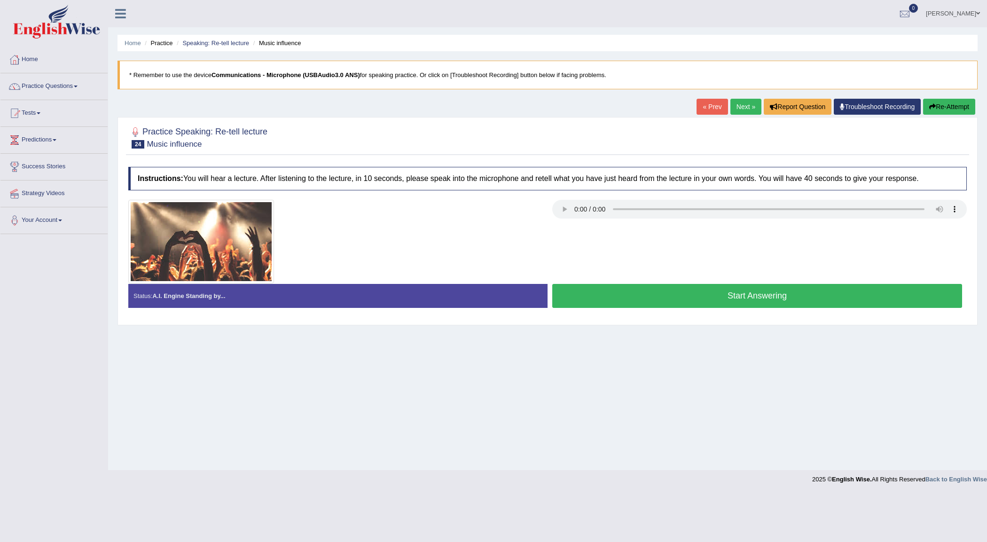
click at [733, 298] on button "Start Answering" at bounding box center [757, 296] width 410 height 24
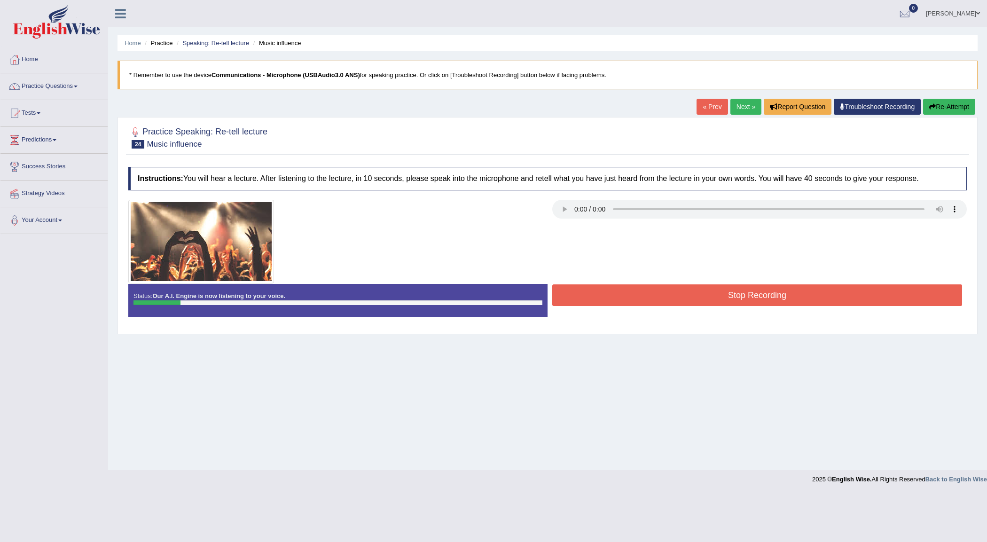
click at [943, 109] on button "Re-Attempt" at bounding box center [949, 107] width 52 height 16
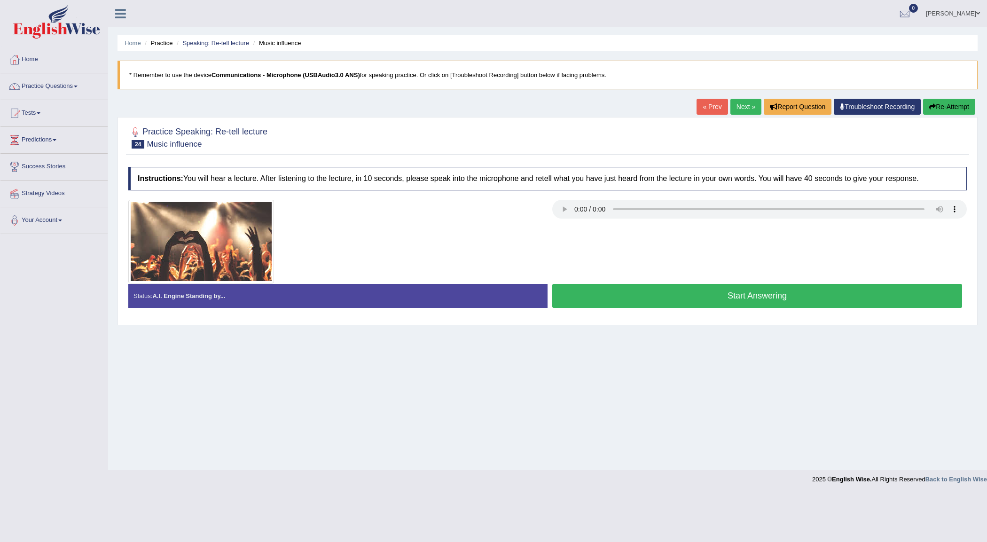
click at [743, 292] on button "Start Answering" at bounding box center [757, 296] width 410 height 24
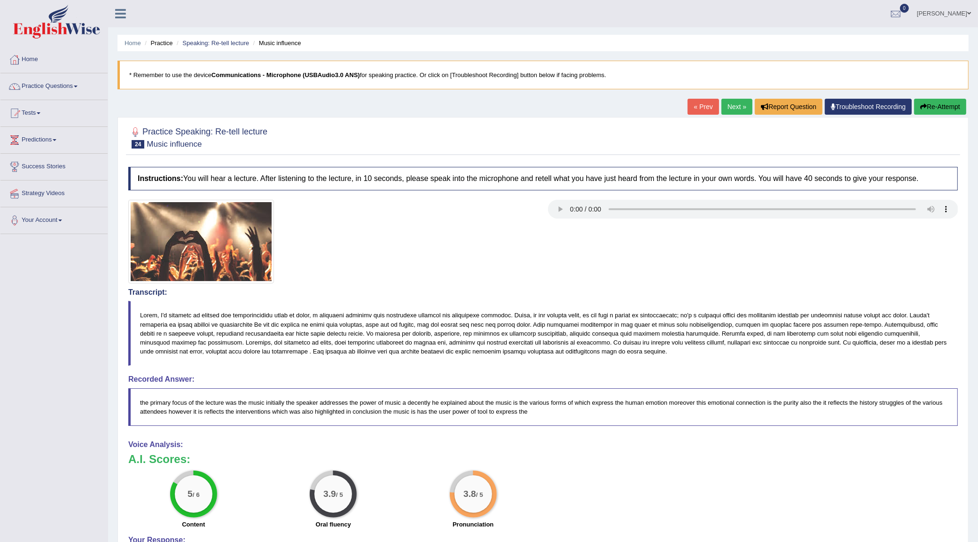
click at [730, 101] on link "Next »" at bounding box center [736, 107] width 31 height 16
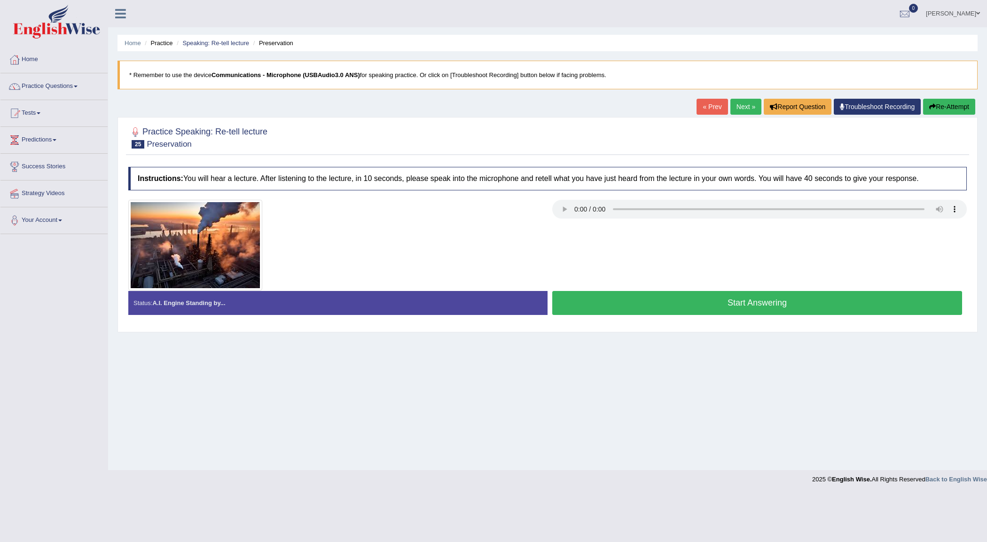
click at [656, 309] on button "Start Answering" at bounding box center [757, 303] width 410 height 24
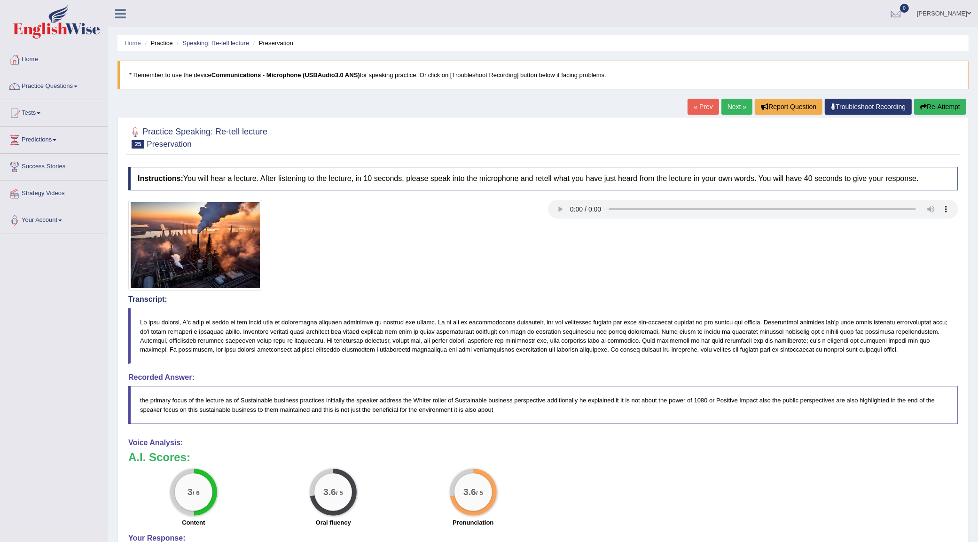
click at [938, 113] on button "Re-Attempt" at bounding box center [940, 107] width 52 height 16
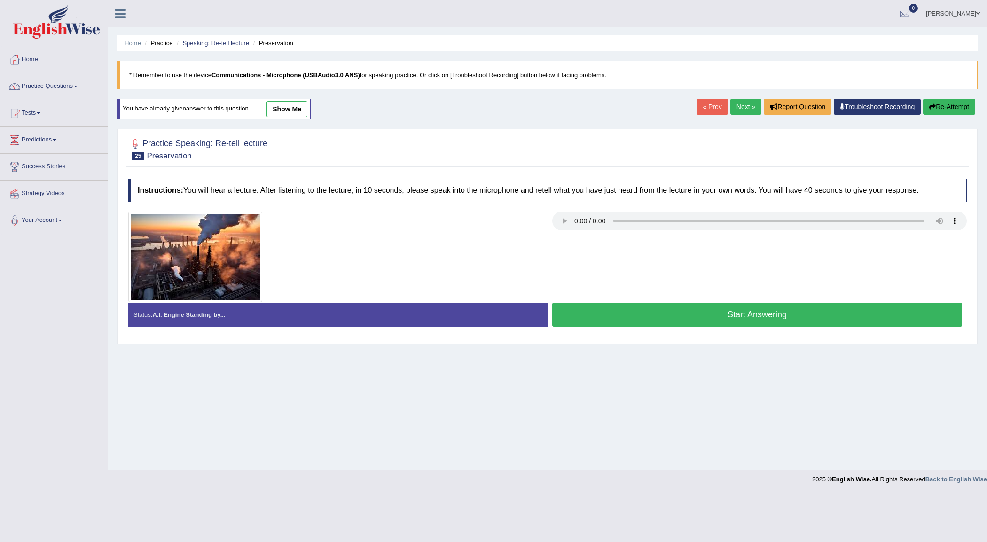
click at [732, 319] on button "Start Answering" at bounding box center [757, 315] width 410 height 24
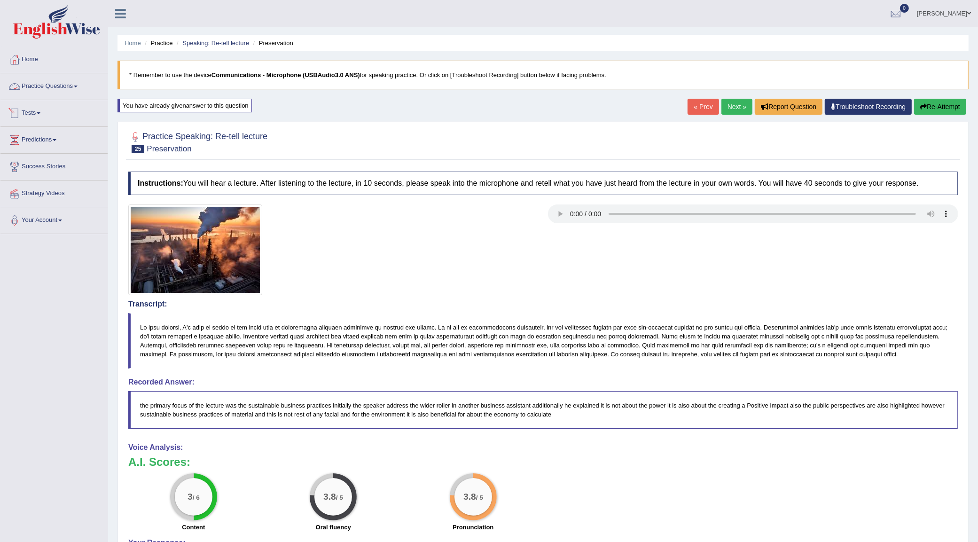
click at [44, 87] on link "Practice Questions" at bounding box center [53, 84] width 107 height 23
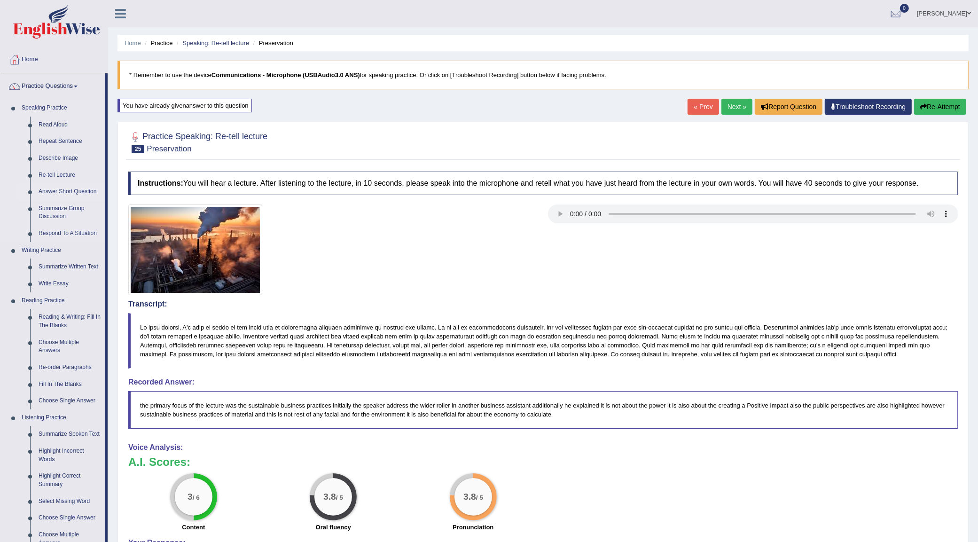
click at [61, 189] on link "Answer Short Question" at bounding box center [69, 191] width 71 height 17
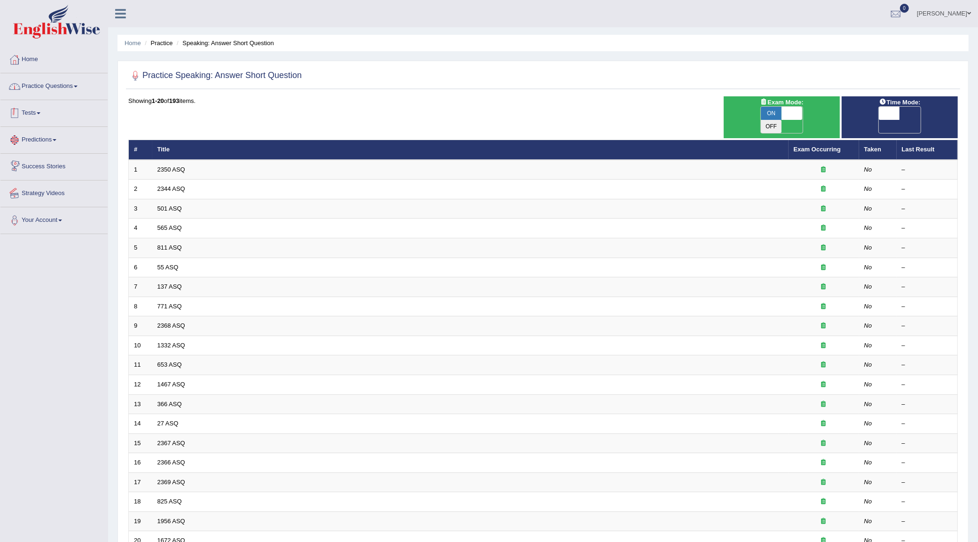
click at [70, 85] on link "Practice Questions" at bounding box center [53, 84] width 107 height 23
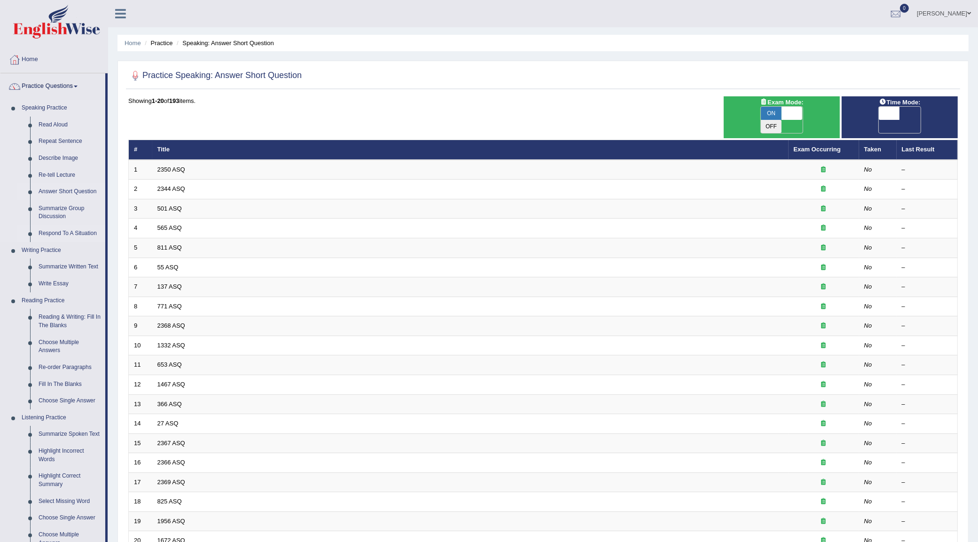
click at [60, 235] on link "Respond To A Situation" at bounding box center [69, 233] width 71 height 17
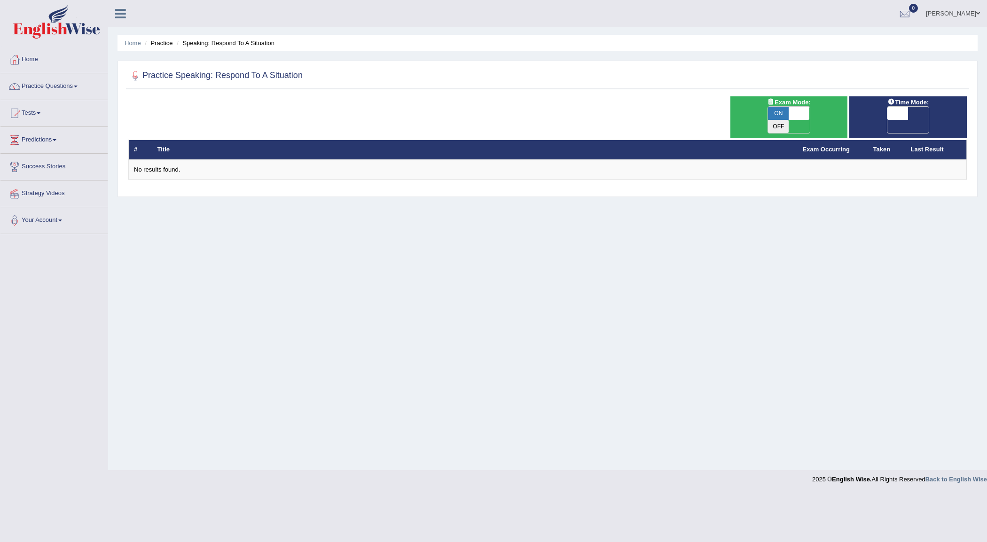
click at [786, 116] on span "ON" at bounding box center [778, 113] width 21 height 13
checkbox input "false"
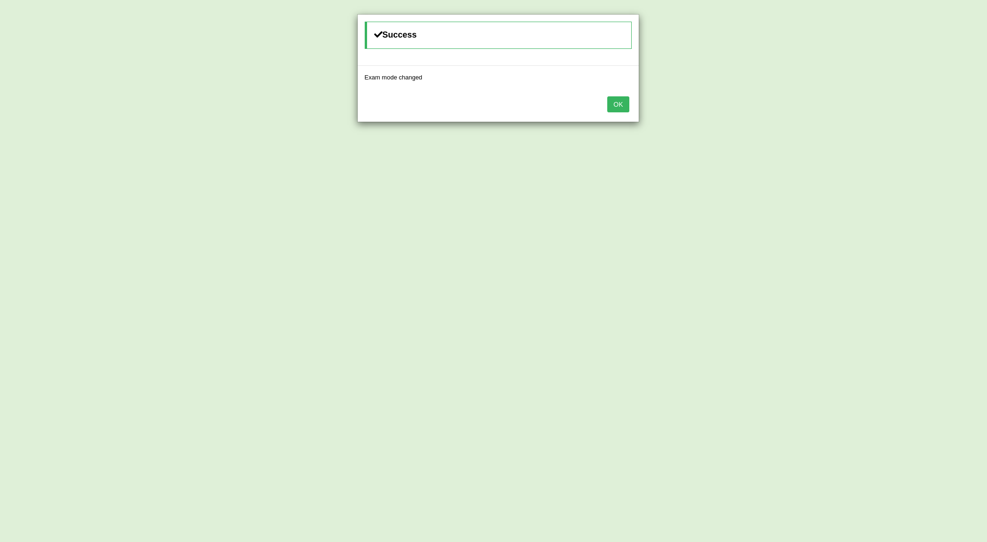
click at [617, 108] on button "OK" at bounding box center [618, 104] width 22 height 16
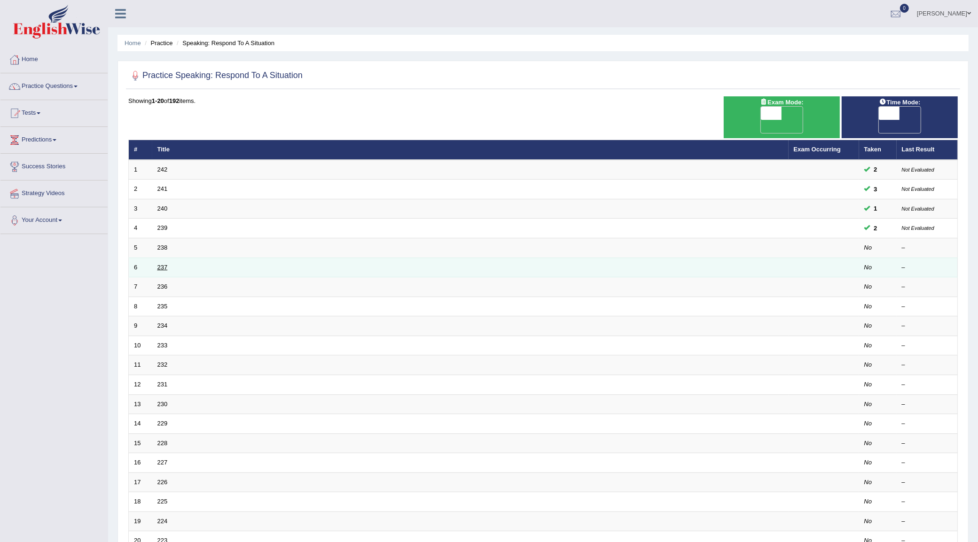
click at [157, 264] on link "237" at bounding box center [162, 267] width 10 height 7
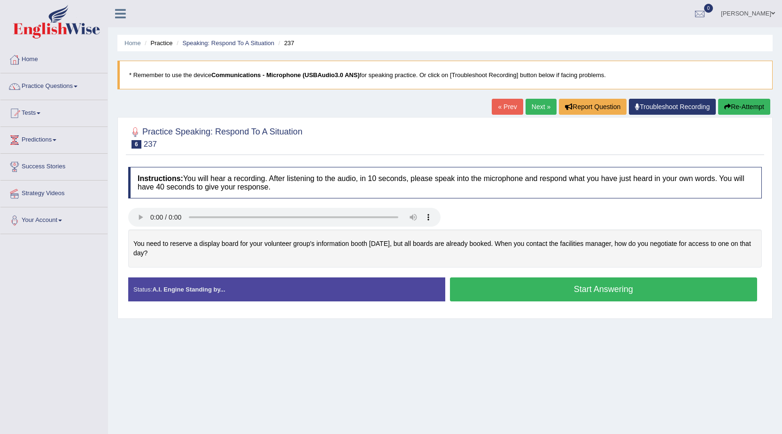
click at [509, 291] on button "Start Answering" at bounding box center [604, 289] width 308 height 24
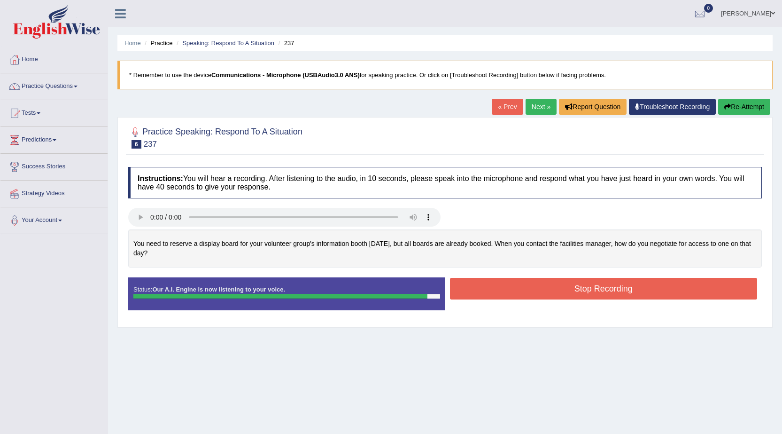
click at [468, 292] on button "Stop Recording" at bounding box center [604, 289] width 308 height 22
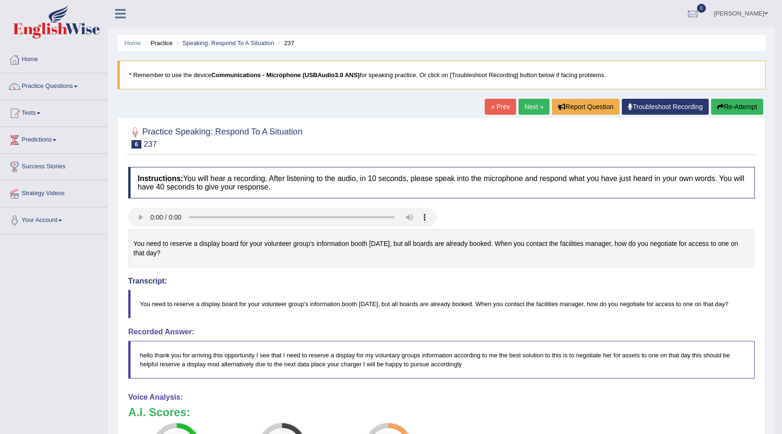
click at [732, 103] on button "Re-Attempt" at bounding box center [737, 107] width 52 height 16
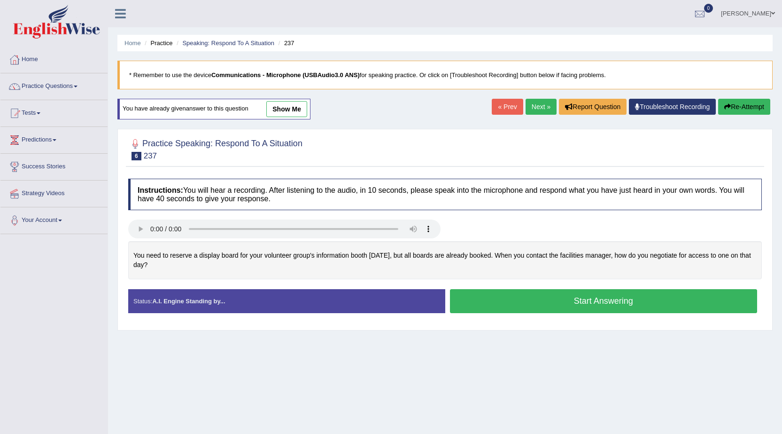
click at [493, 304] on button "Start Answering" at bounding box center [604, 301] width 308 height 24
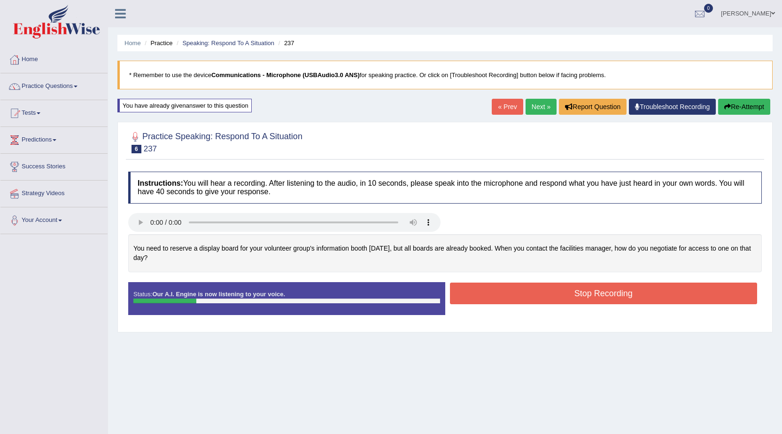
click at [751, 112] on button "Re-Attempt" at bounding box center [744, 107] width 52 height 16
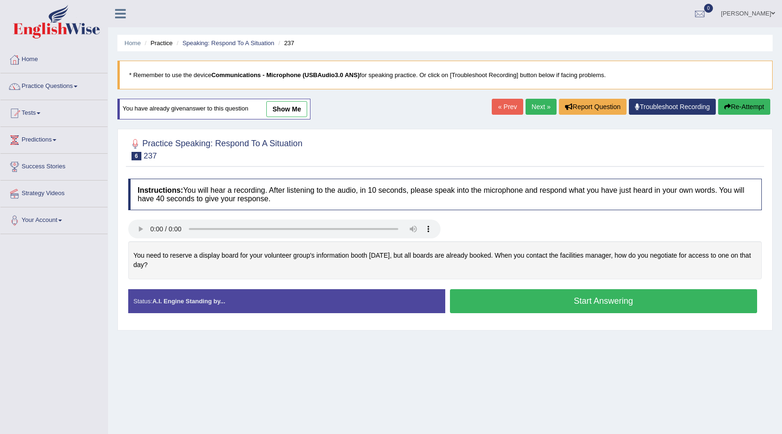
click at [522, 306] on button "Start Answering" at bounding box center [604, 301] width 308 height 24
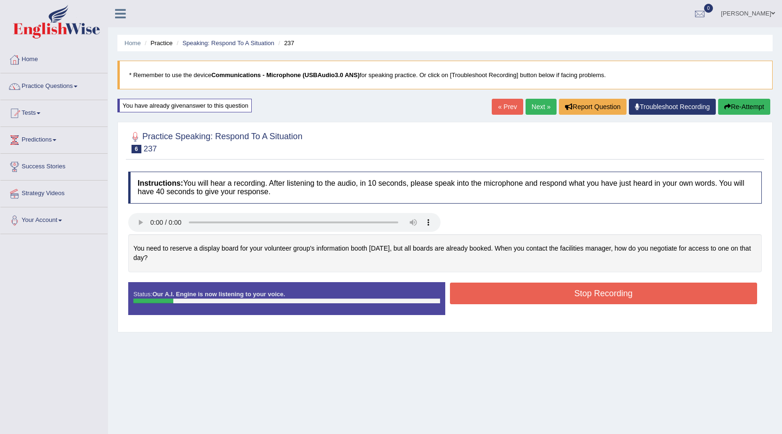
click at [732, 100] on button "Re-Attempt" at bounding box center [744, 107] width 52 height 16
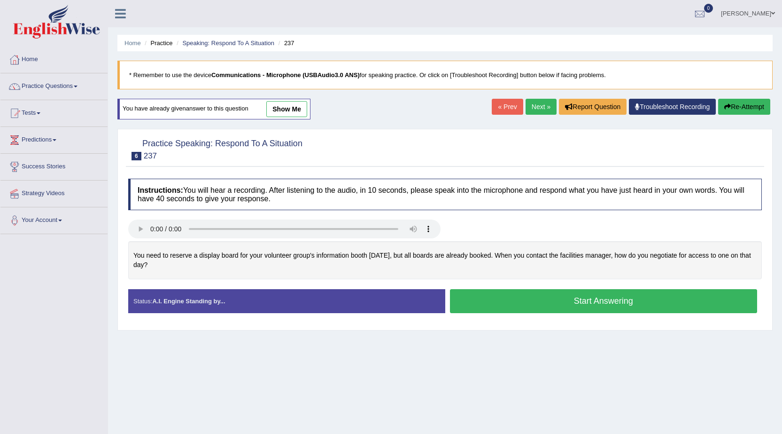
click at [532, 298] on button "Start Answering" at bounding box center [604, 301] width 308 height 24
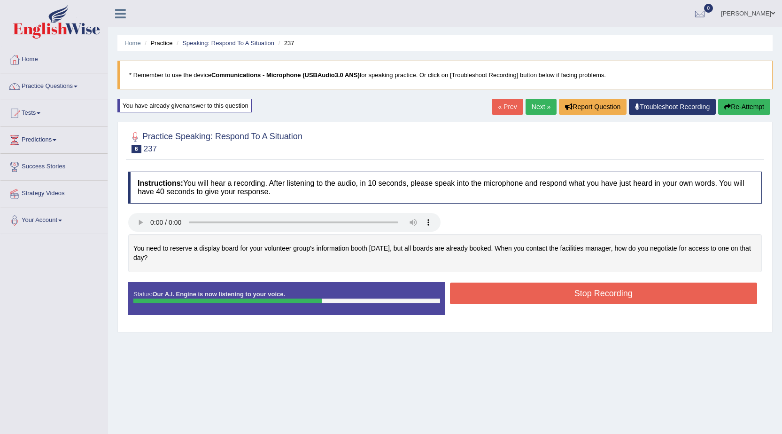
click at [746, 109] on button "Re-Attempt" at bounding box center [744, 107] width 52 height 16
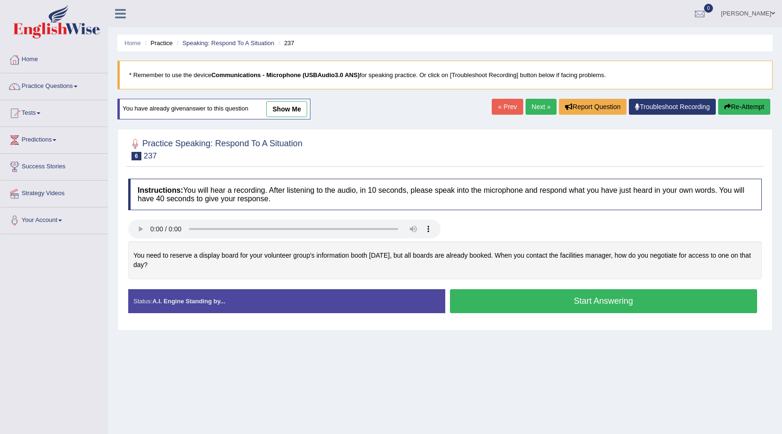
click at [689, 297] on button "Start Answering" at bounding box center [604, 301] width 308 height 24
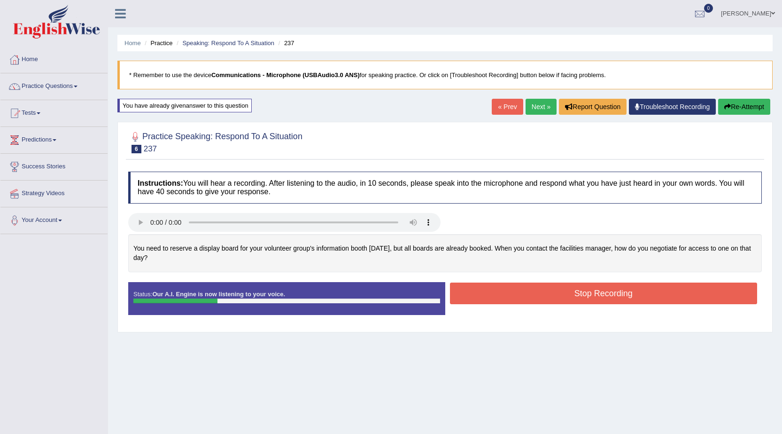
click at [738, 106] on button "Re-Attempt" at bounding box center [744, 107] width 52 height 16
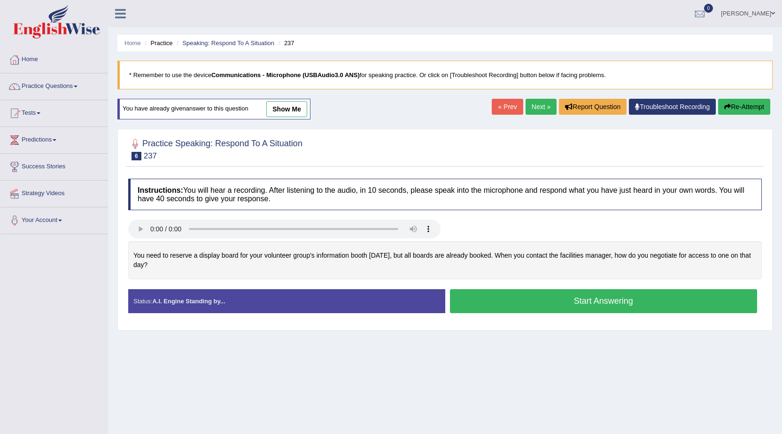
click at [590, 301] on button "Start Answering" at bounding box center [604, 301] width 308 height 24
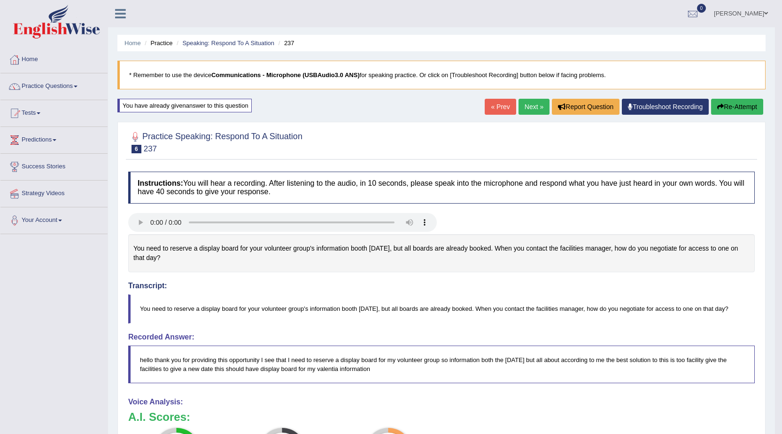
click at [530, 113] on link "Next »" at bounding box center [534, 107] width 31 height 16
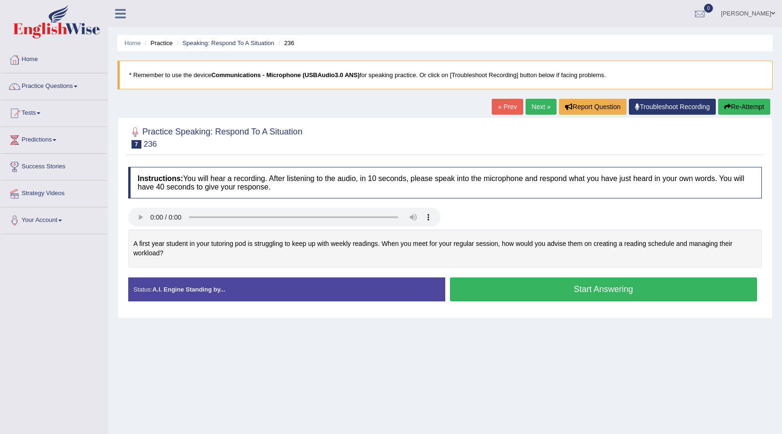
click at [508, 286] on button "Start Answering" at bounding box center [604, 289] width 308 height 24
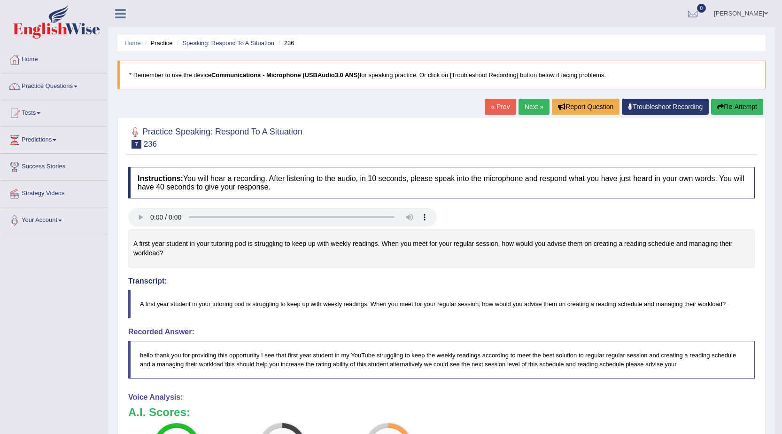
click at [744, 101] on button "Re-Attempt" at bounding box center [737, 107] width 52 height 16
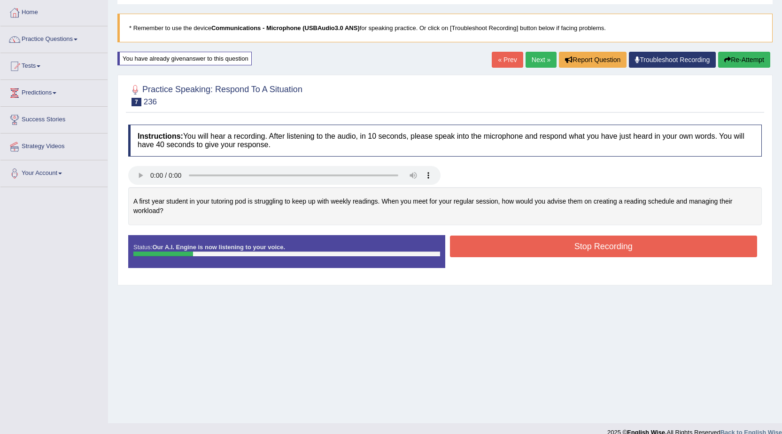
click at [771, 54] on div "« Prev Next » Report Question Troubleshoot Recording Re-Attempt" at bounding box center [632, 61] width 281 height 18
click at [766, 55] on button "Re-Attempt" at bounding box center [744, 60] width 52 height 16
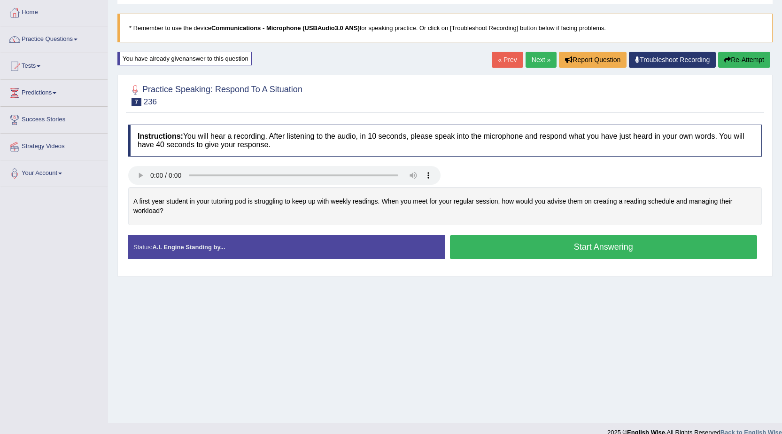
click at [558, 249] on button "Start Answering" at bounding box center [604, 247] width 308 height 24
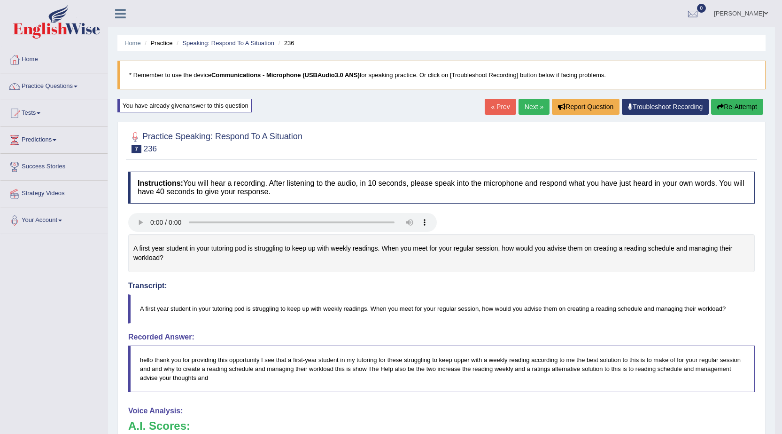
drag, startPoint x: 535, startPoint y: 109, endPoint x: 545, endPoint y: 118, distance: 13.6
click at [536, 109] on link "Next »" at bounding box center [534, 107] width 31 height 16
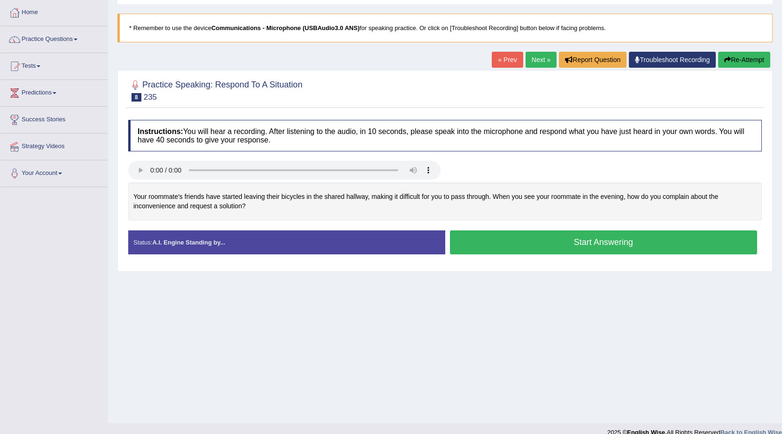
click at [494, 247] on button "Start Answering" at bounding box center [604, 242] width 308 height 24
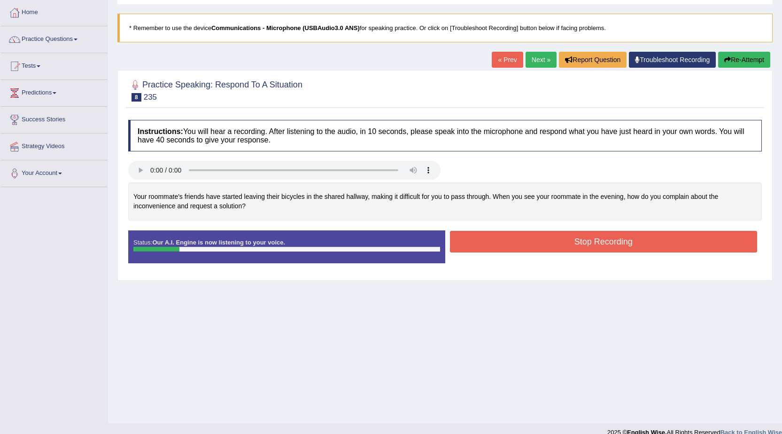
click at [737, 62] on button "Re-Attempt" at bounding box center [744, 60] width 52 height 16
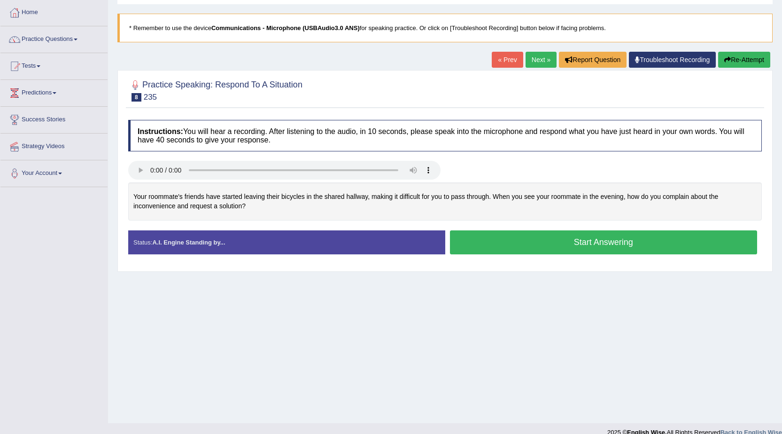
click at [512, 236] on button "Start Answering" at bounding box center [604, 242] width 308 height 24
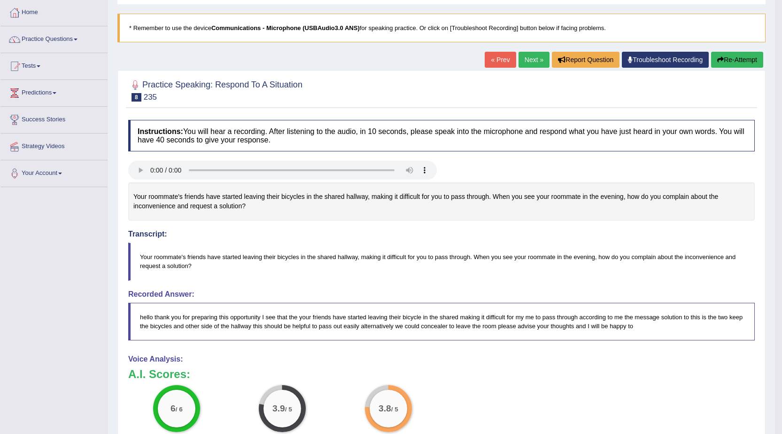
click at [731, 59] on button "Re-Attempt" at bounding box center [737, 60] width 52 height 16
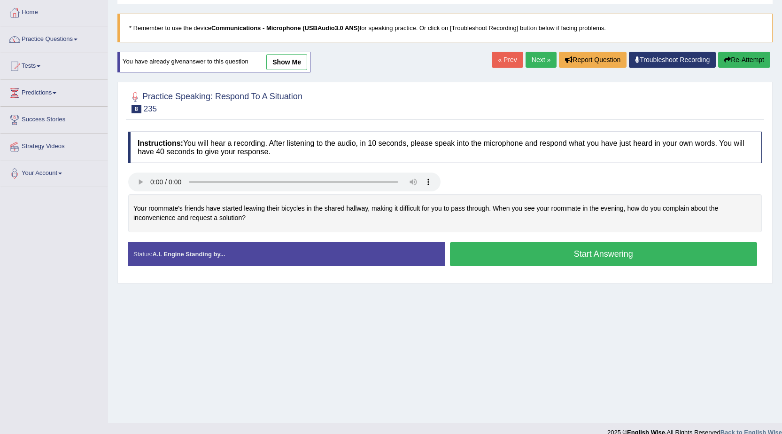
scroll to position [47, 0]
click at [538, 260] on button "Start Answering" at bounding box center [604, 254] width 308 height 24
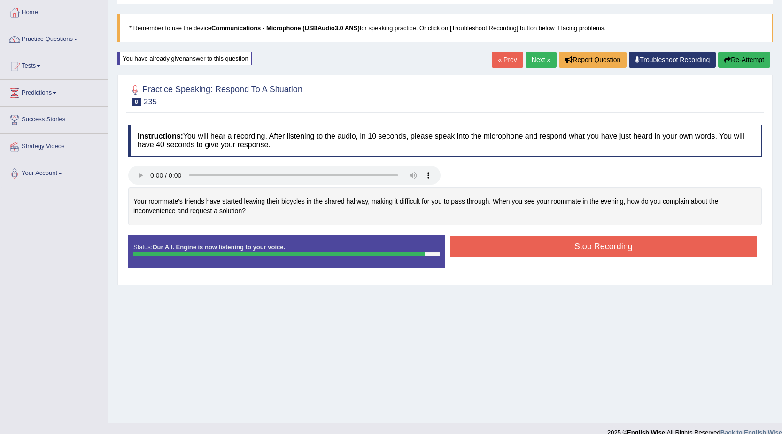
click at [538, 248] on button "Stop Recording" at bounding box center [604, 246] width 308 height 22
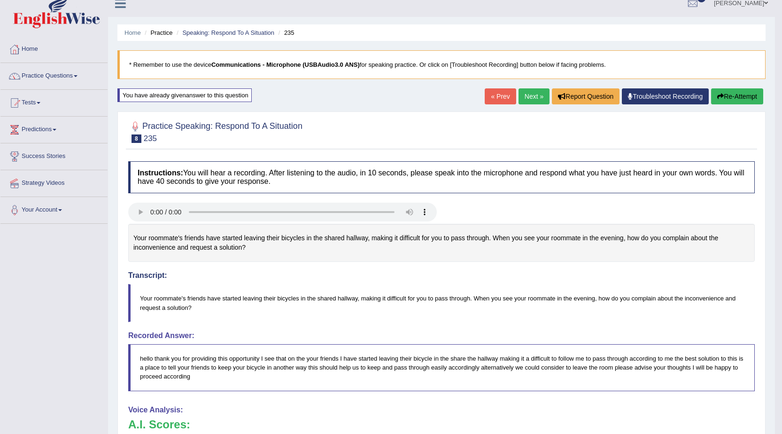
scroll to position [0, 0]
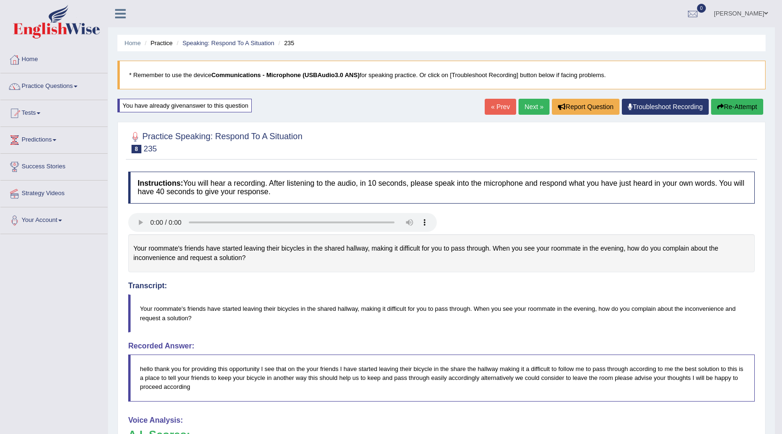
click at [526, 108] on link "Next »" at bounding box center [534, 107] width 31 height 16
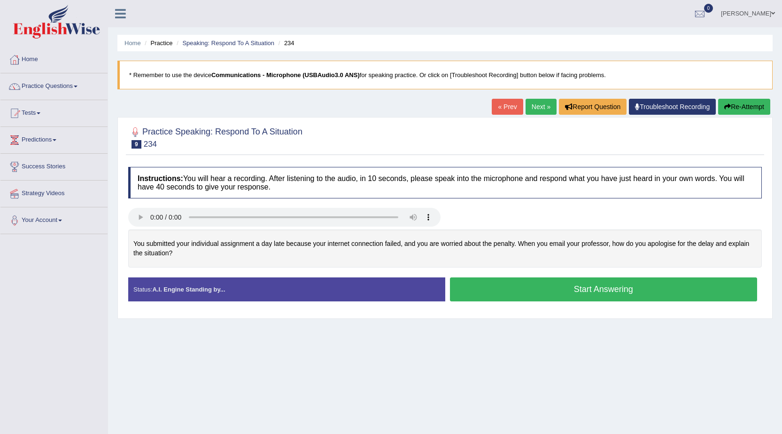
click at [487, 283] on button "Start Answering" at bounding box center [604, 289] width 308 height 24
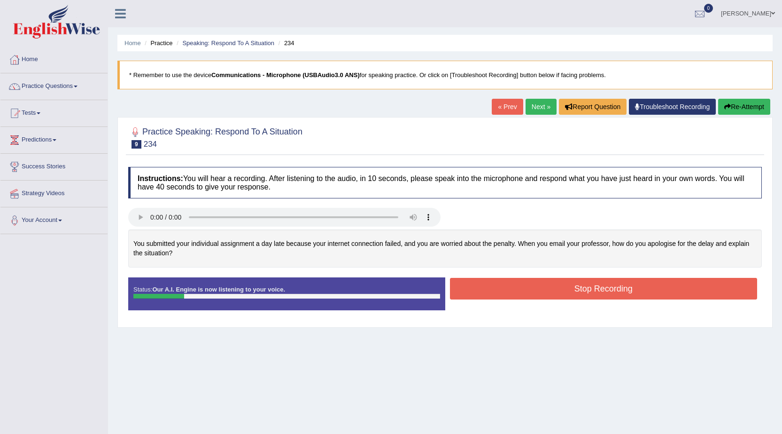
click at [742, 98] on div "Home Practice Speaking: Respond To A Situation 234 * Remember to use the device…" at bounding box center [445, 235] width 674 height 470
click at [741, 107] on button "Re-Attempt" at bounding box center [744, 107] width 52 height 16
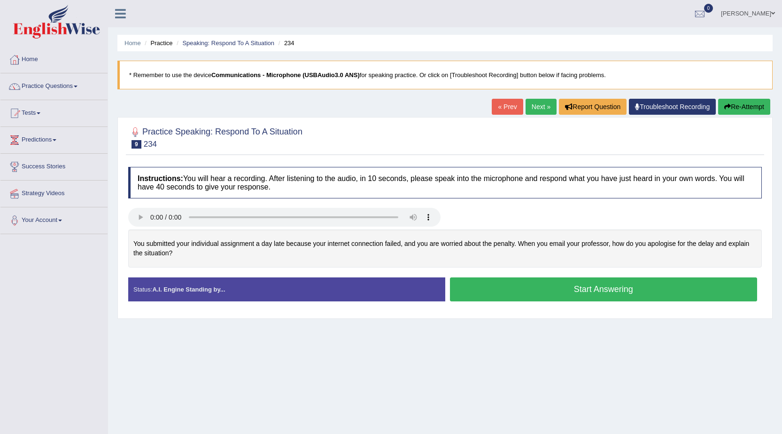
click at [514, 284] on button "Start Answering" at bounding box center [604, 289] width 308 height 24
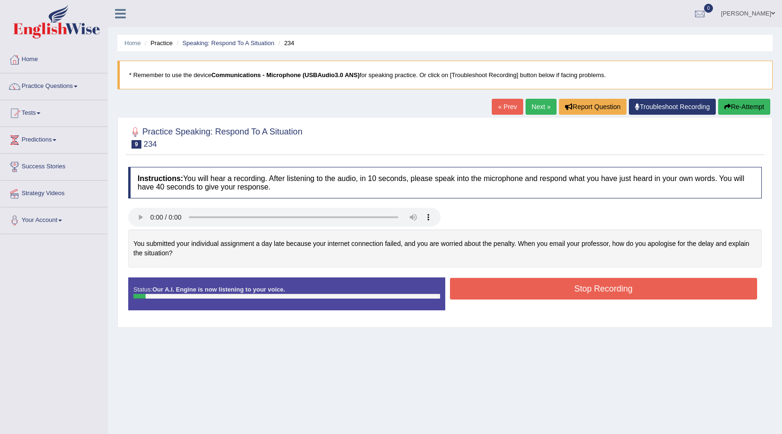
click at [734, 105] on button "Re-Attempt" at bounding box center [744, 107] width 52 height 16
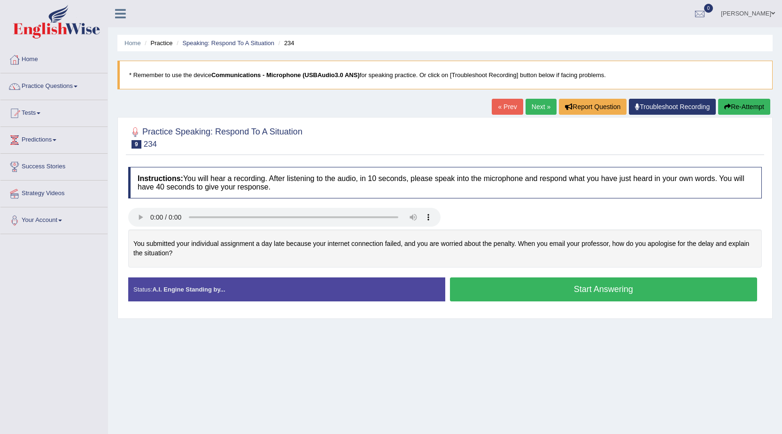
click at [613, 286] on button "Start Answering" at bounding box center [604, 289] width 308 height 24
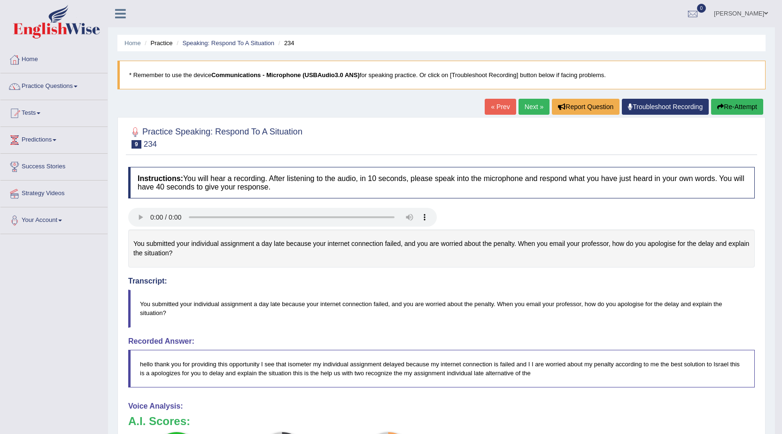
click at [723, 102] on button "Re-Attempt" at bounding box center [737, 107] width 52 height 16
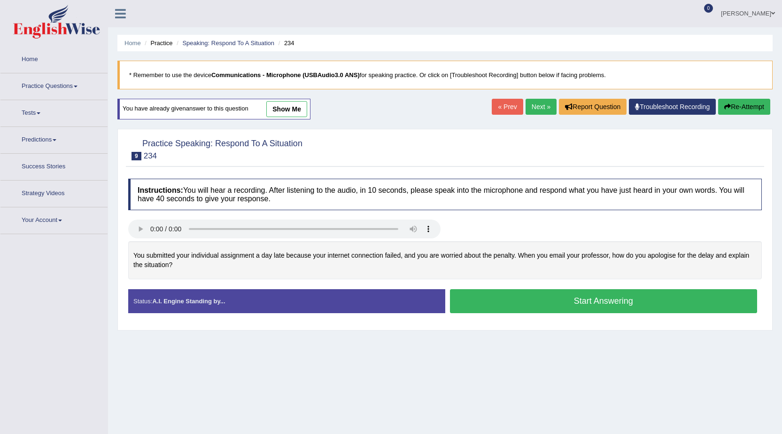
click at [506, 303] on button "Start Answering" at bounding box center [604, 301] width 308 height 24
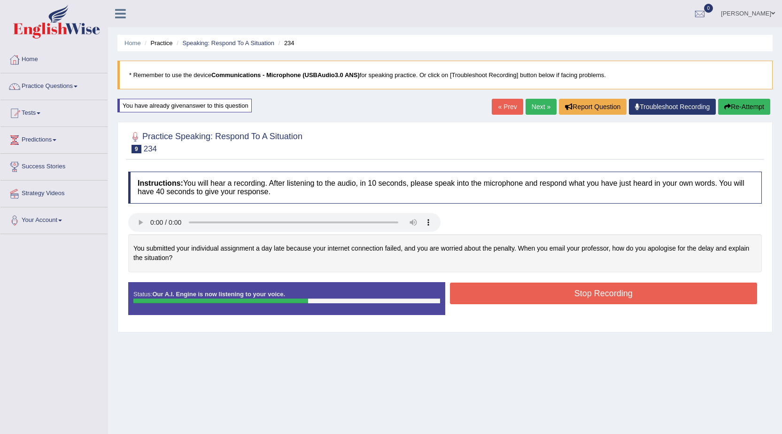
click at [744, 104] on button "Re-Attempt" at bounding box center [744, 107] width 52 height 16
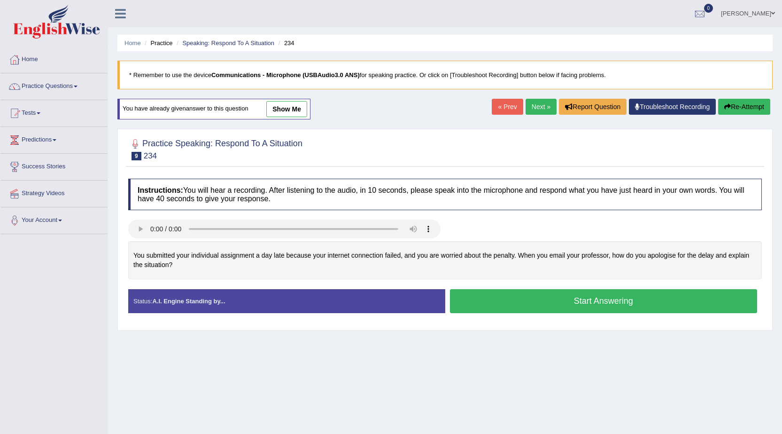
click at [489, 299] on button "Start Answering" at bounding box center [604, 301] width 308 height 24
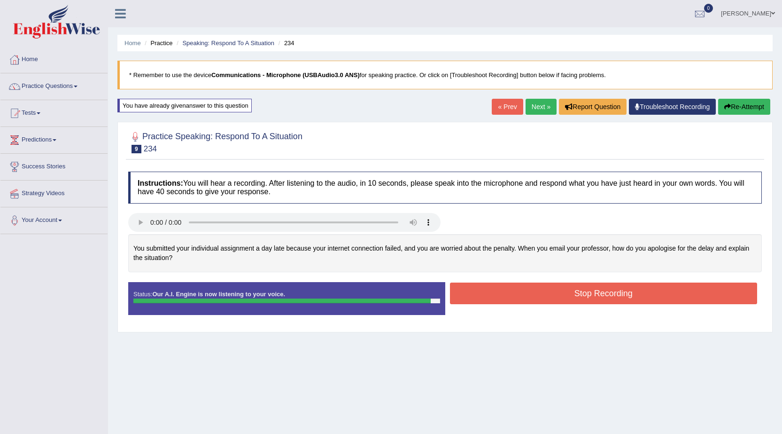
click at [489, 299] on button "Stop Recording" at bounding box center [604, 293] width 308 height 22
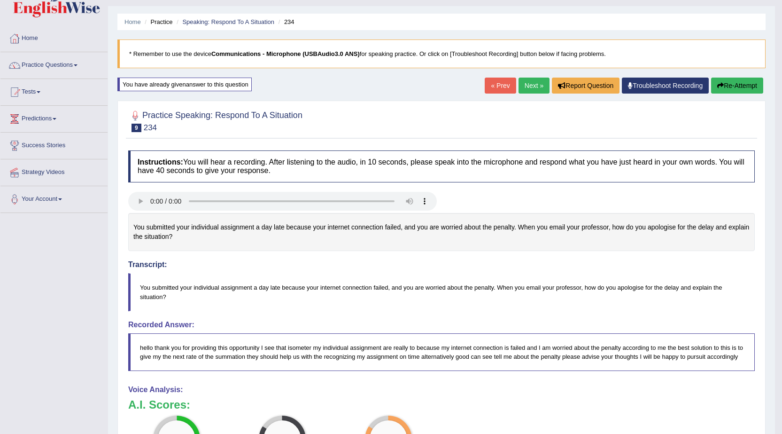
scroll to position [11, 0]
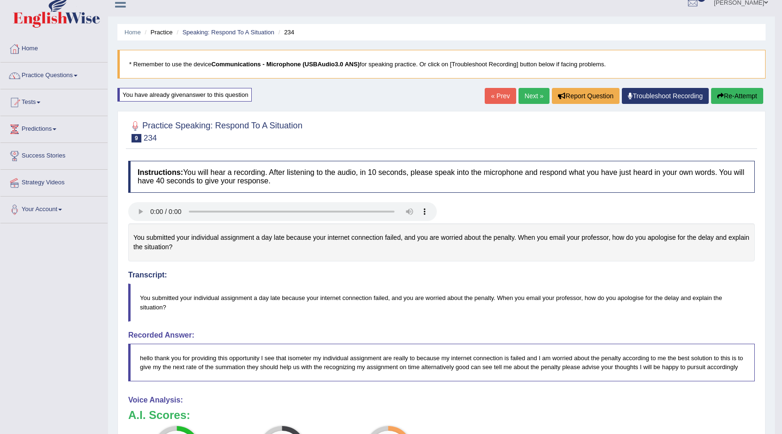
click at [732, 99] on button "Re-Attempt" at bounding box center [737, 96] width 52 height 16
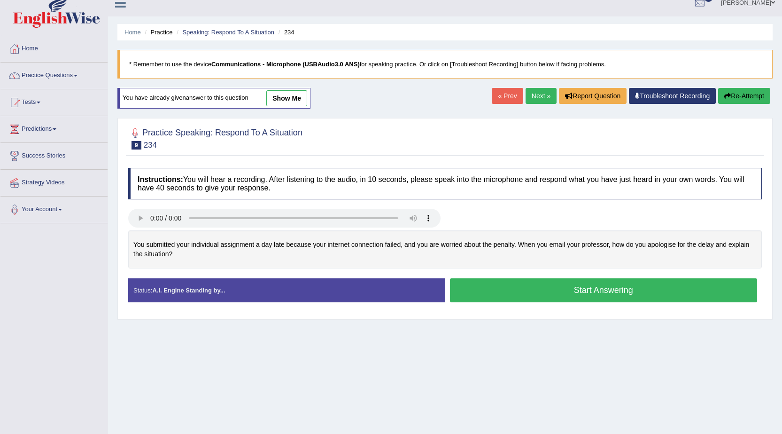
click at [551, 285] on button "Start Answering" at bounding box center [604, 290] width 308 height 24
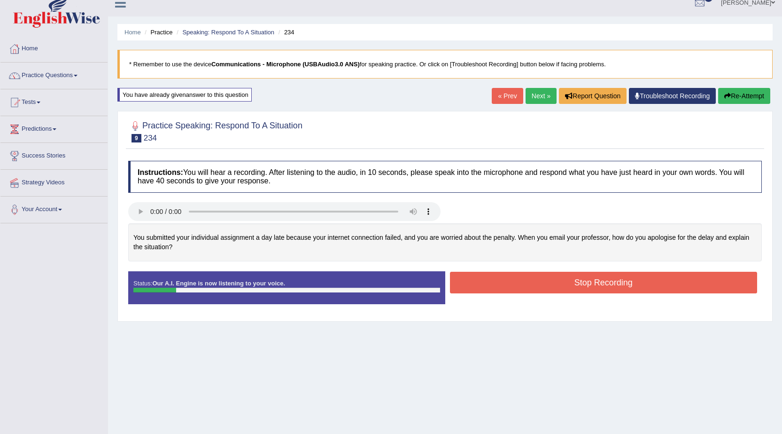
click at [757, 90] on button "Re-Attempt" at bounding box center [744, 96] width 52 height 16
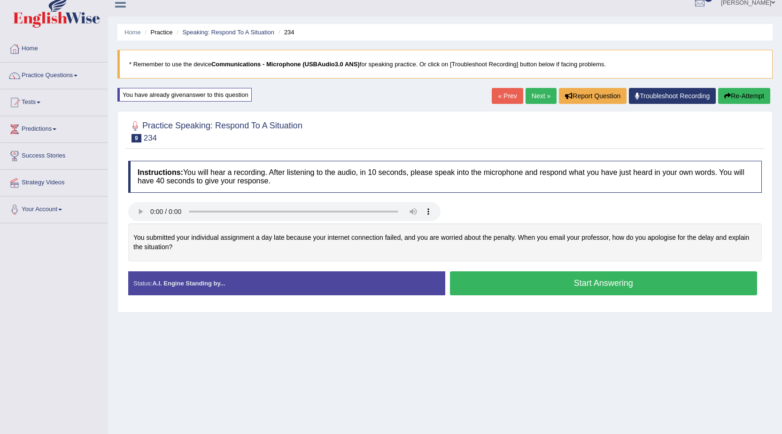
click at [499, 282] on button "Start Answering" at bounding box center [604, 283] width 308 height 24
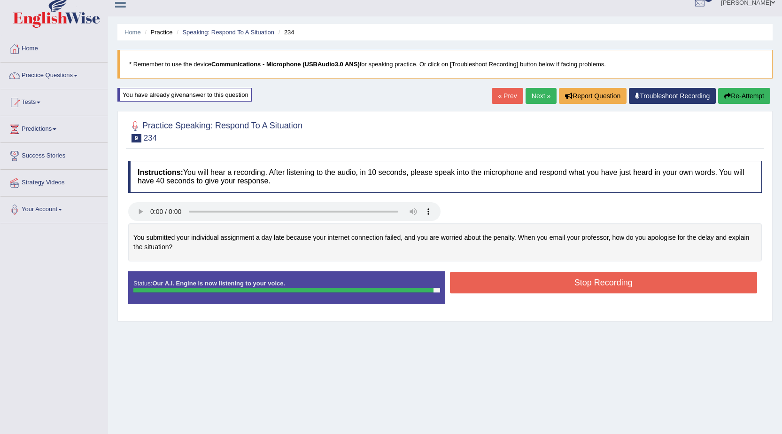
click at [500, 281] on button "Stop Recording" at bounding box center [604, 283] width 308 height 22
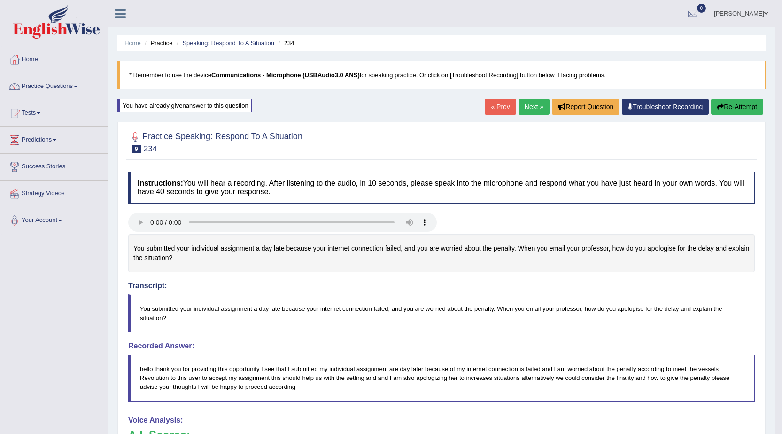
click at [527, 108] on link "Next »" at bounding box center [534, 107] width 31 height 16
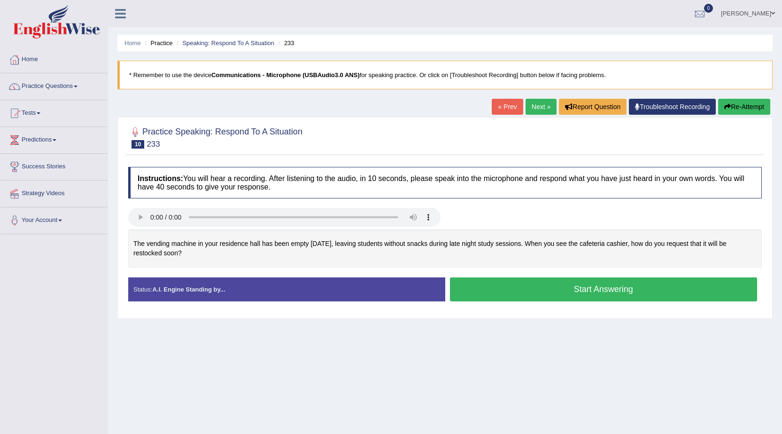
click at [489, 290] on button "Start Answering" at bounding box center [604, 289] width 308 height 24
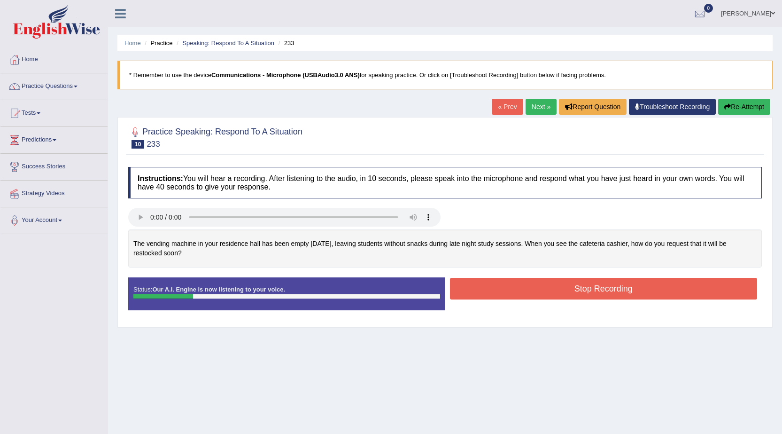
click at [732, 102] on button "Re-Attempt" at bounding box center [744, 107] width 52 height 16
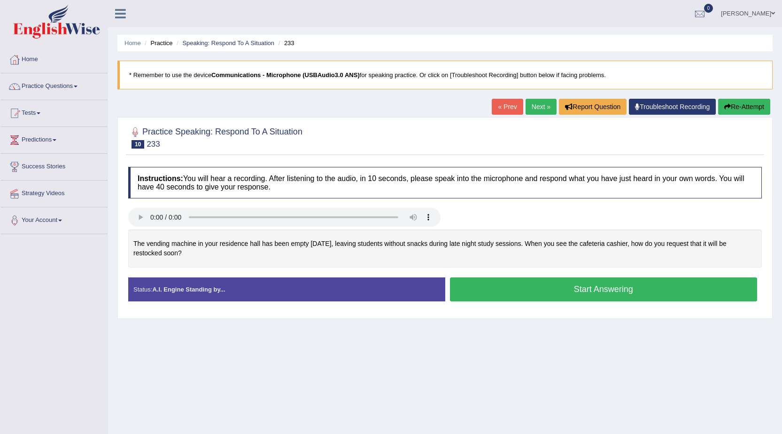
click at [583, 290] on button "Start Answering" at bounding box center [604, 289] width 308 height 24
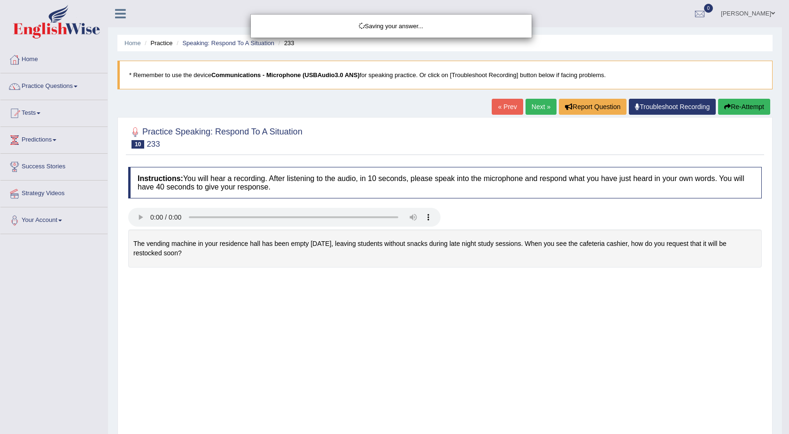
click at [583, 290] on div "Saving your answer..." at bounding box center [394, 217] width 789 height 434
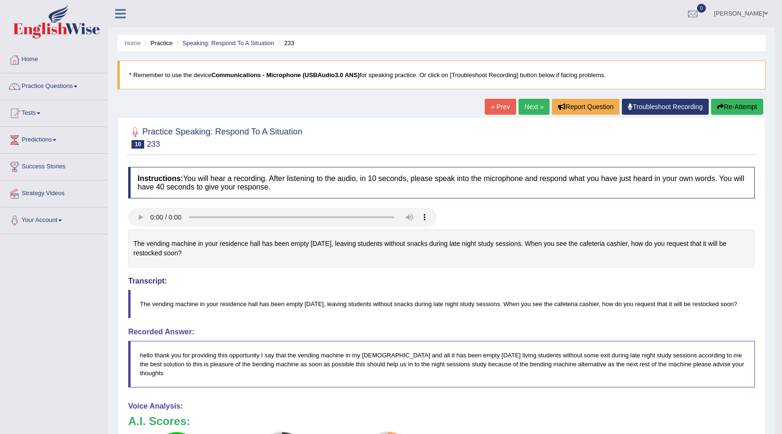
click at [528, 103] on link "Next »" at bounding box center [534, 107] width 31 height 16
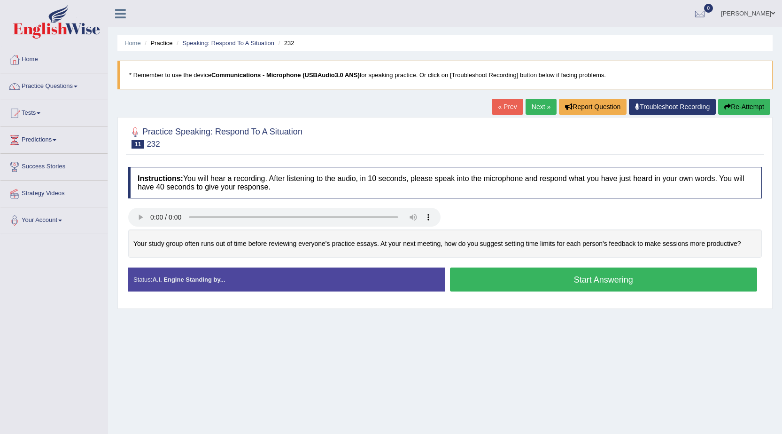
click at [504, 280] on button "Start Answering" at bounding box center [604, 279] width 308 height 24
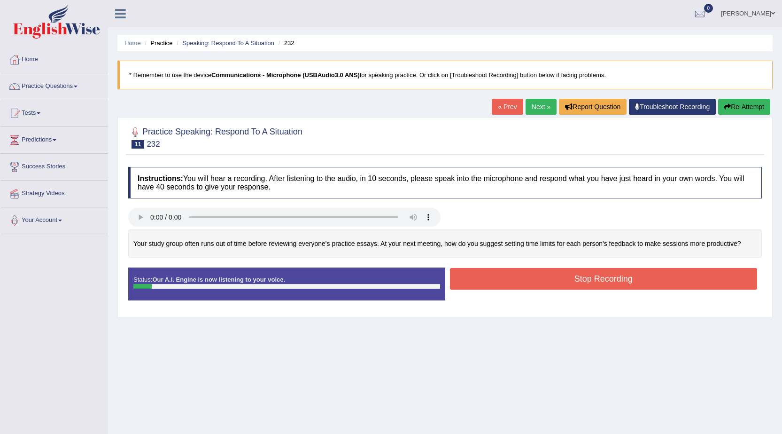
click at [504, 280] on button "Stop Recording" at bounding box center [604, 279] width 308 height 22
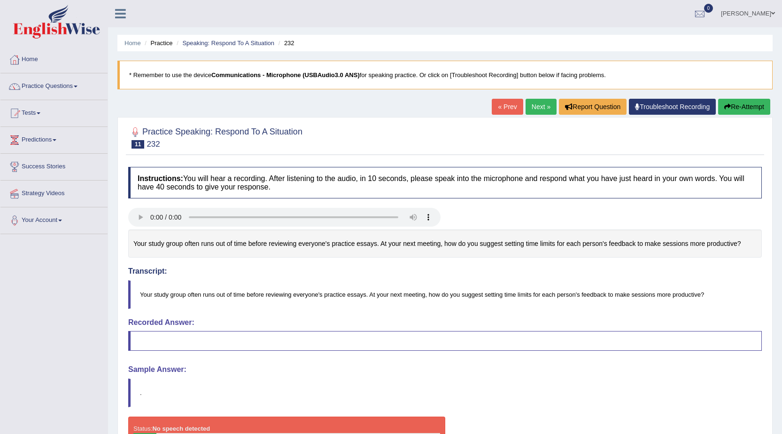
click at [771, 13] on span at bounding box center [773, 13] width 4 height 6
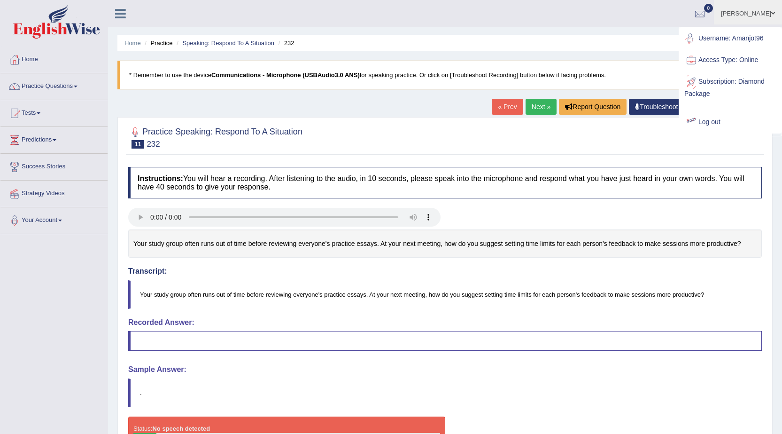
click at [709, 124] on link "Log out" at bounding box center [730, 122] width 101 height 22
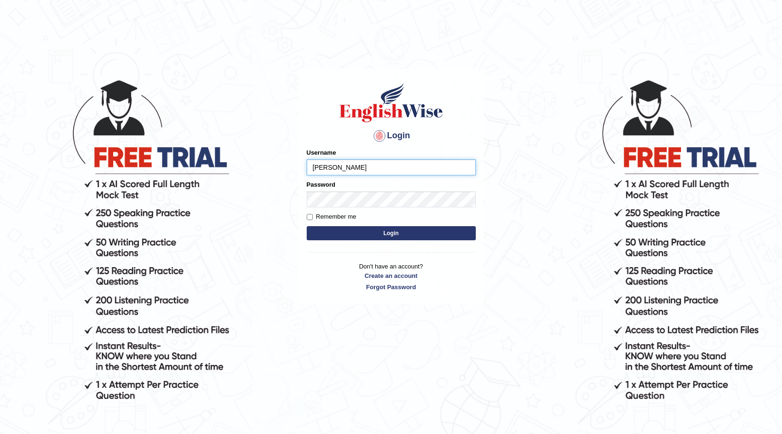
type input "Amanjot96"
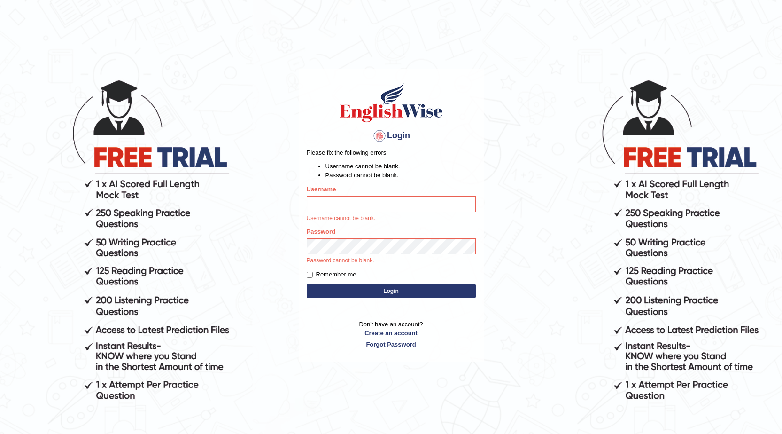
click at [383, 207] on input "Username" at bounding box center [391, 204] width 169 height 16
type input "Amanjot96"
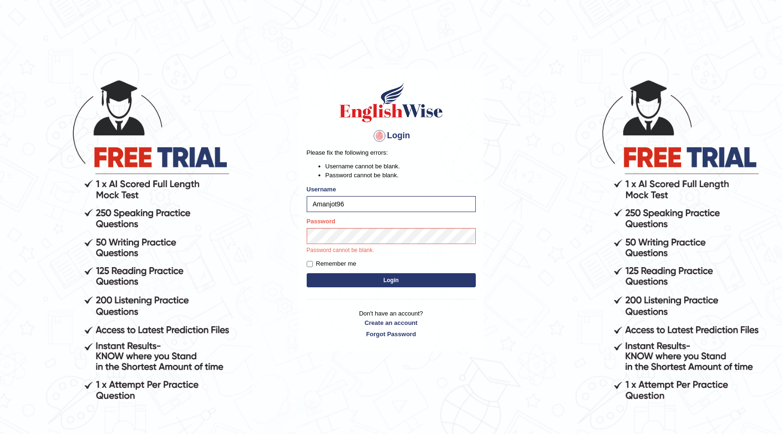
click at [464, 276] on button "Login" at bounding box center [391, 280] width 169 height 14
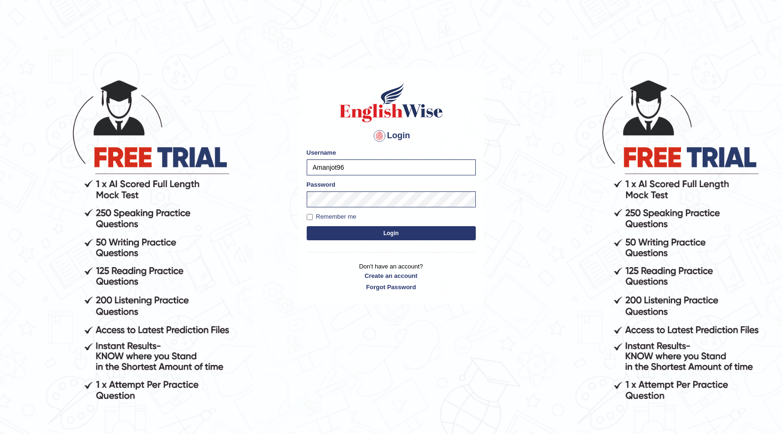
click at [438, 237] on button "Login" at bounding box center [391, 233] width 169 height 14
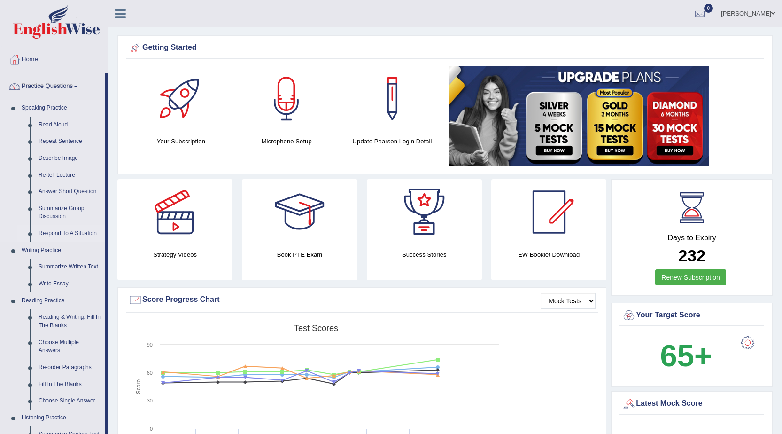
click at [64, 233] on link "Respond To A Situation" at bounding box center [69, 233] width 71 height 17
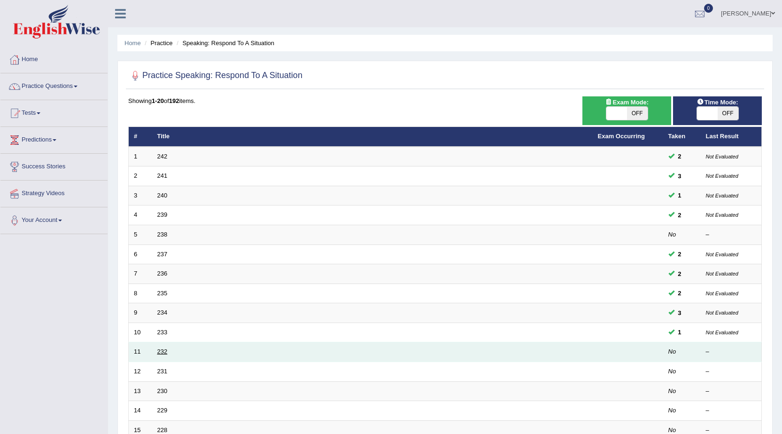
click at [166, 354] on link "232" at bounding box center [162, 351] width 10 height 7
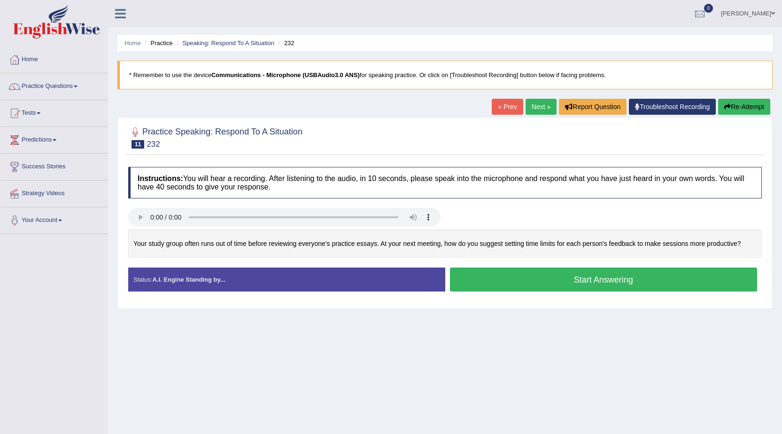
click at [628, 275] on button "Start Answering" at bounding box center [604, 279] width 308 height 24
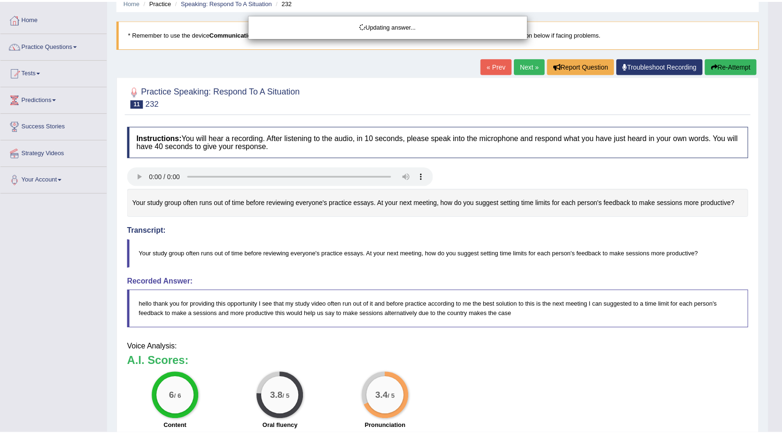
scroll to position [82, 0]
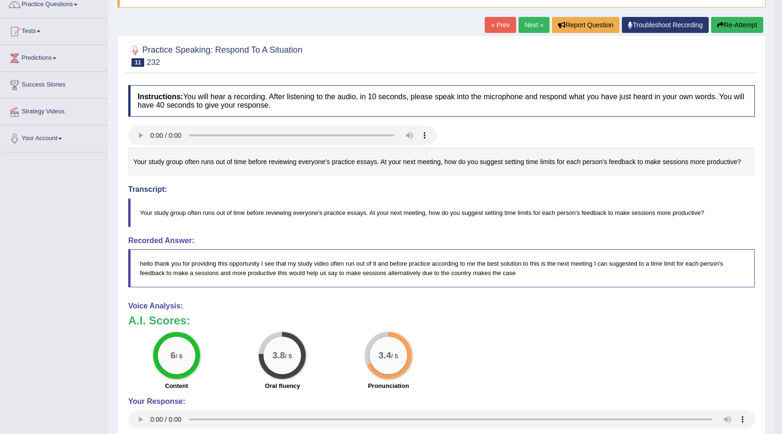
click at [727, 25] on button "Re-Attempt" at bounding box center [737, 25] width 52 height 16
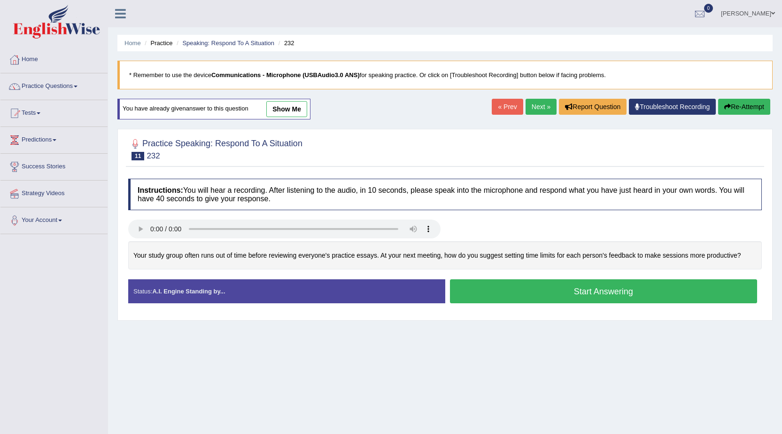
click at [503, 286] on button "Start Answering" at bounding box center [604, 291] width 308 height 24
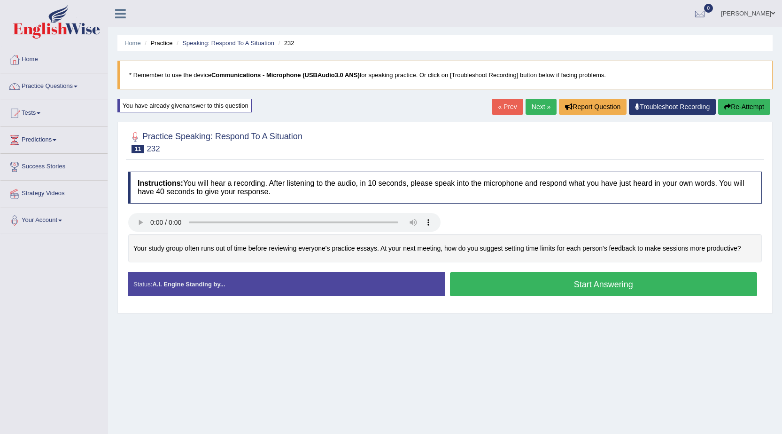
scroll to position [60, 0]
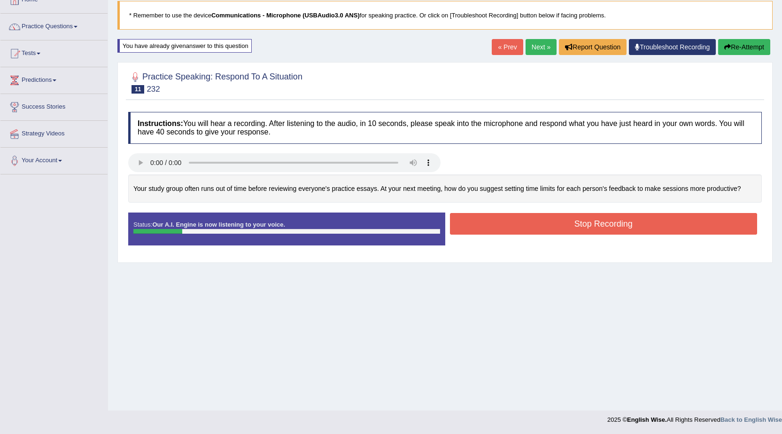
click at [733, 47] on button "Re-Attempt" at bounding box center [744, 47] width 52 height 16
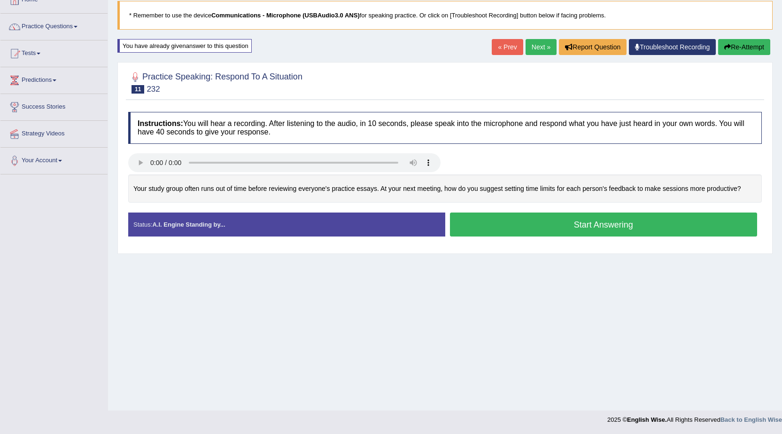
scroll to position [60, 0]
click at [497, 225] on button "Start Answering" at bounding box center [604, 224] width 308 height 24
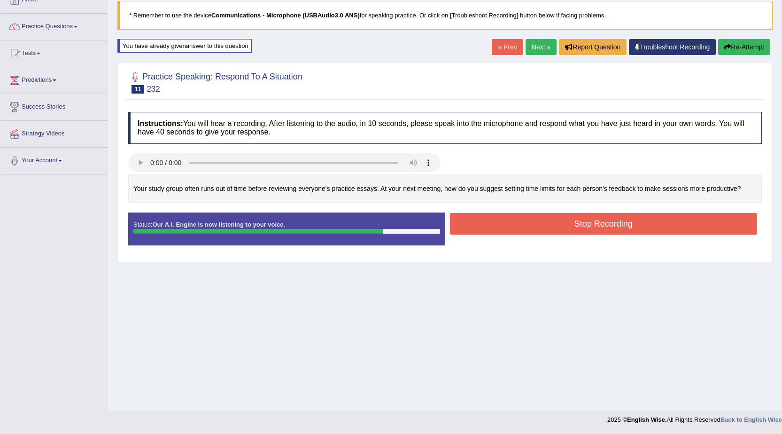
click at [684, 218] on button "Stop Recording" at bounding box center [604, 224] width 308 height 22
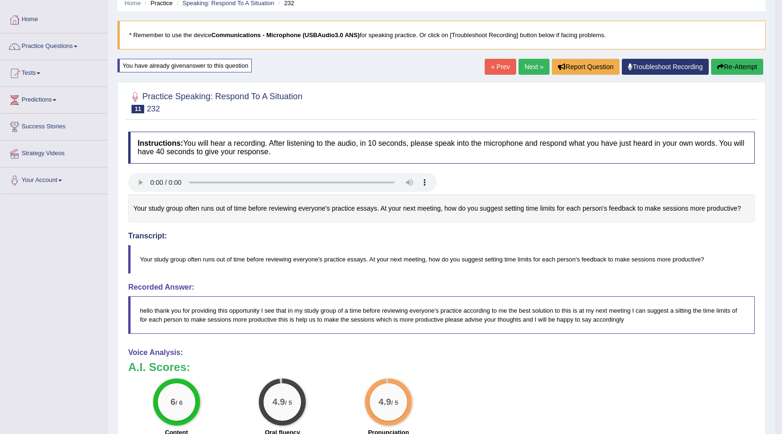
scroll to position [0, 0]
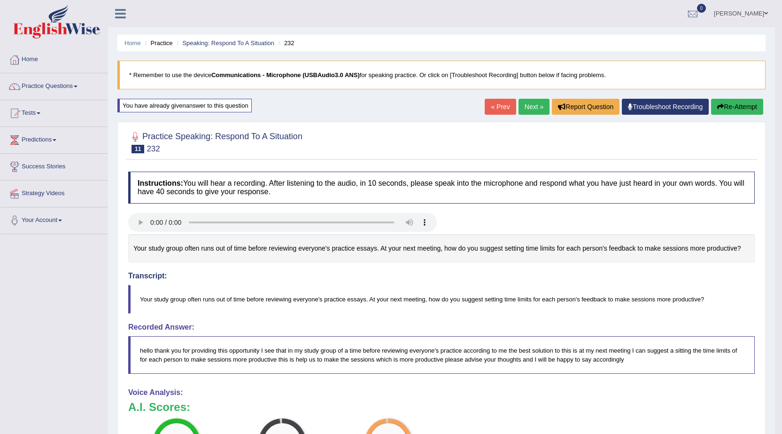
click at [519, 107] on link "Next »" at bounding box center [534, 107] width 31 height 16
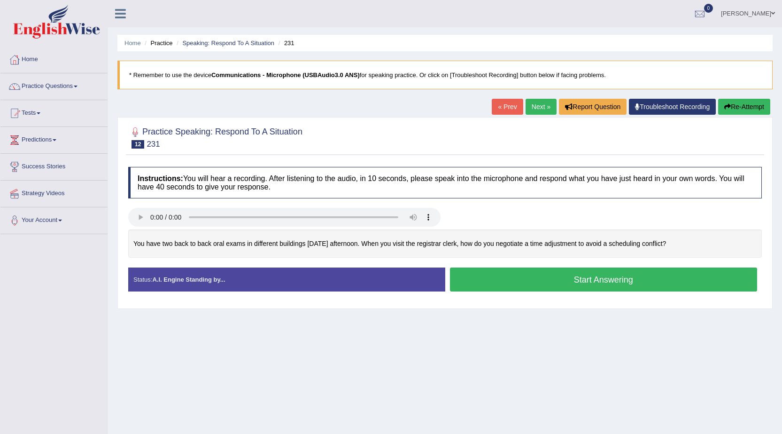
click at [495, 274] on button "Start Answering" at bounding box center [604, 279] width 308 height 24
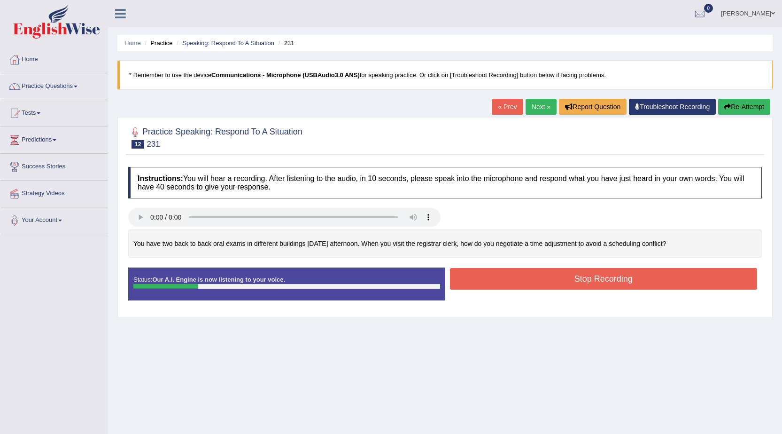
click at [762, 106] on button "Re-Attempt" at bounding box center [744, 107] width 52 height 16
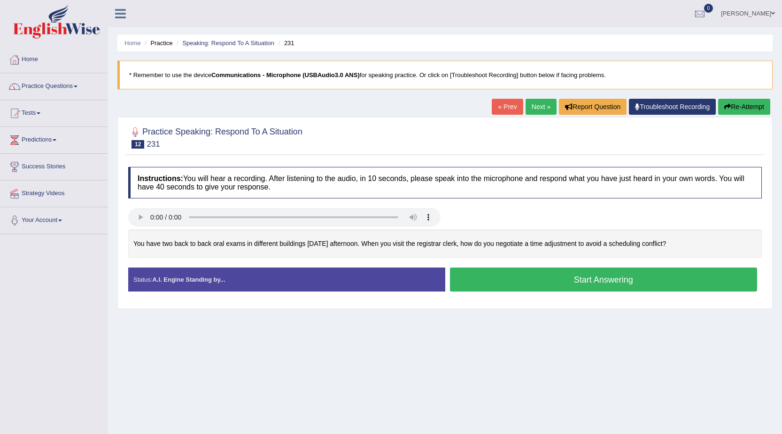
click at [615, 275] on button "Start Answering" at bounding box center [604, 279] width 308 height 24
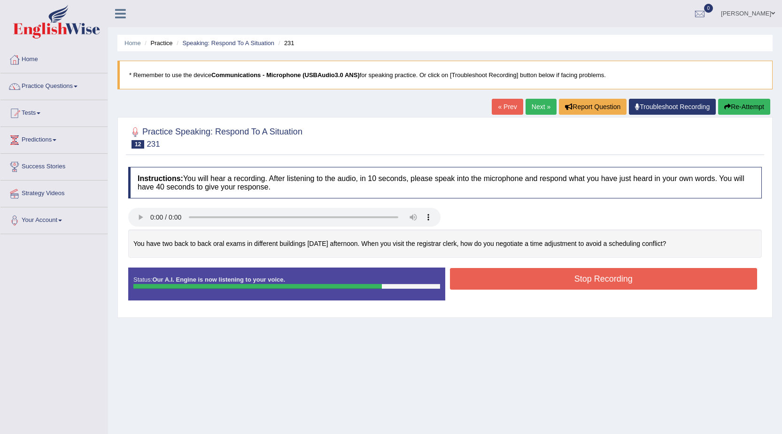
click at [663, 276] on button "Stop Recording" at bounding box center [604, 279] width 308 height 22
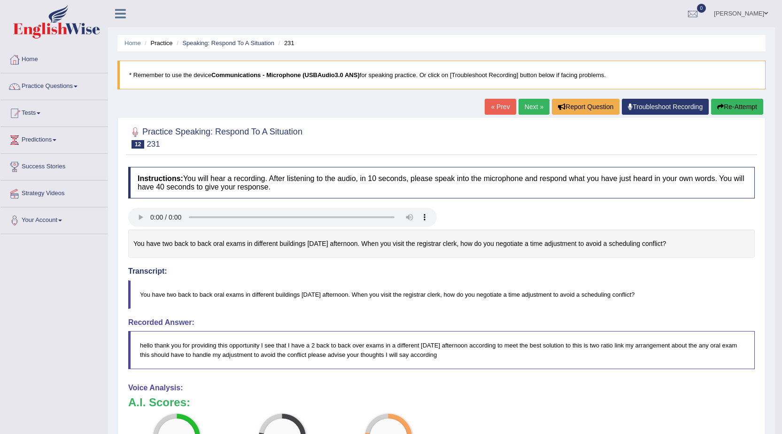
click at [760, 107] on button "Re-Attempt" at bounding box center [737, 107] width 52 height 16
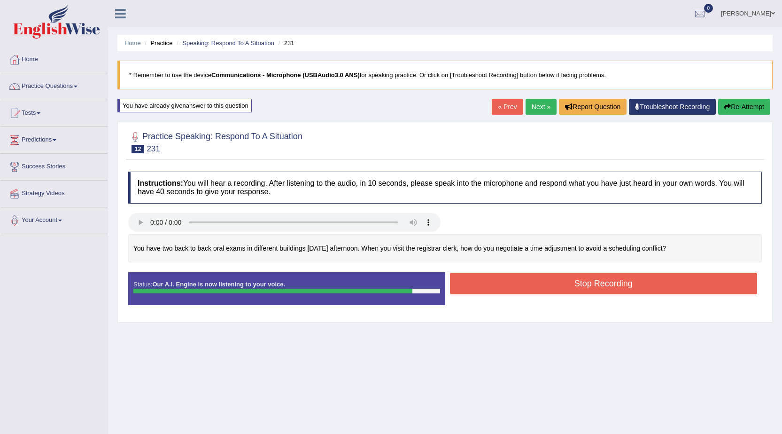
click at [633, 282] on button "Stop Recording" at bounding box center [604, 284] width 308 height 22
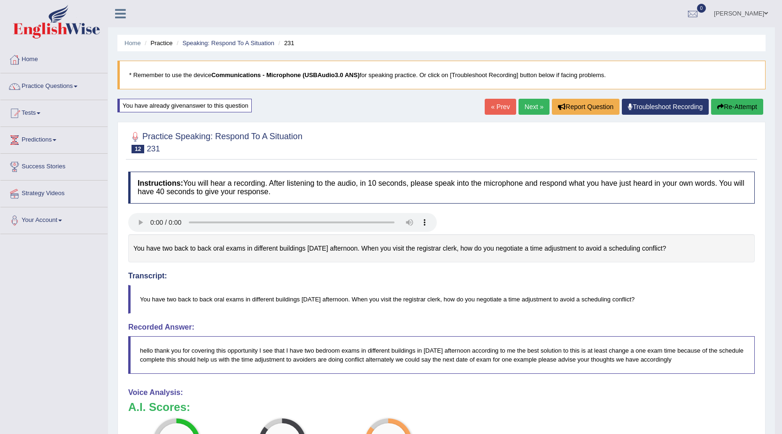
click at [740, 8] on link "Amanjot Kaur" at bounding box center [741, 12] width 68 height 24
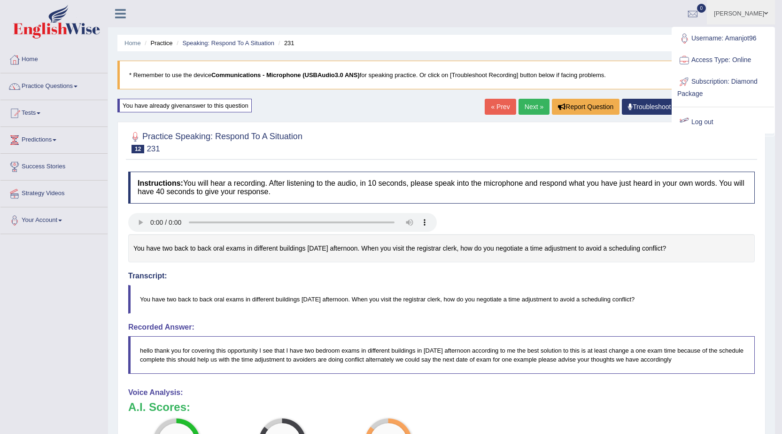
click at [508, 145] on div at bounding box center [441, 141] width 627 height 29
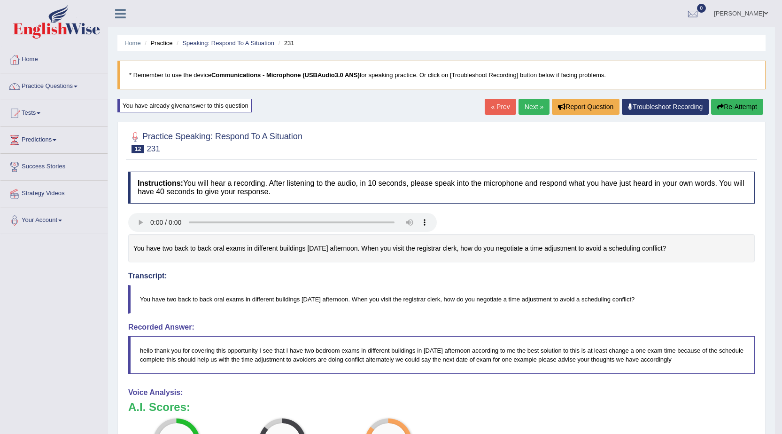
click at [526, 106] on link "Next »" at bounding box center [534, 107] width 31 height 16
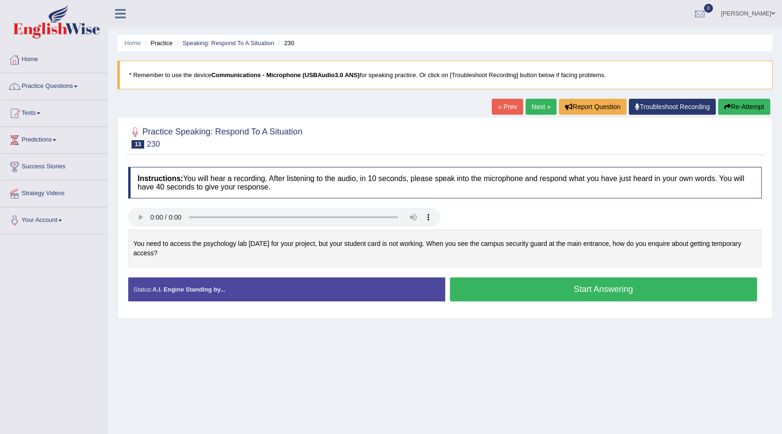
click at [758, 4] on link "[PERSON_NAME]" at bounding box center [748, 12] width 68 height 24
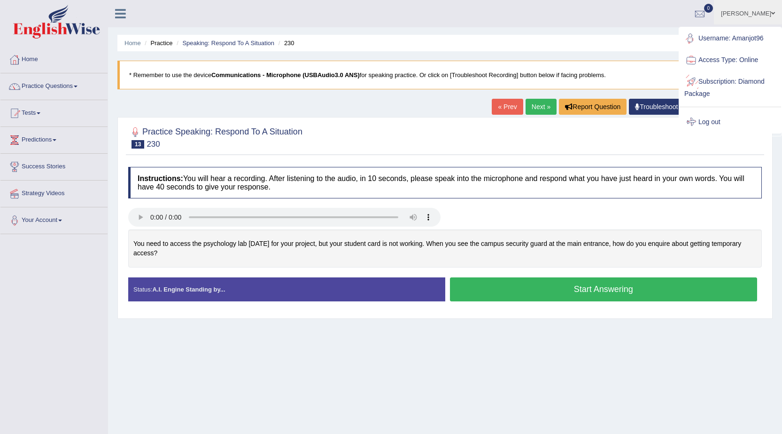
click at [716, 118] on link "Log out" at bounding box center [730, 122] width 101 height 22
